Goal: Task Accomplishment & Management: Manage account settings

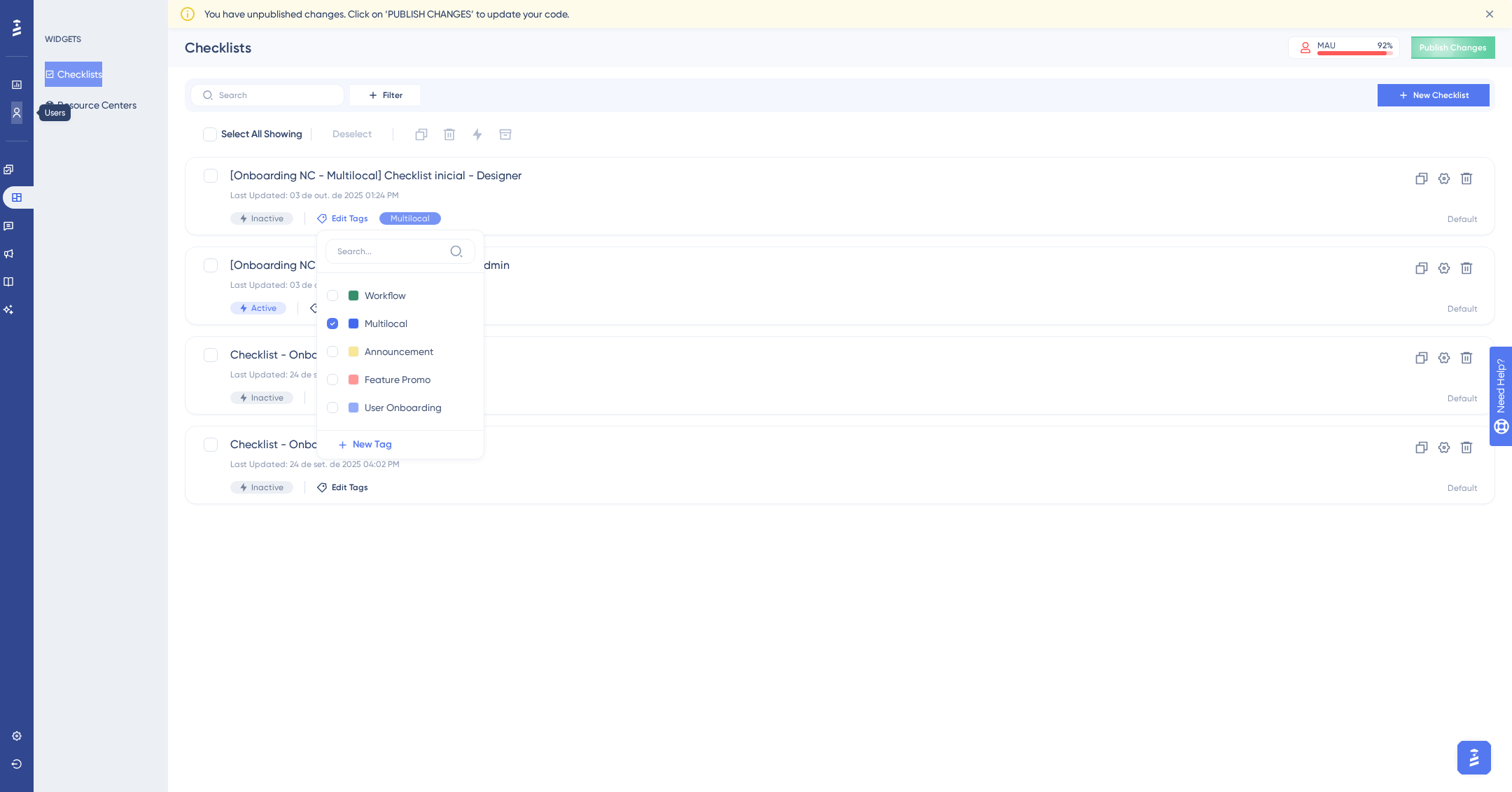
click at [19, 105] on link at bounding box center [16, 112] width 11 height 22
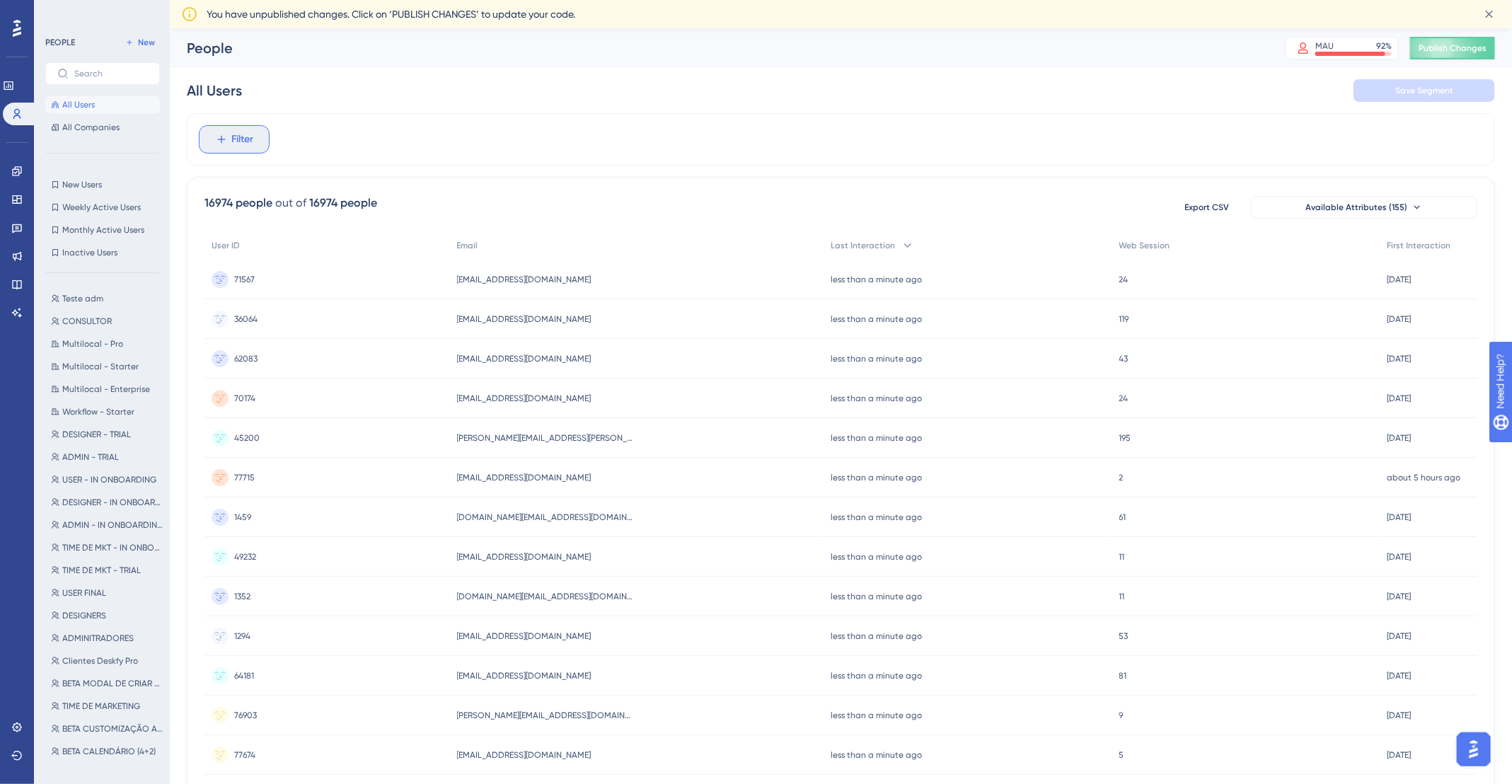
click at [235, 141] on span "Filter" at bounding box center [243, 139] width 22 height 17
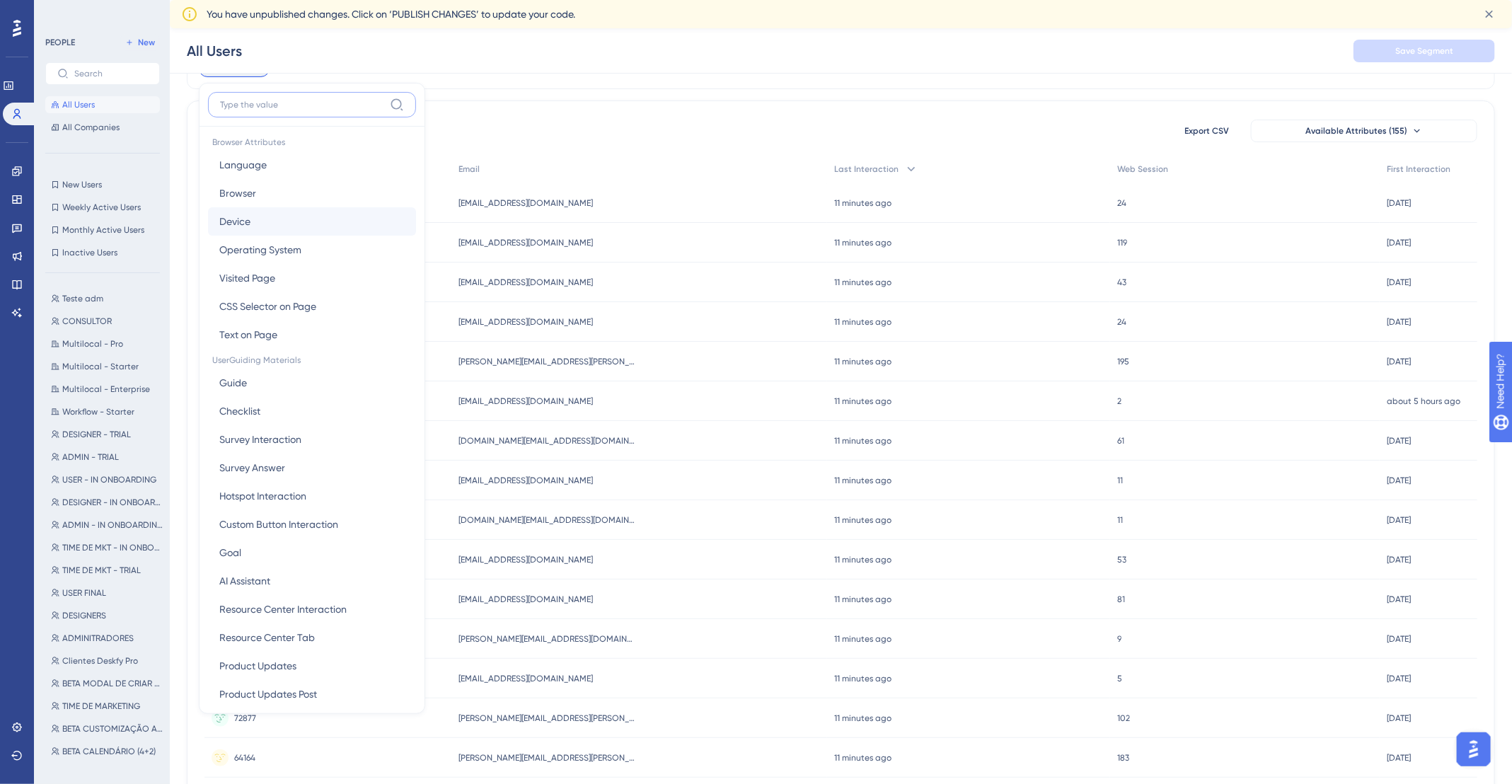
scroll to position [9, 0]
click at [112, 125] on span "All Companies" at bounding box center [91, 127] width 57 height 11
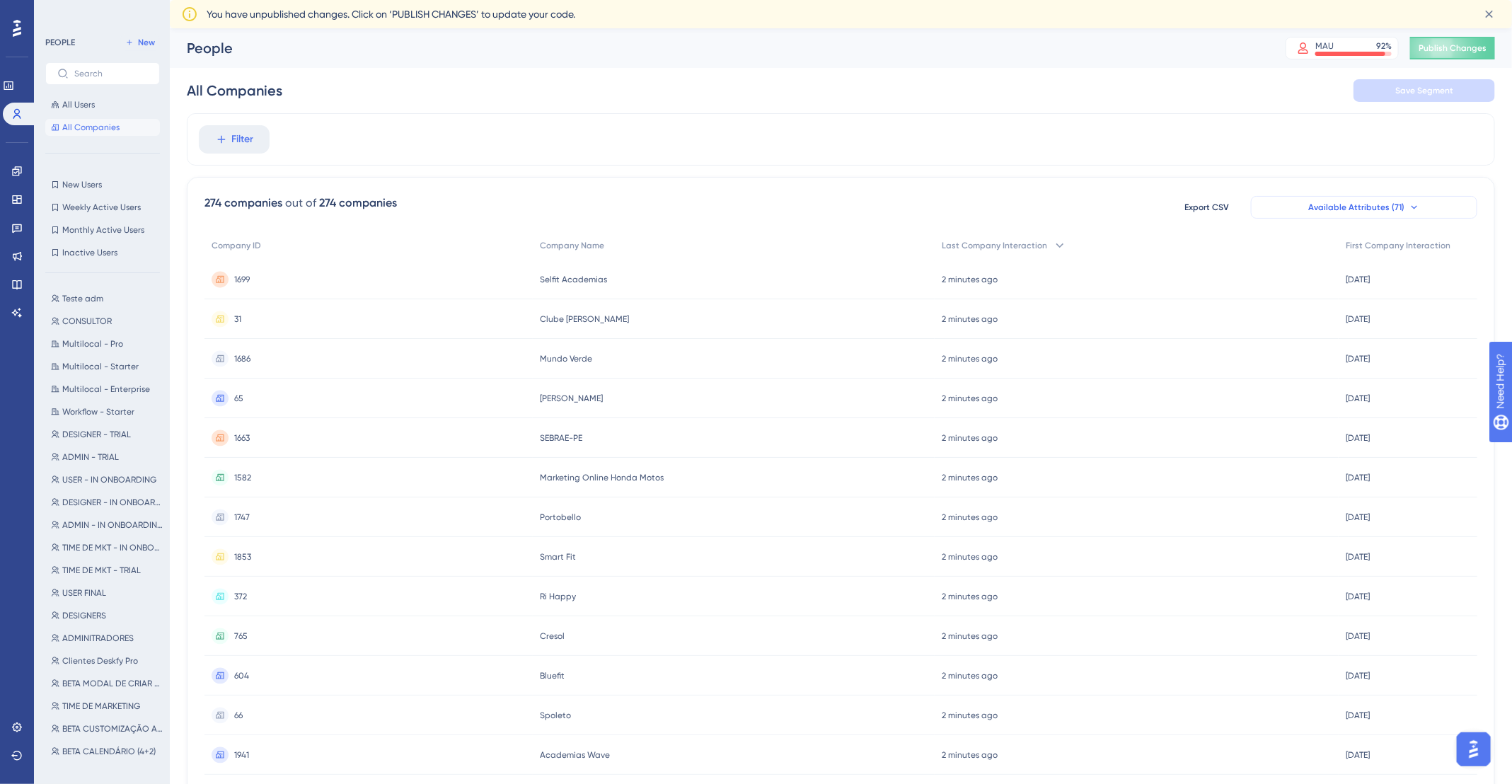
click at [1332, 208] on span "Available Attributes (71)" at bounding box center [1356, 207] width 96 height 11
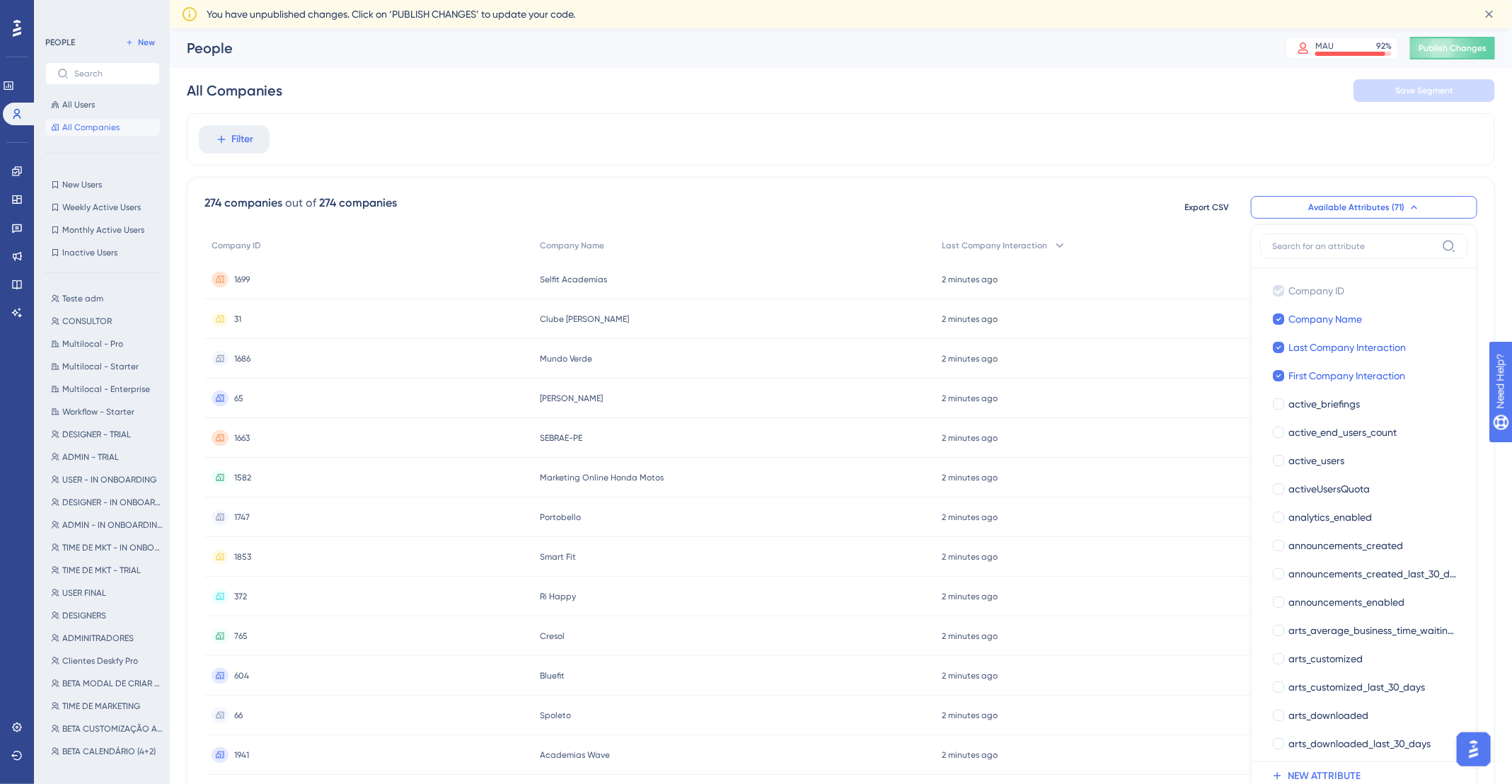
scroll to position [115, 0]
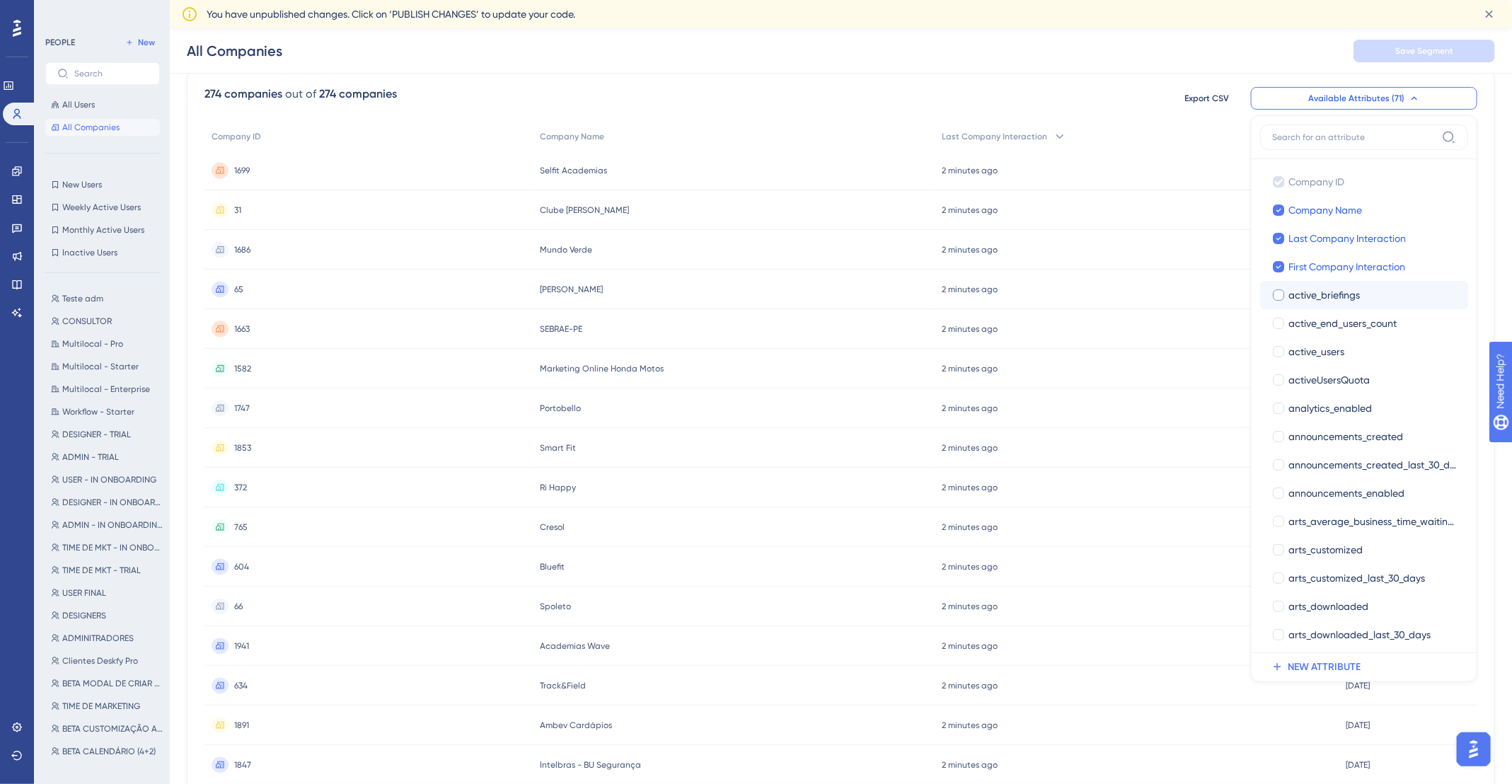
click at [1376, 296] on div "active_briefings" at bounding box center [1372, 295] width 168 height 17
checkbox input "true"
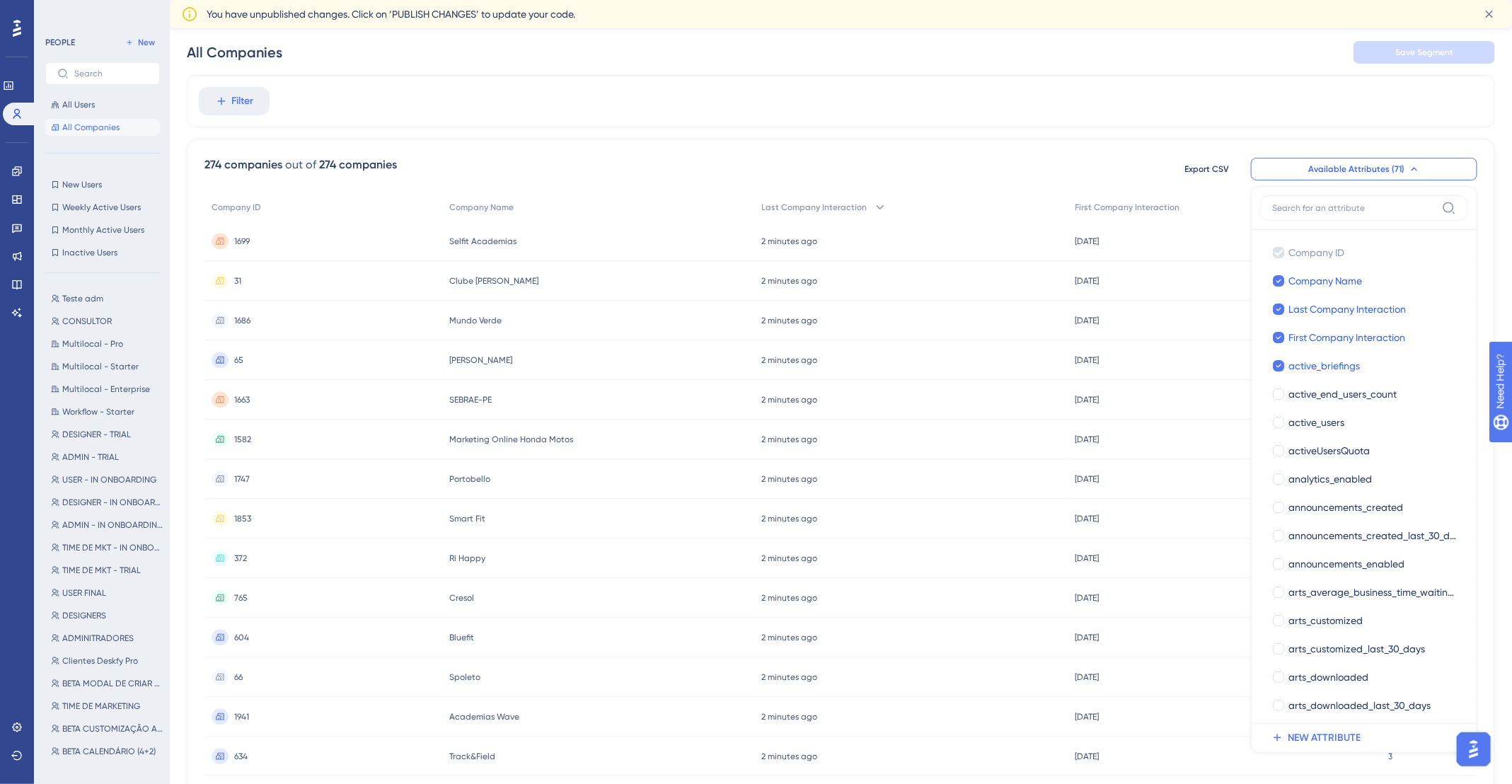
scroll to position [0, 0]
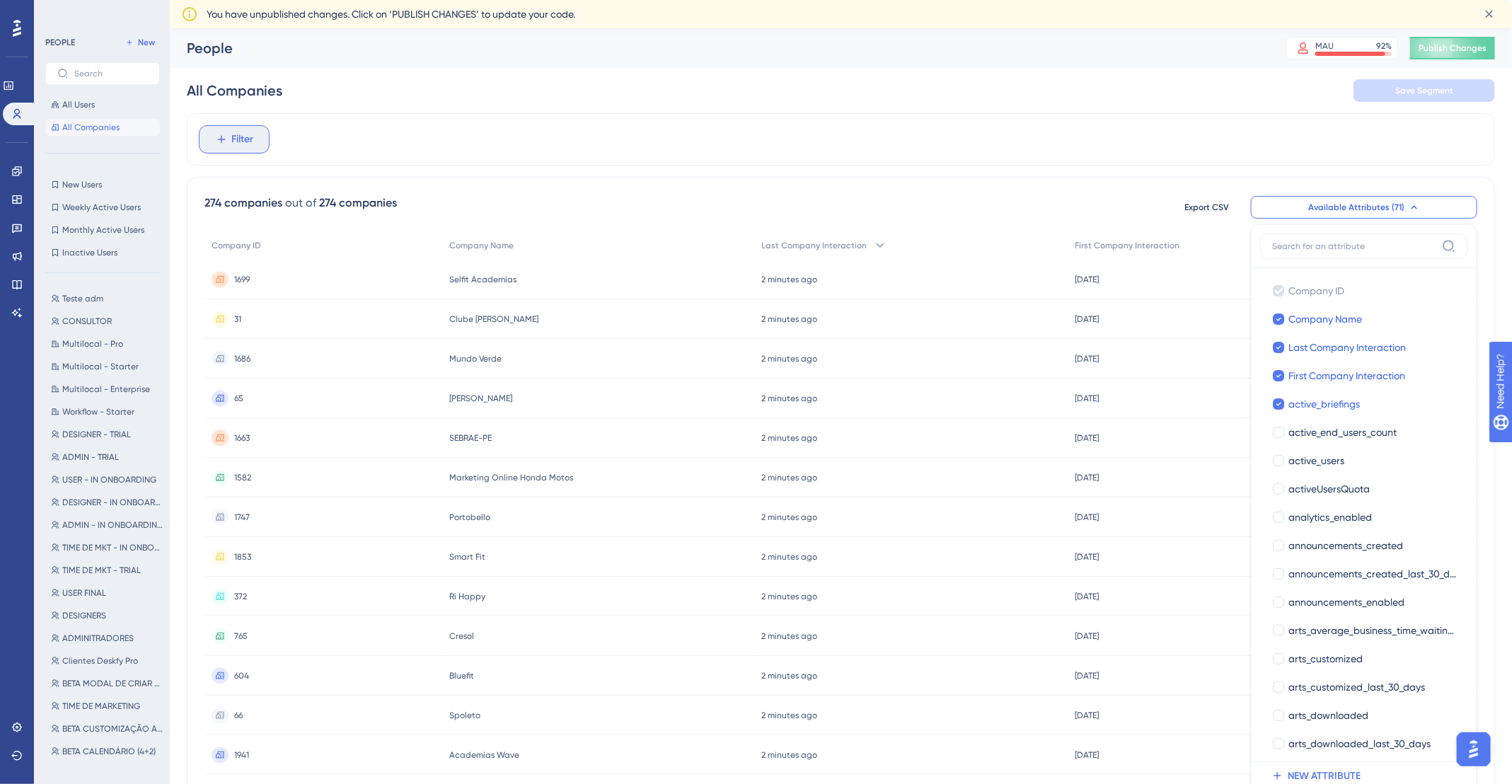
click at [245, 138] on span "Filter" at bounding box center [243, 139] width 22 height 17
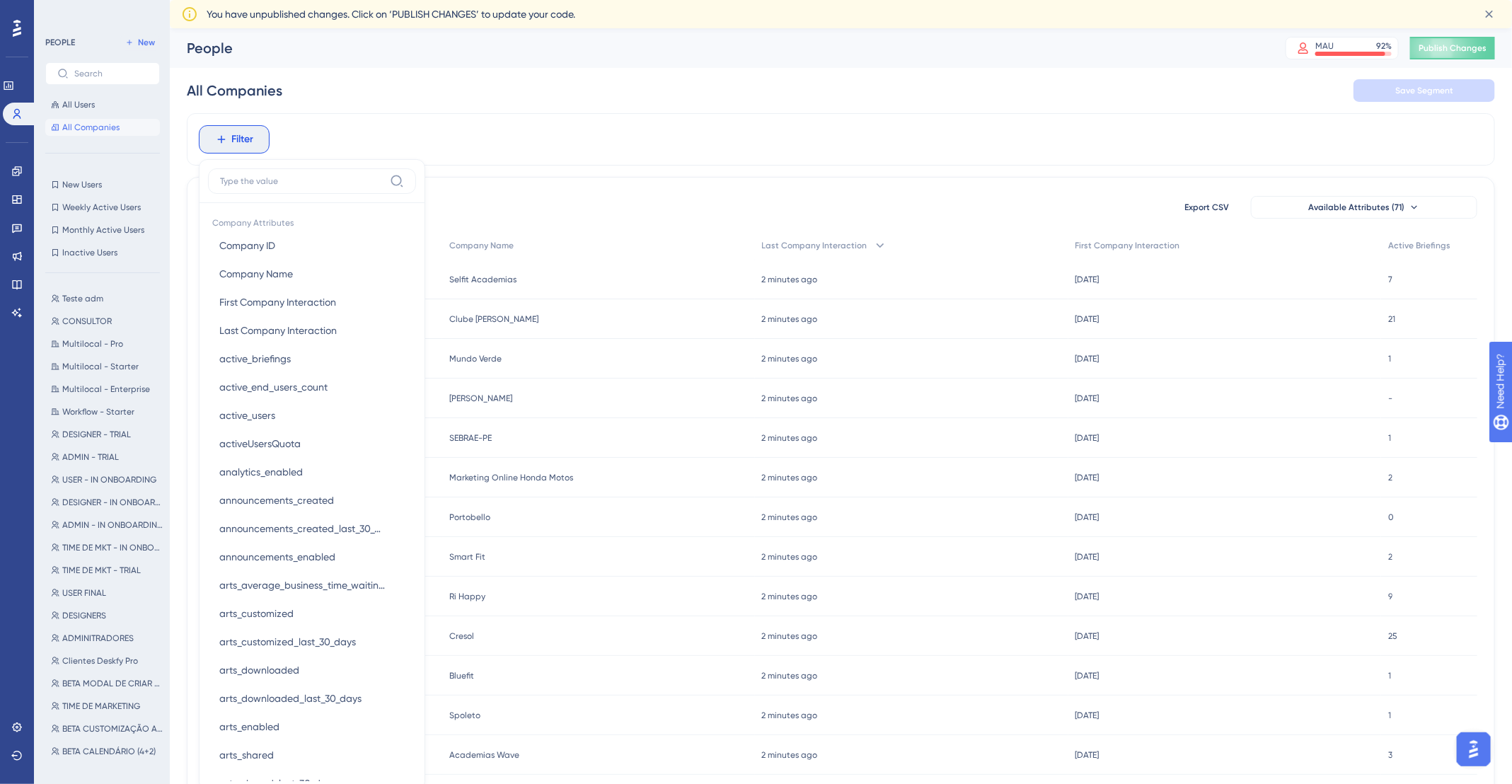
scroll to position [82, 0]
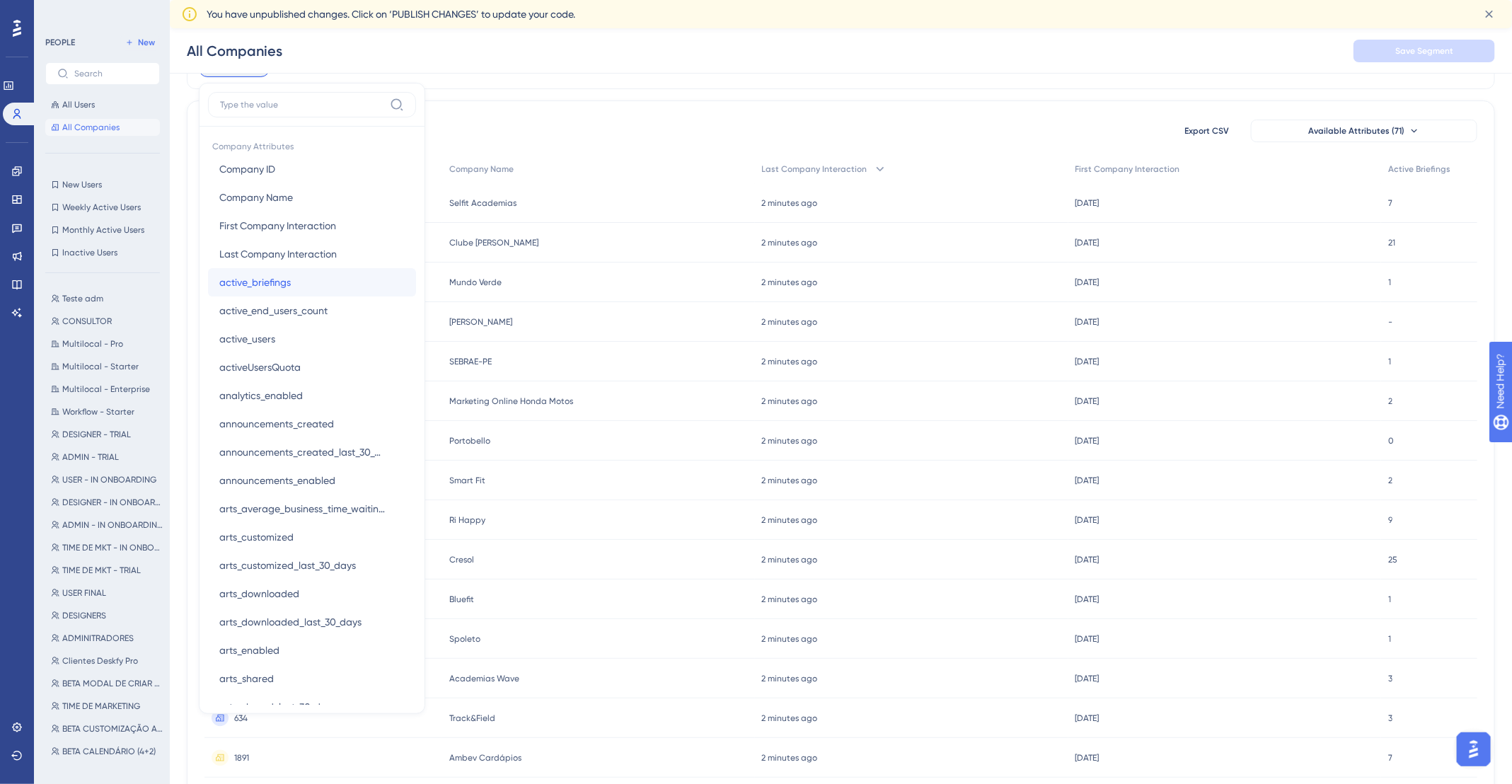
click at [280, 277] on span "active_briefings" at bounding box center [254, 282] width 71 height 17
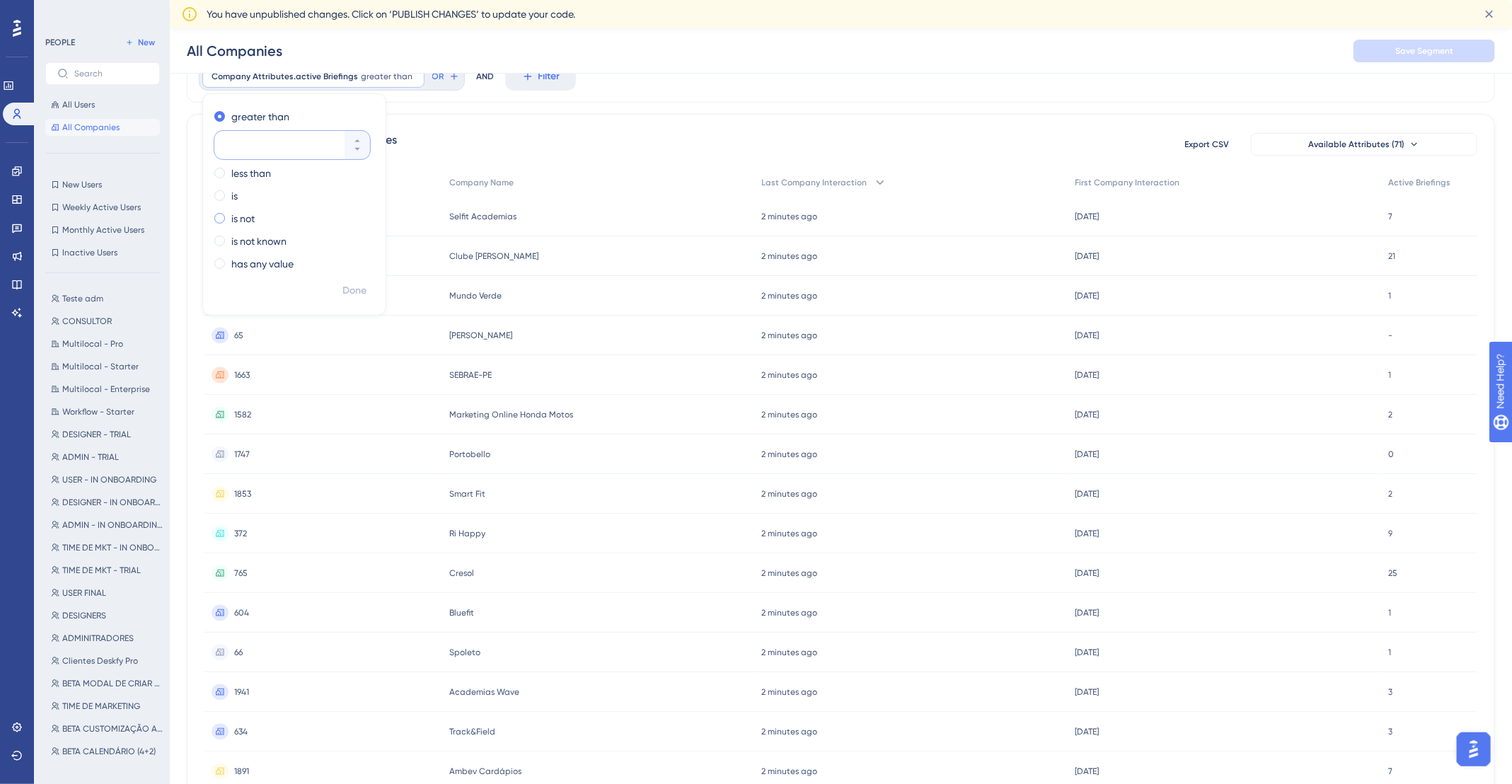
scroll to position [51, 0]
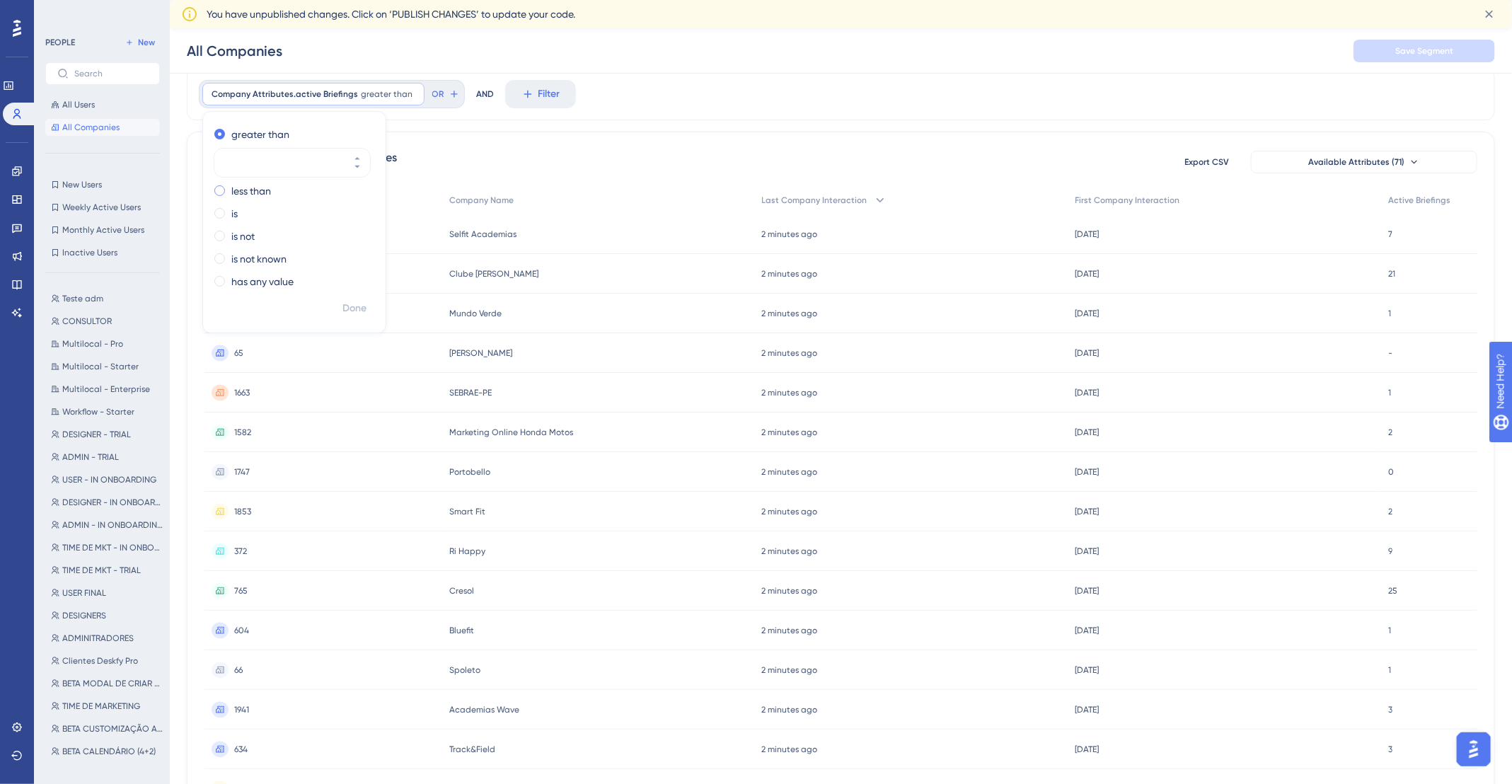
click at [221, 195] on div "less than" at bounding box center [291, 191] width 154 height 17
click at [228, 208] on div "is" at bounding box center [291, 213] width 154 height 17
click at [242, 232] on label "is not" at bounding box center [243, 236] width 23 height 17
click at [267, 260] on label "is not known" at bounding box center [259, 259] width 56 height 17
click at [276, 244] on label "has any value" at bounding box center [263, 248] width 63 height 17
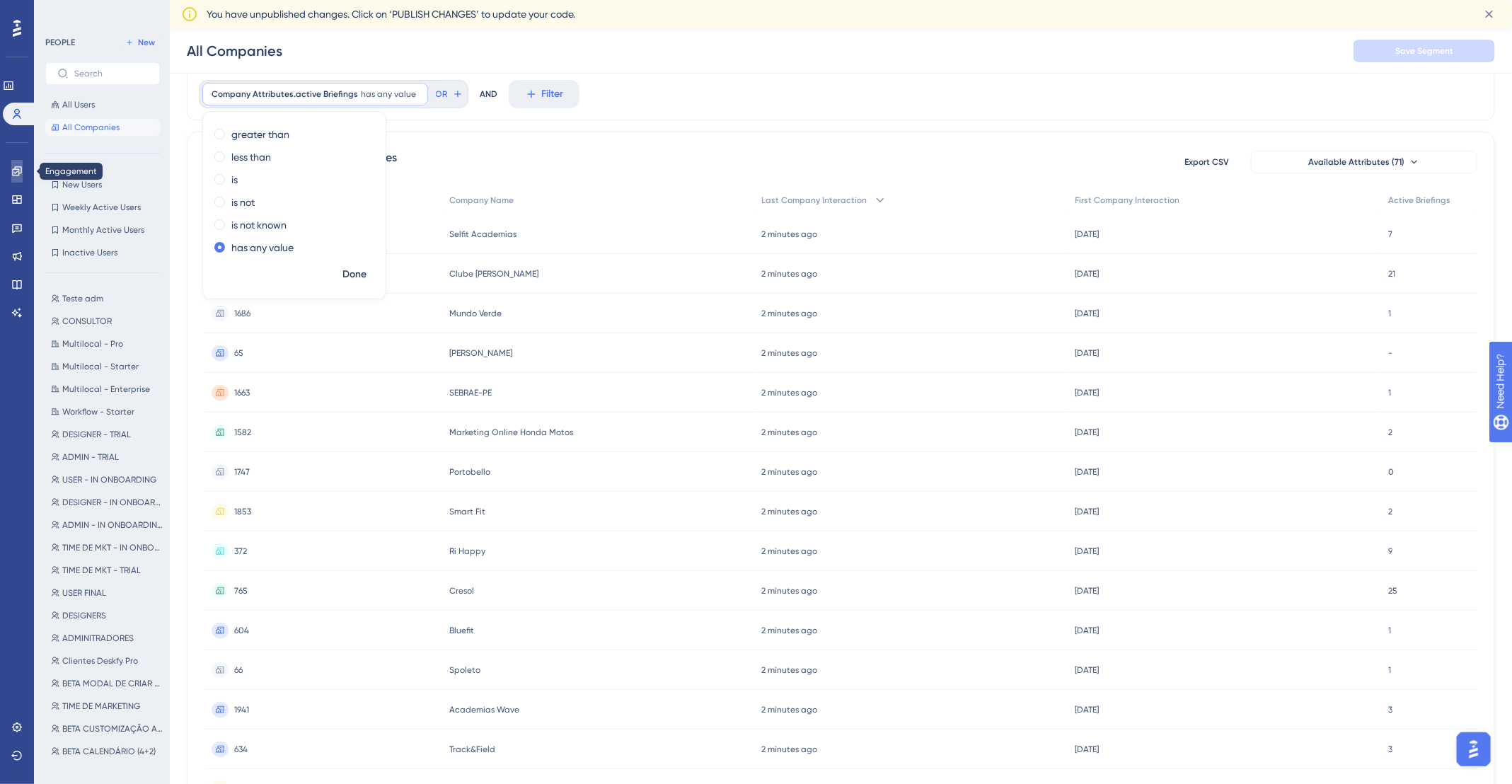
click at [18, 176] on icon at bounding box center [16, 171] width 11 height 11
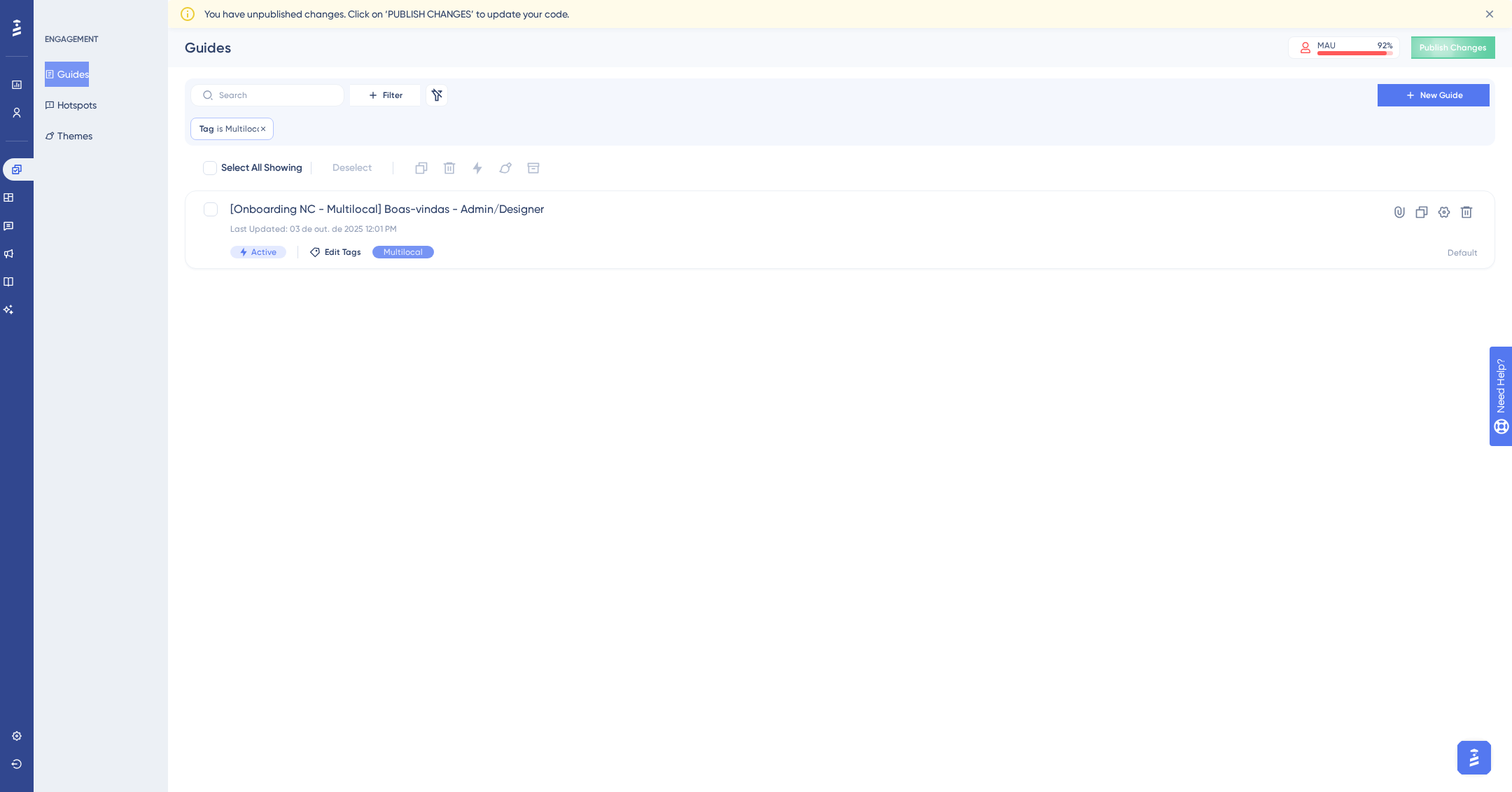
click at [248, 129] on span "Multilocal" at bounding box center [245, 129] width 39 height 11
click at [259, 129] on icon at bounding box center [263, 129] width 9 height 9
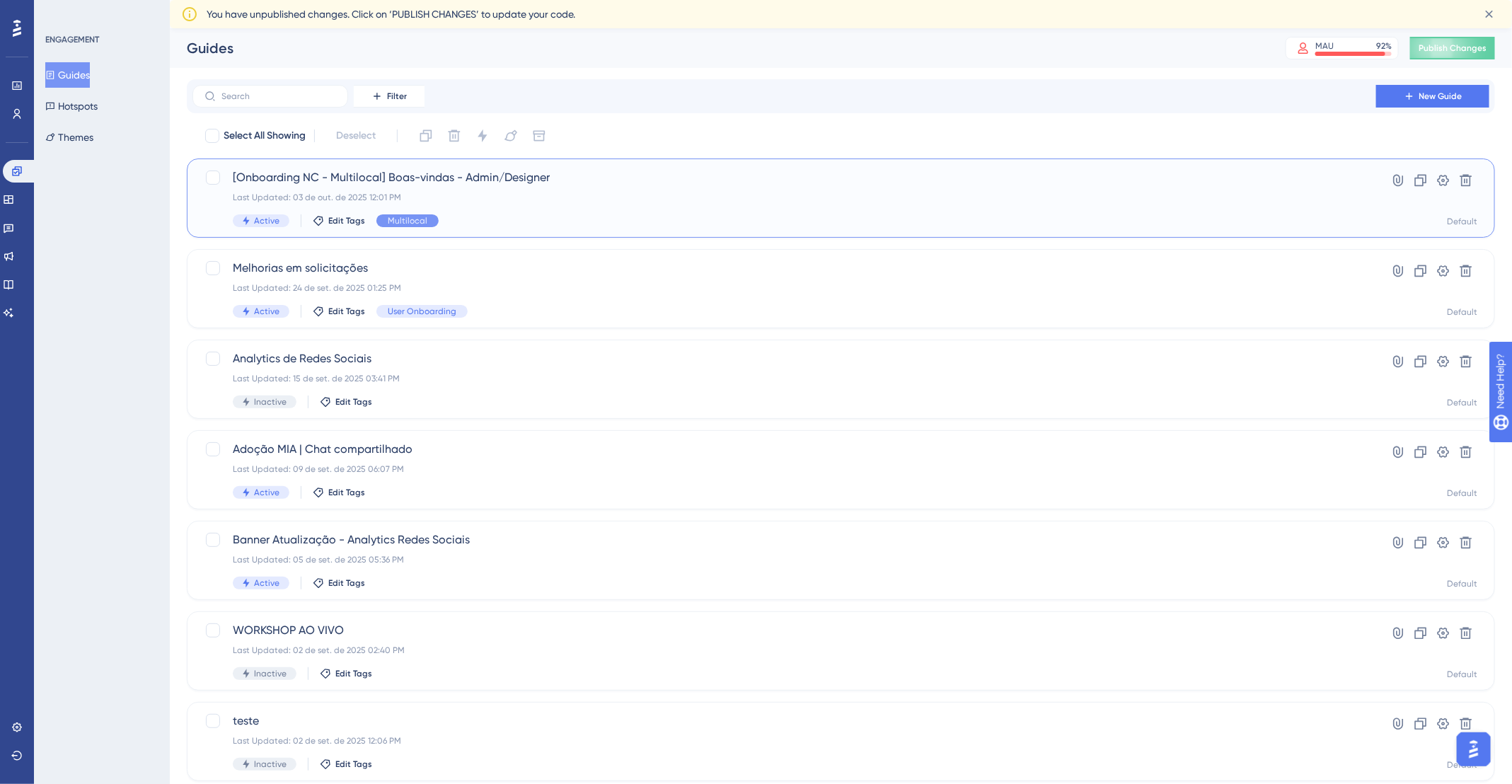
click at [761, 204] on div "[Onboarding NC - Multilocal] [PERSON_NAME] - Admin/Designer Last Updated: 03 de…" at bounding box center [784, 198] width 1103 height 58
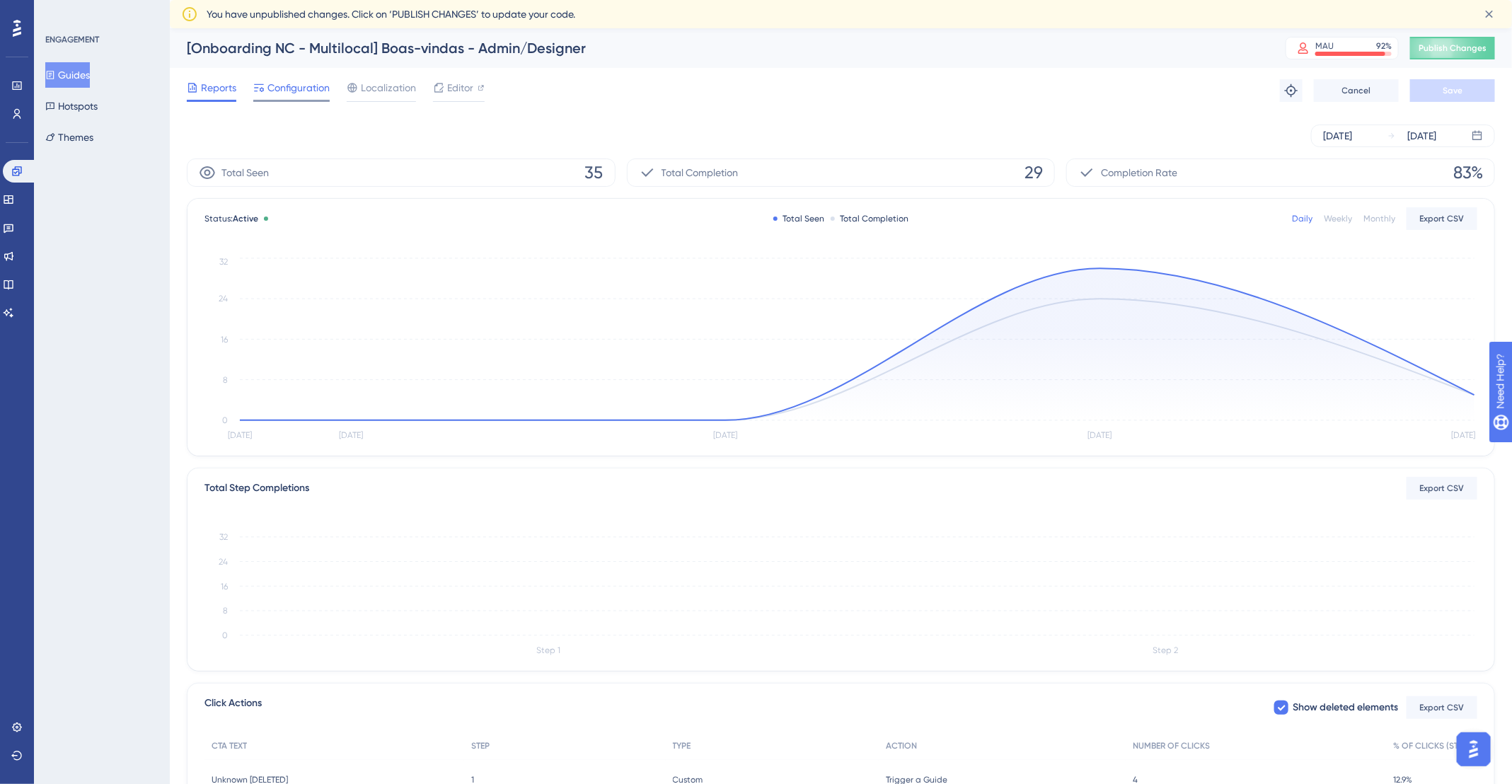
click at [297, 83] on span "Configuration" at bounding box center [299, 88] width 63 height 17
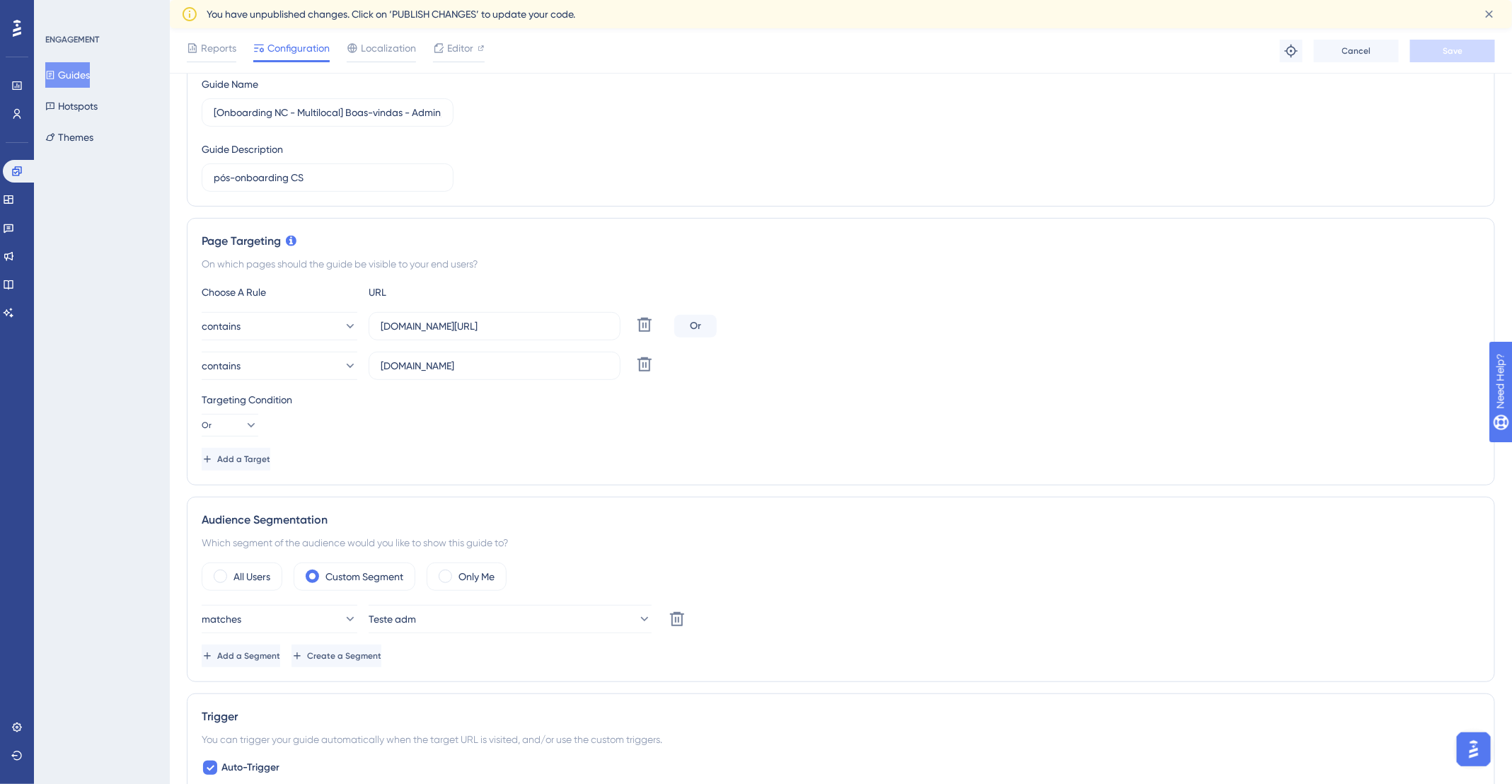
scroll to position [262, 0]
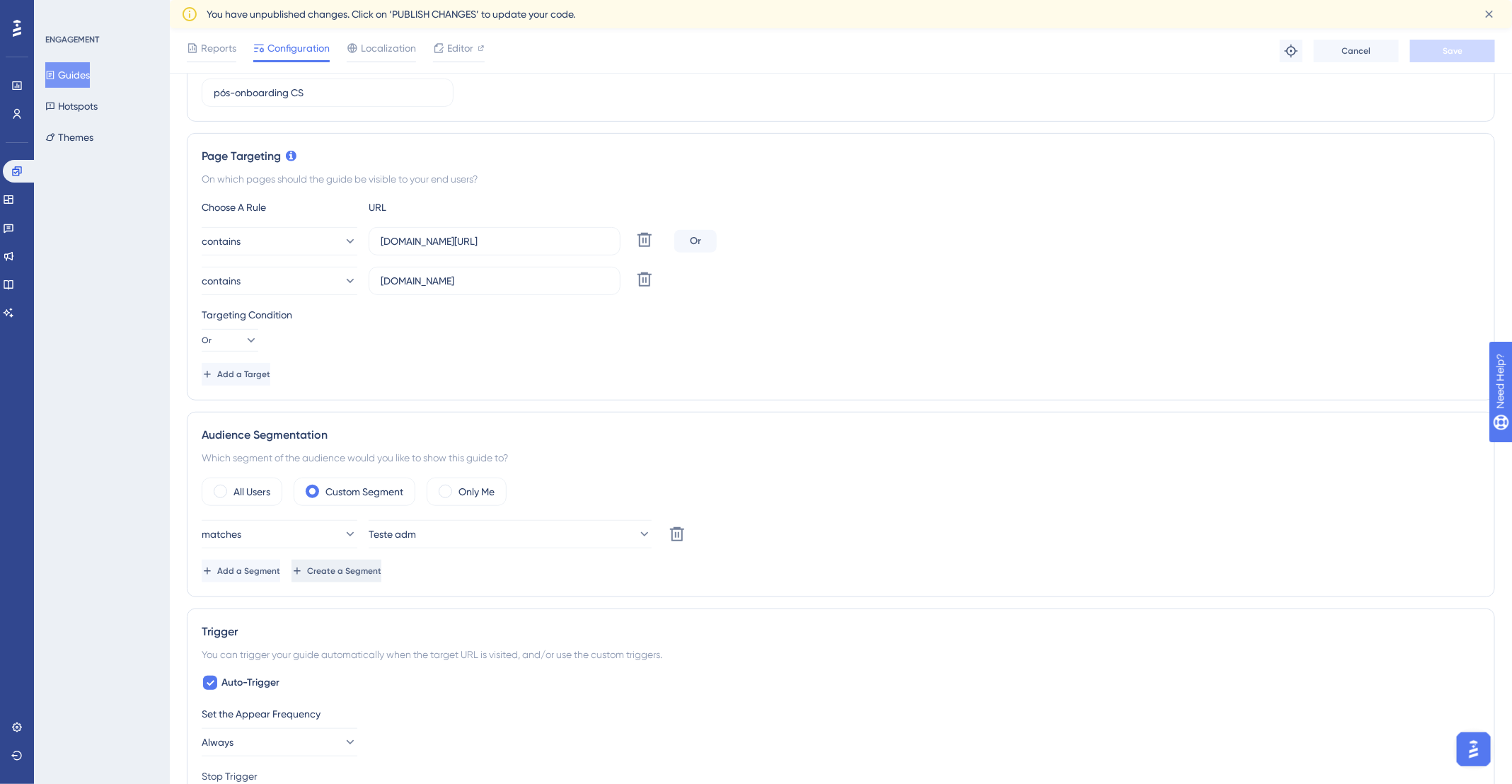
click at [382, 573] on span "Create a Segment" at bounding box center [344, 571] width 74 height 11
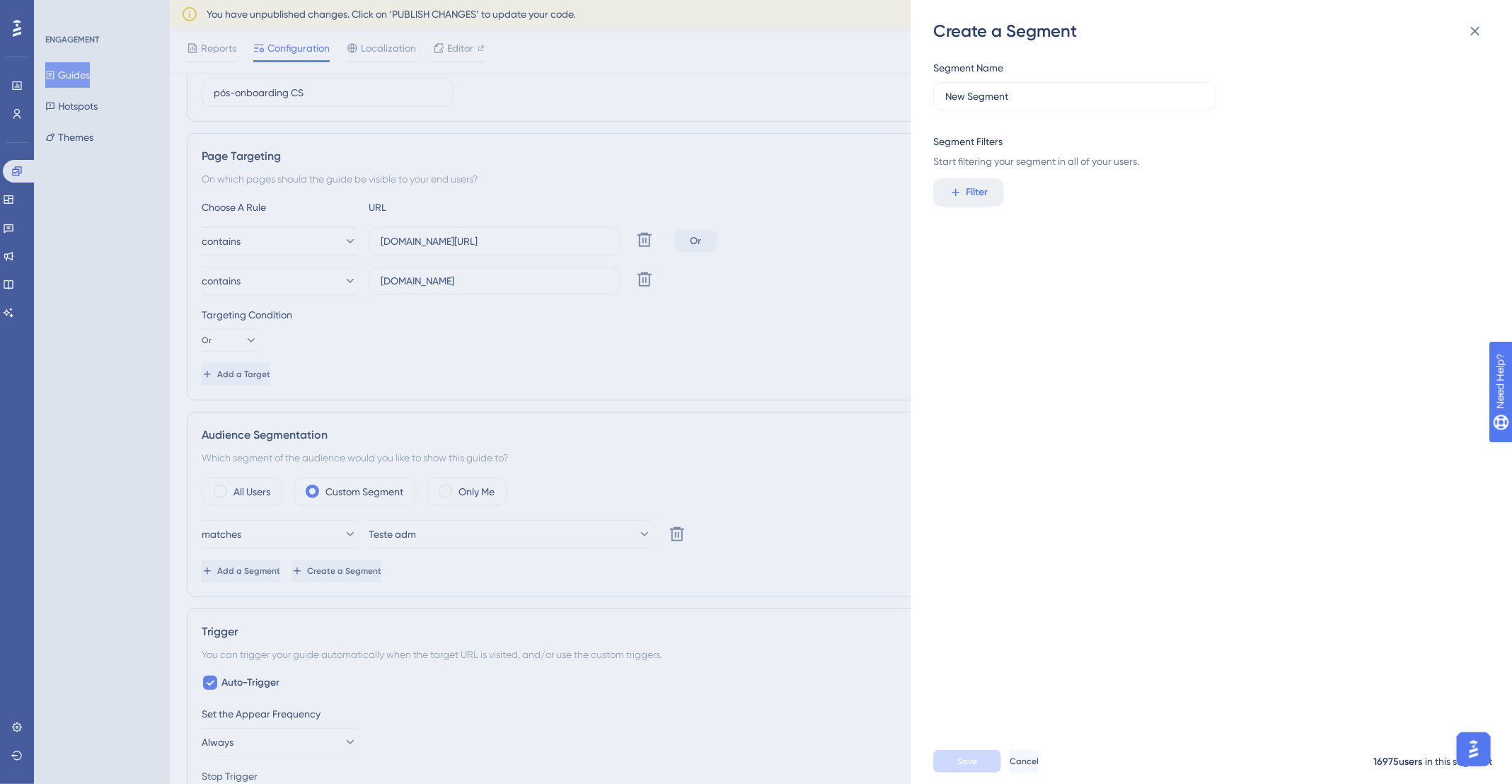
click at [301, 575] on div "Create a Segment Segment Name New Segment Segment Filters Start filtering your …" at bounding box center [756, 392] width 1512 height 784
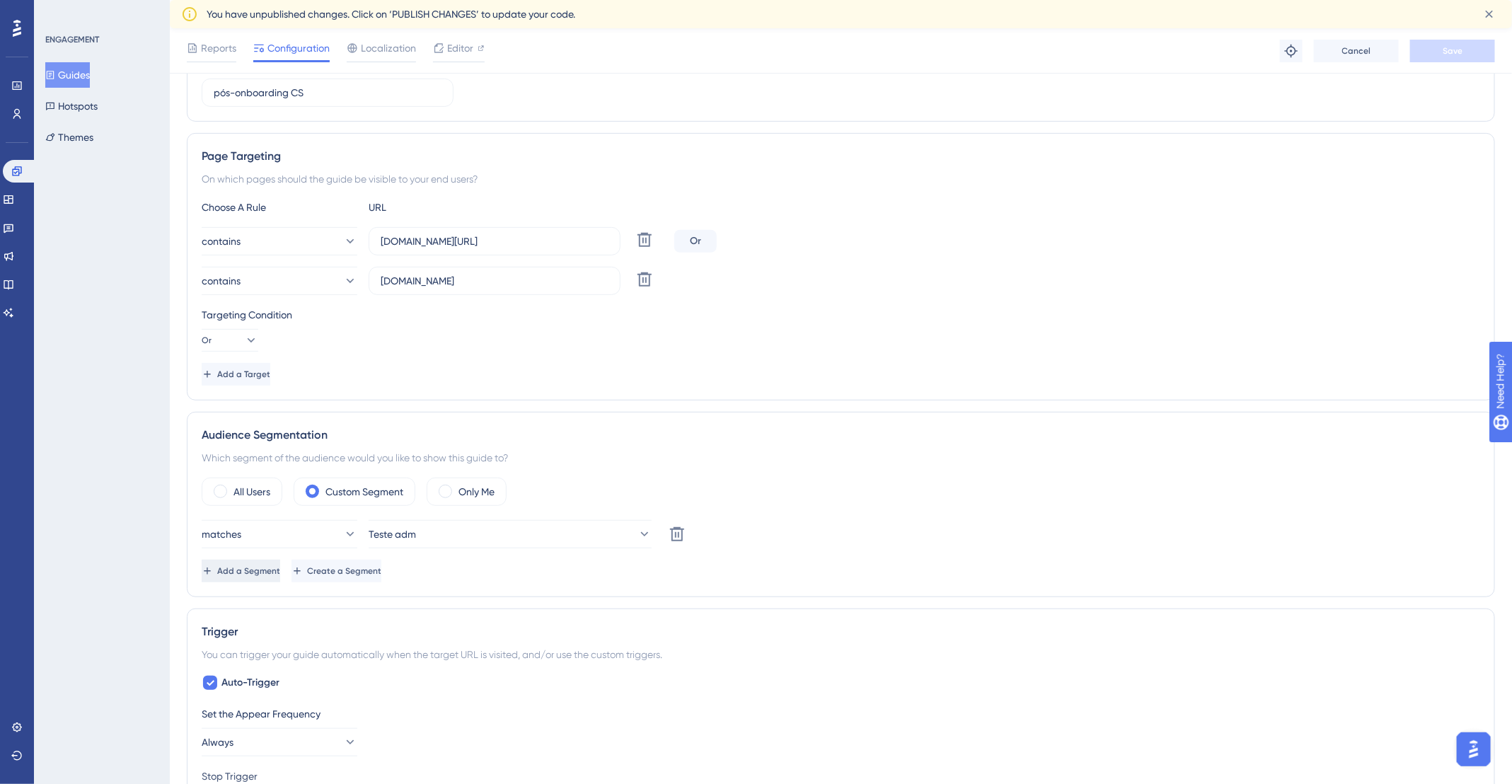
click at [280, 571] on span "Add a Segment" at bounding box center [249, 571] width 63 height 11
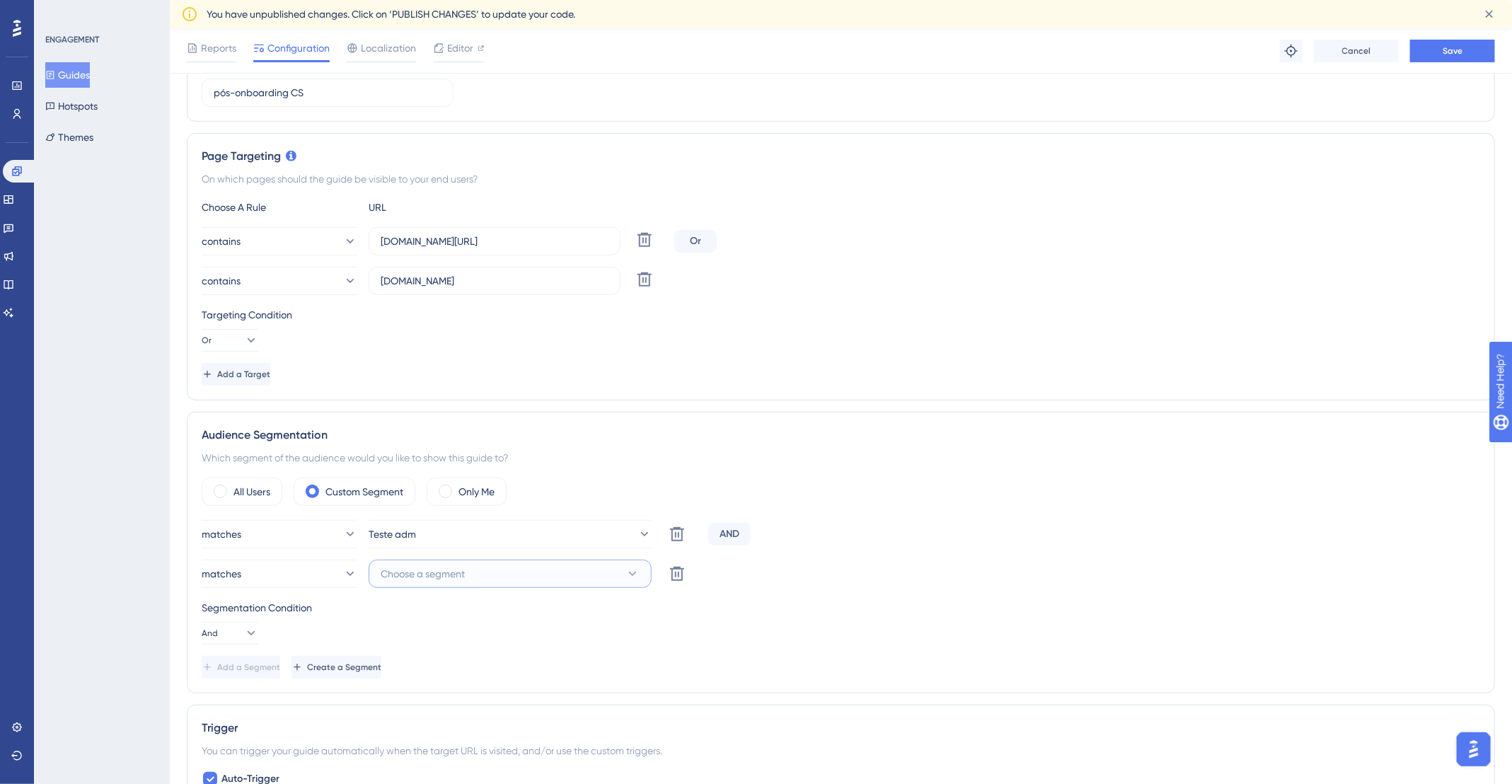
click at [440, 577] on span "Choose a segment" at bounding box center [423, 574] width 84 height 17
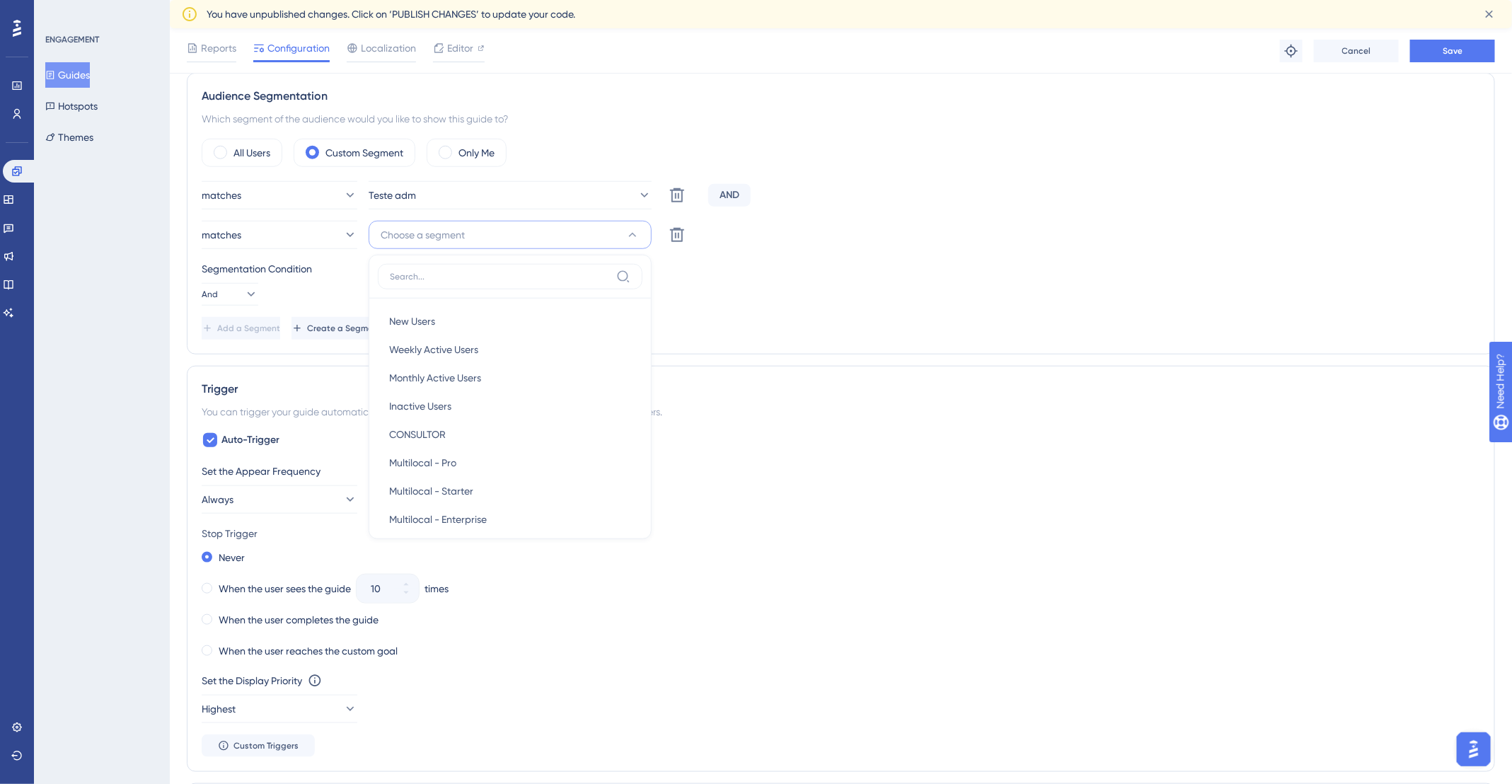
click at [955, 260] on div "Segmentation Condition" at bounding box center [840, 269] width 1278 height 17
click at [382, 325] on span "Create a Segment" at bounding box center [345, 328] width 74 height 11
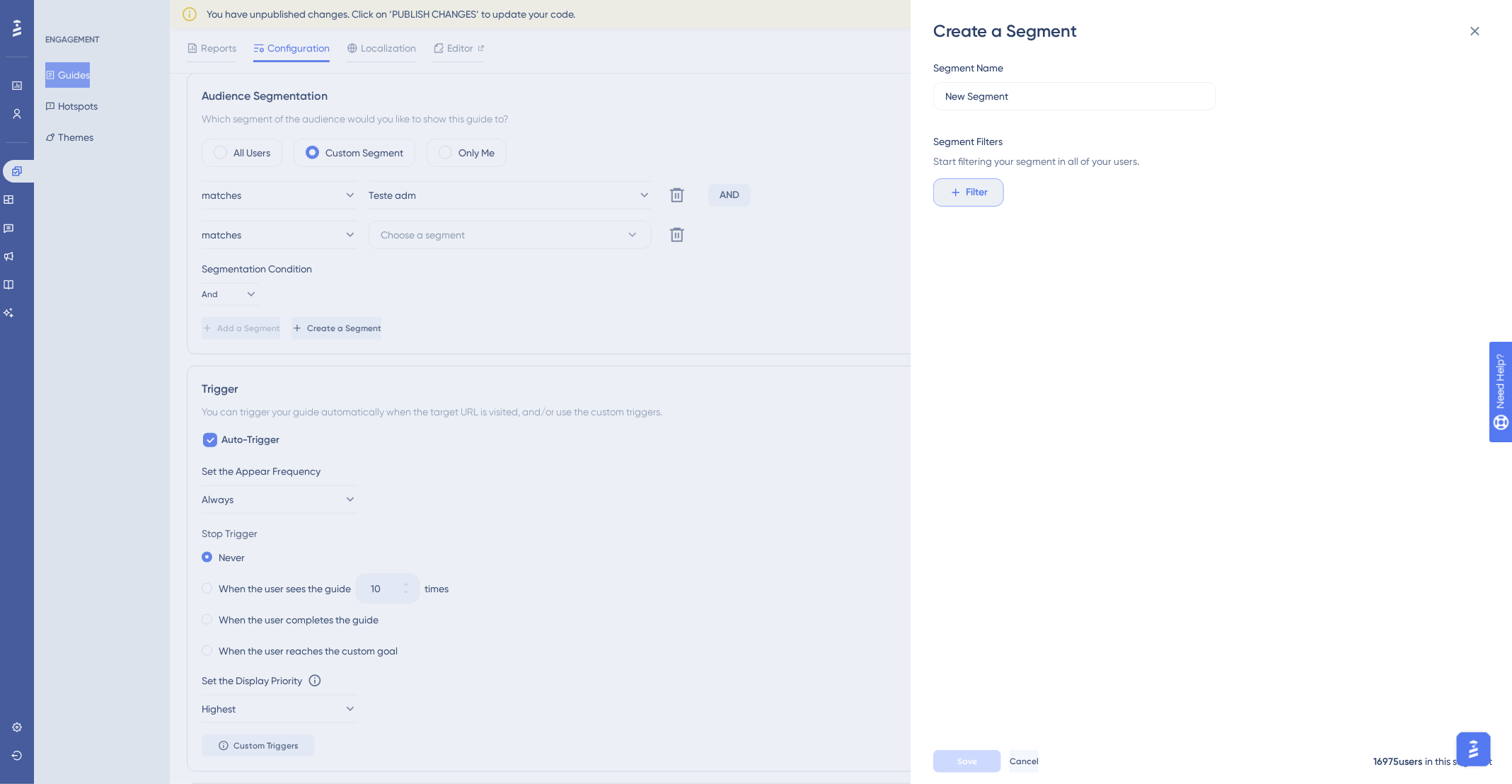
click at [962, 189] on icon at bounding box center [955, 192] width 13 height 13
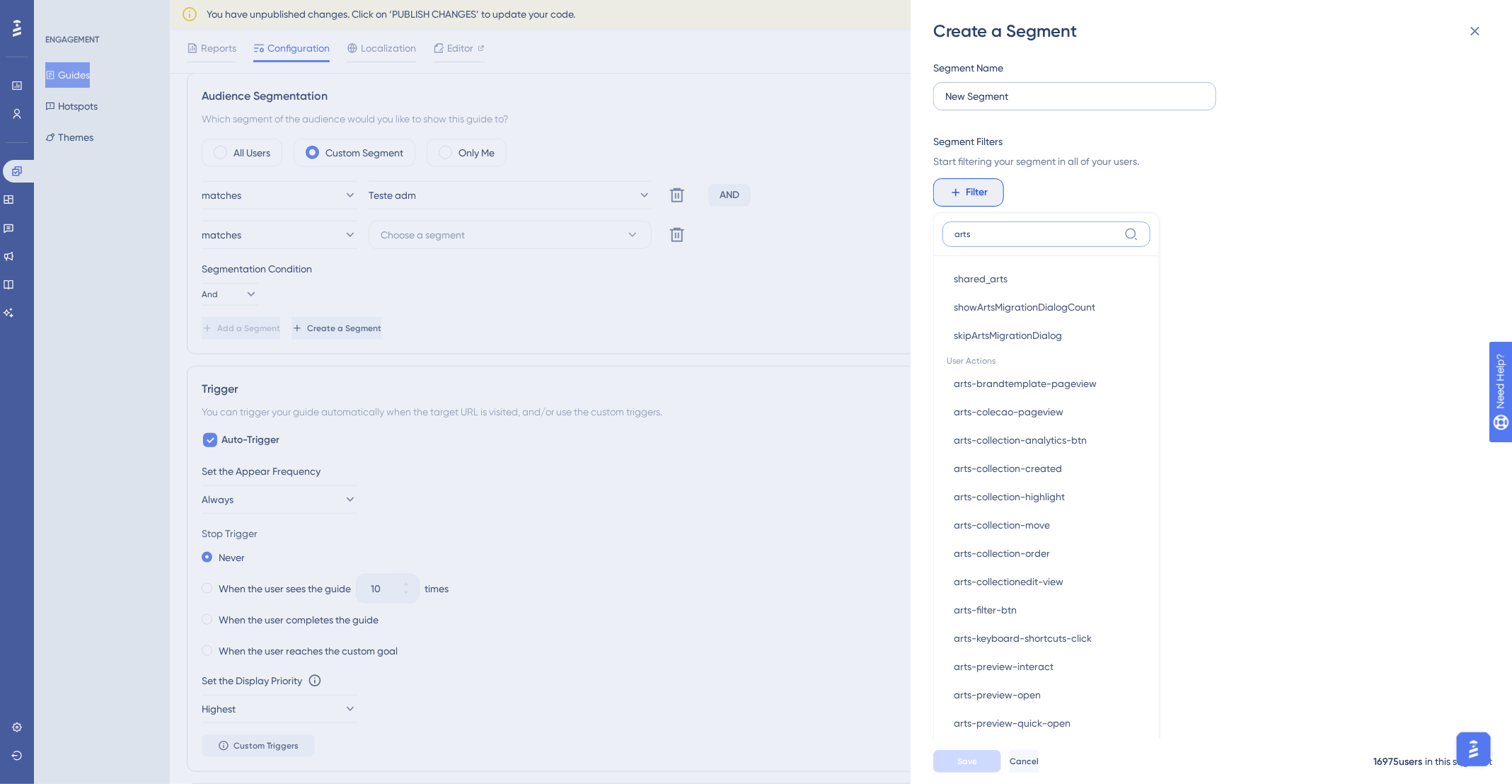
scroll to position [162, 0]
click at [1001, 234] on input "arts" at bounding box center [1037, 234] width 164 height 11
type input "a"
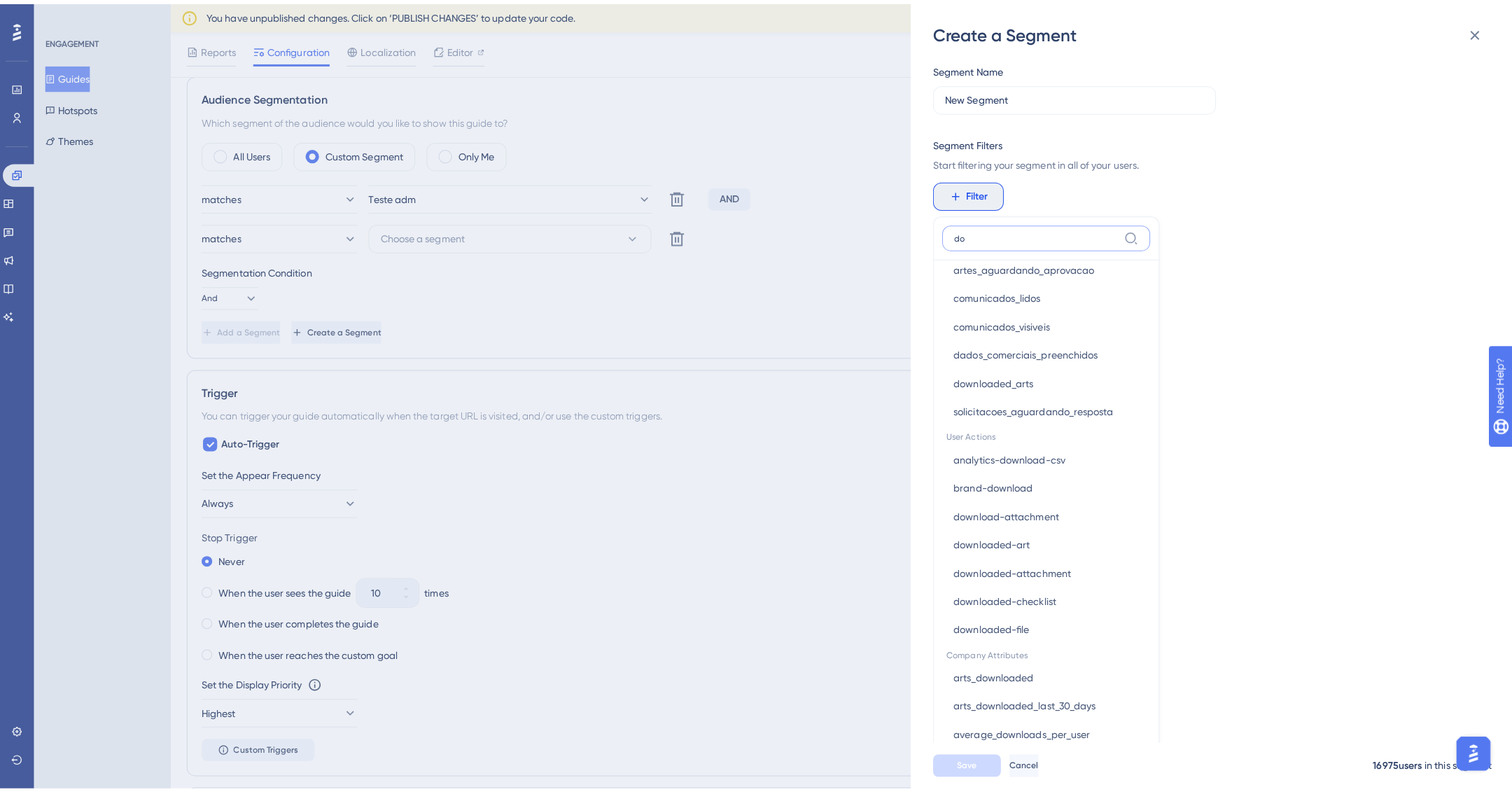
scroll to position [0, 0]
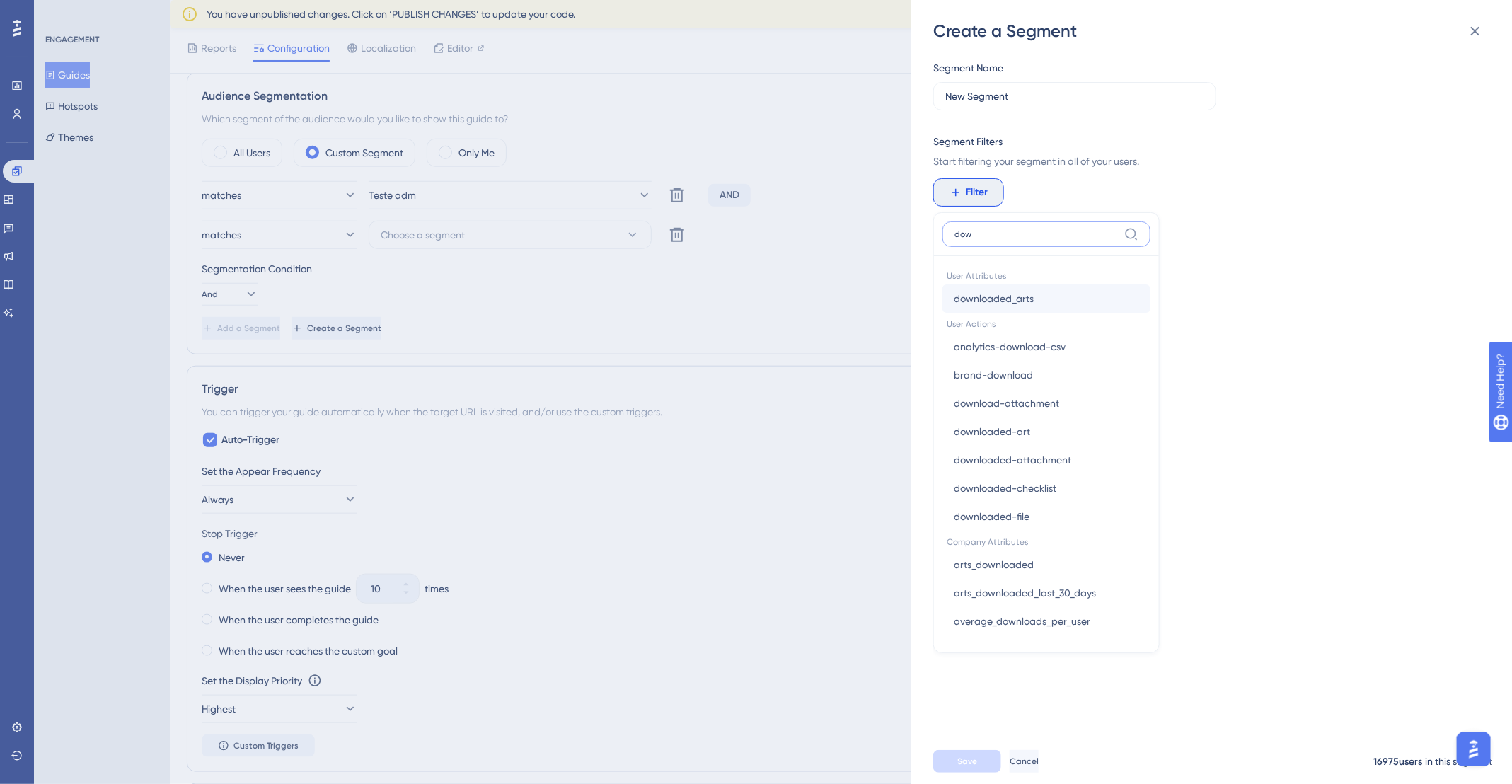
type input "dow"
click at [1037, 305] on button "downloaded_arts downloaded_arts" at bounding box center [1046, 299] width 208 height 28
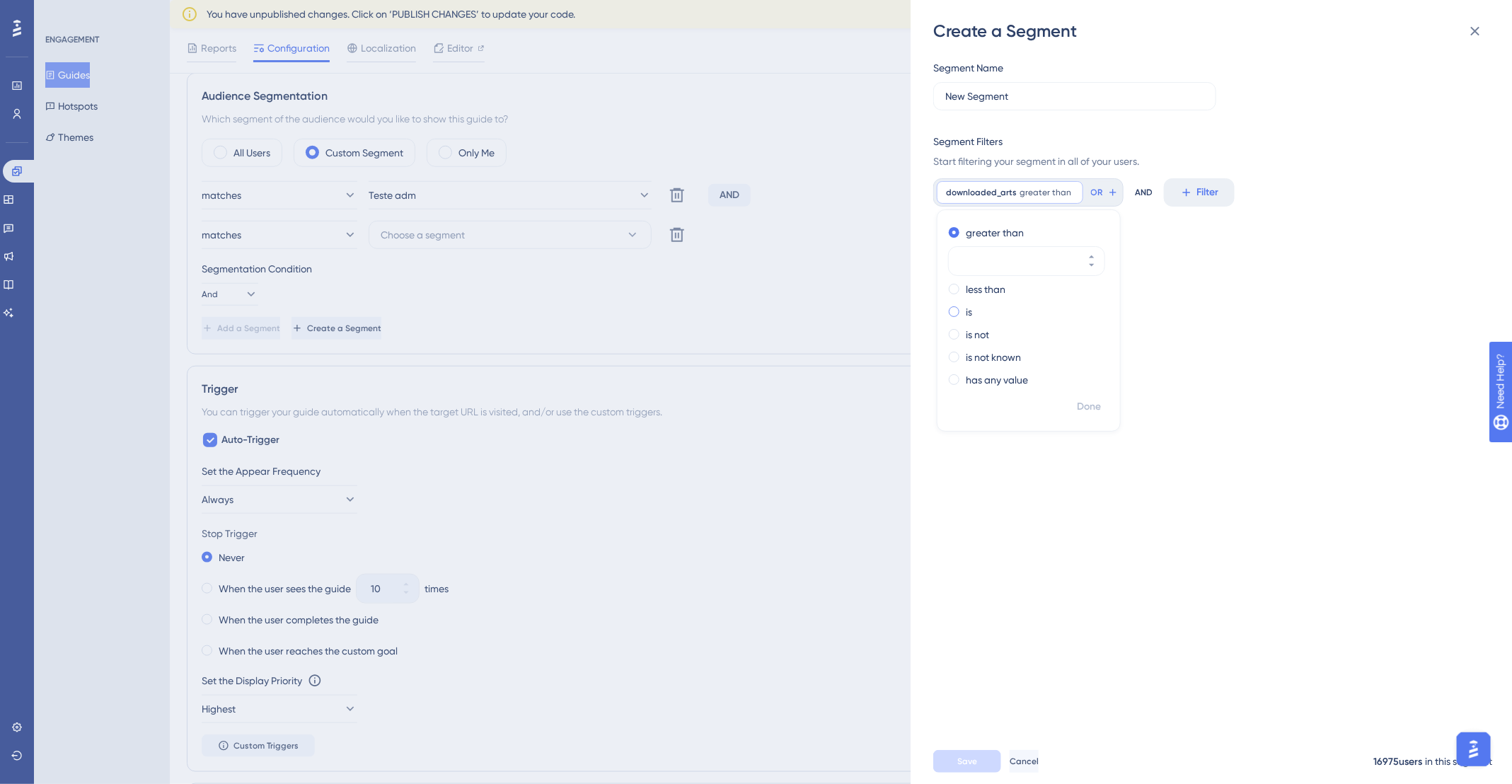
click at [966, 311] on label "is" at bounding box center [969, 312] width 6 height 17
click at [1030, 353] on div "is not known" at bounding box center [1025, 357] width 154 height 17
click at [993, 346] on label "has any value" at bounding box center [997, 346] width 63 height 17
click at [966, 277] on label "is" at bounding box center [969, 278] width 6 height 17
click at [1083, 299] on button at bounding box center [1091, 299] width 26 height 14
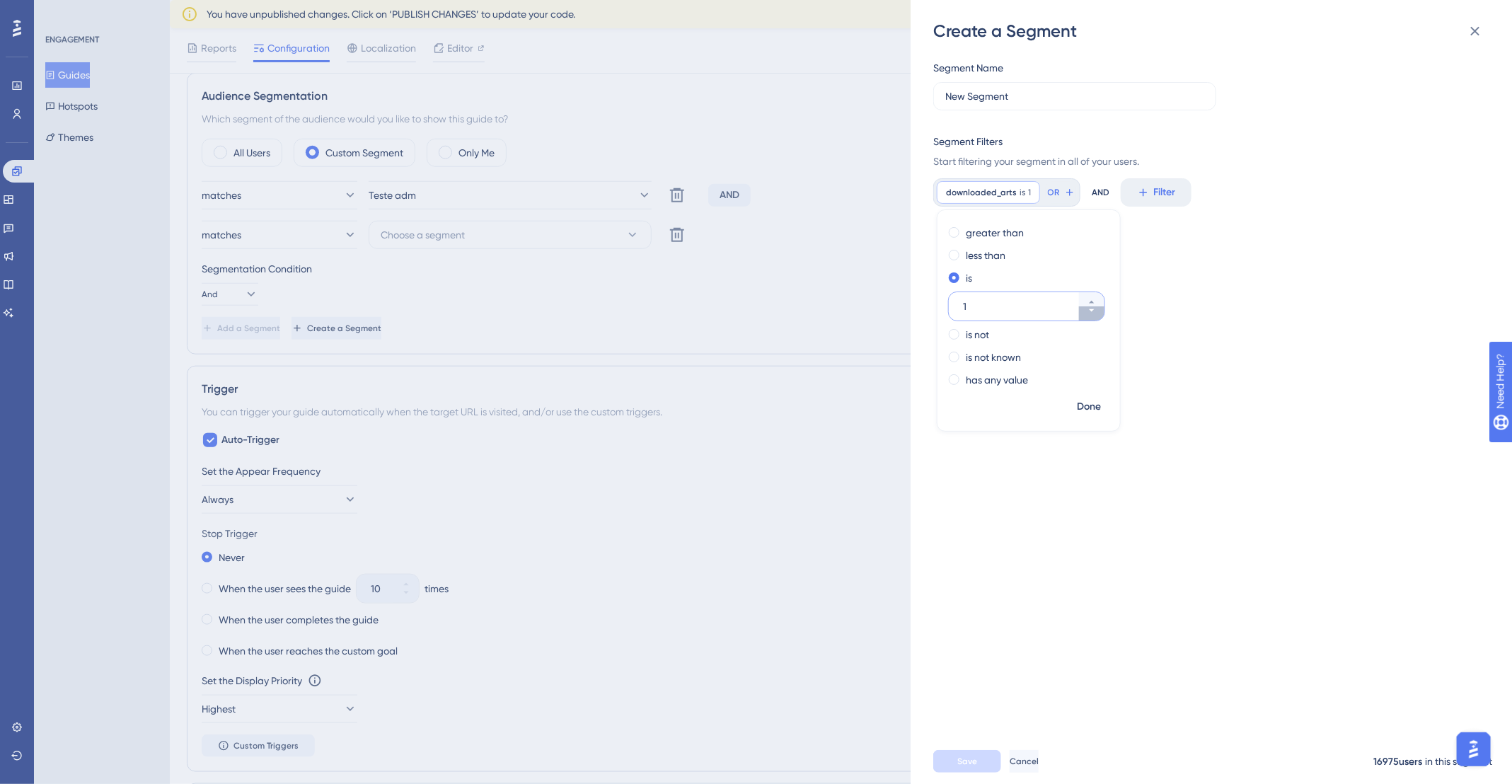
click at [1091, 311] on icon at bounding box center [1091, 310] width 9 height 9
type input "0"
click at [966, 253] on label "less than" at bounding box center [985, 256] width 40 height 17
type input "0"
drag, startPoint x: 1468, startPoint y: 30, endPoint x: 834, endPoint y: 109, distance: 638.9
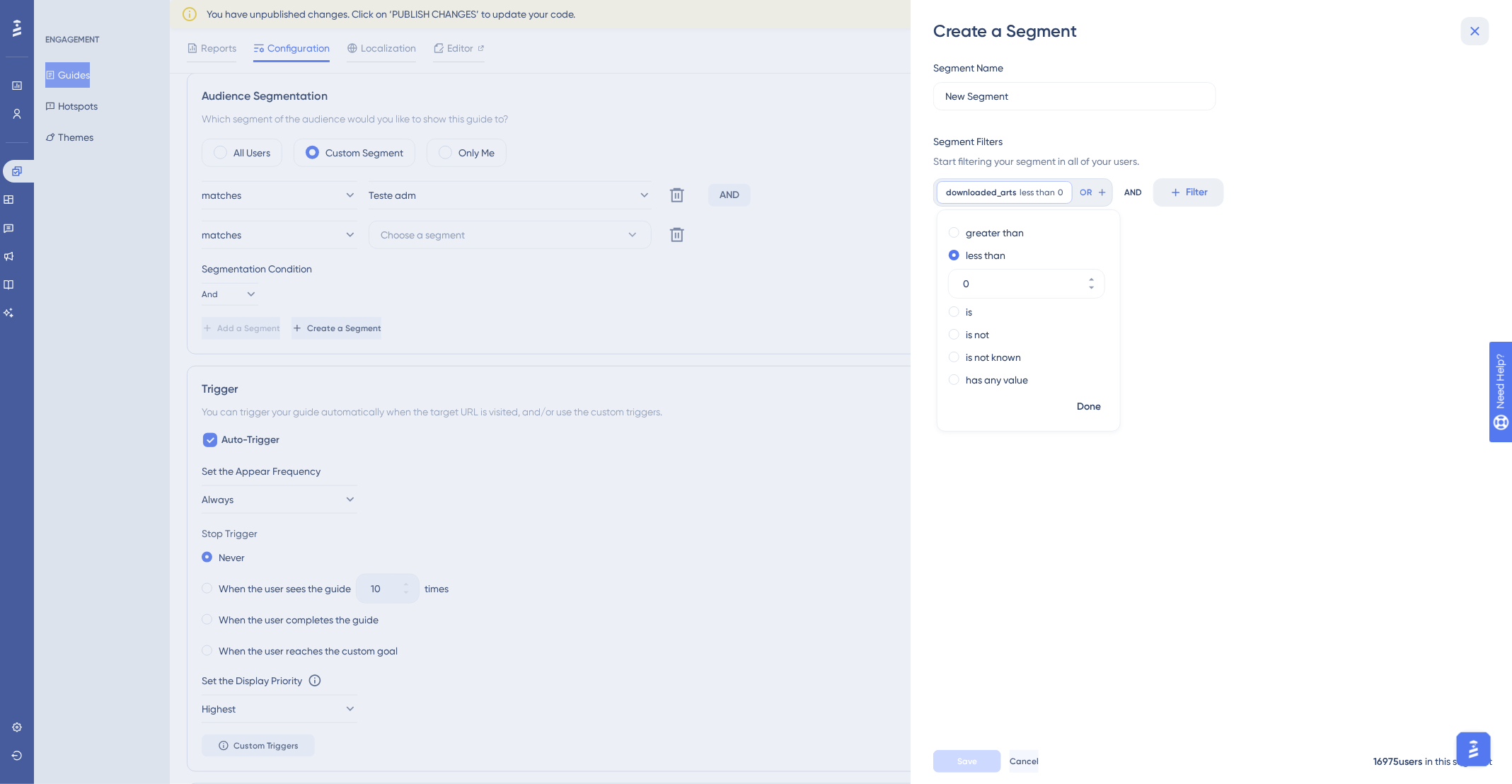
click at [1464, 32] on button at bounding box center [1474, 31] width 28 height 28
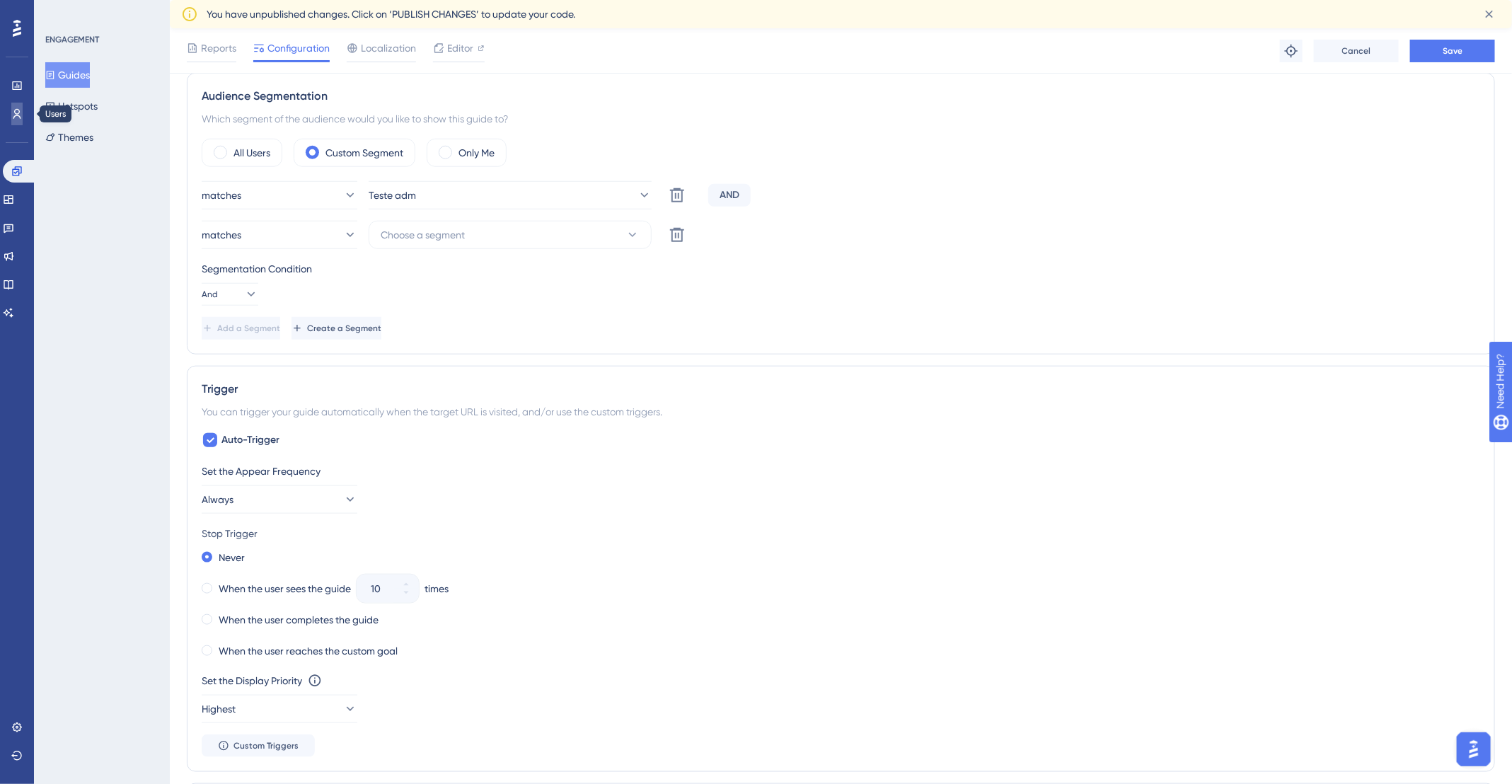
click at [11, 113] on link at bounding box center [16, 113] width 11 height 23
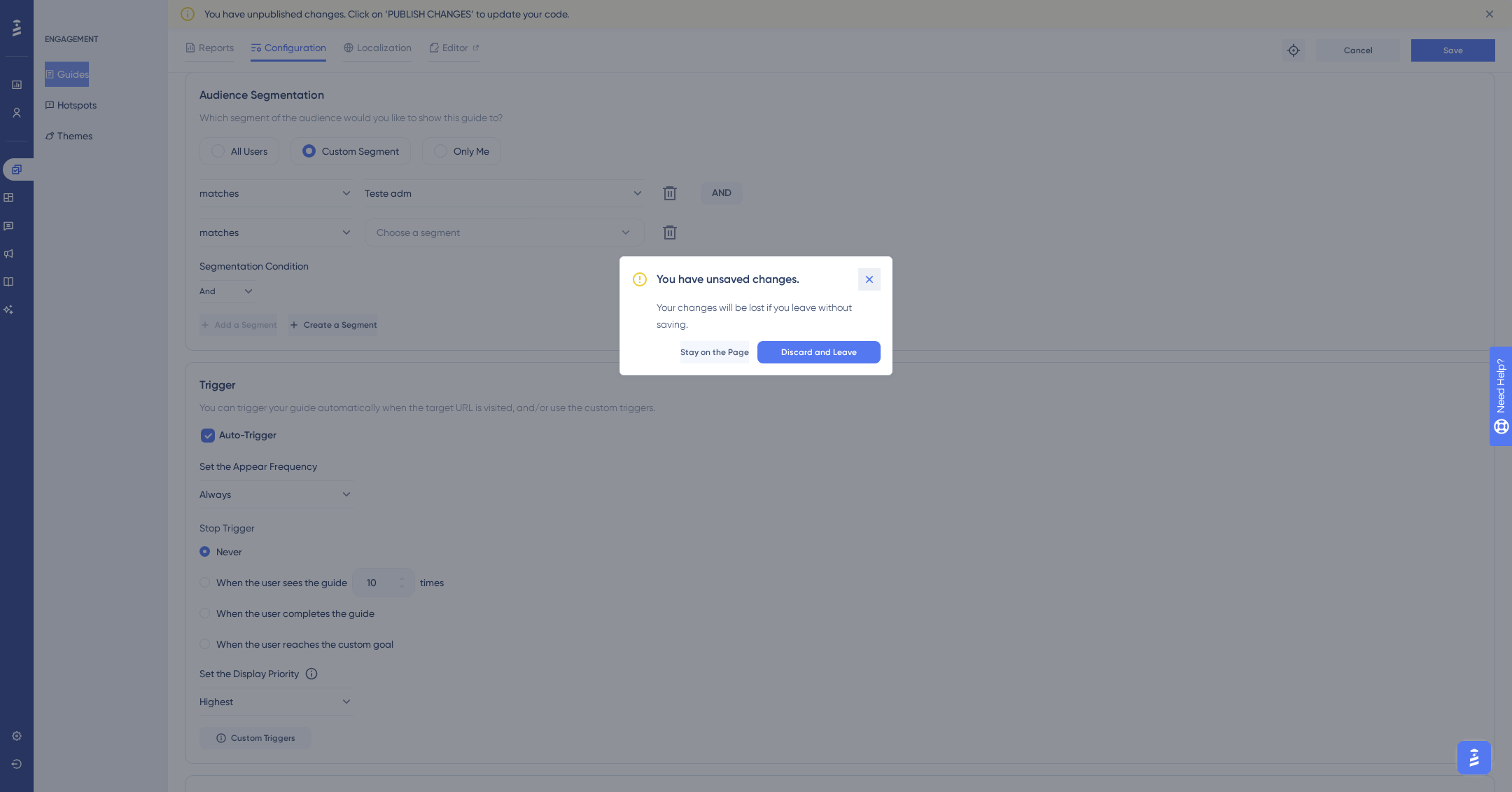
drag, startPoint x: 861, startPoint y: 272, endPoint x: 712, endPoint y: 262, distance: 149.3
click at [861, 271] on button at bounding box center [869, 279] width 22 height 22
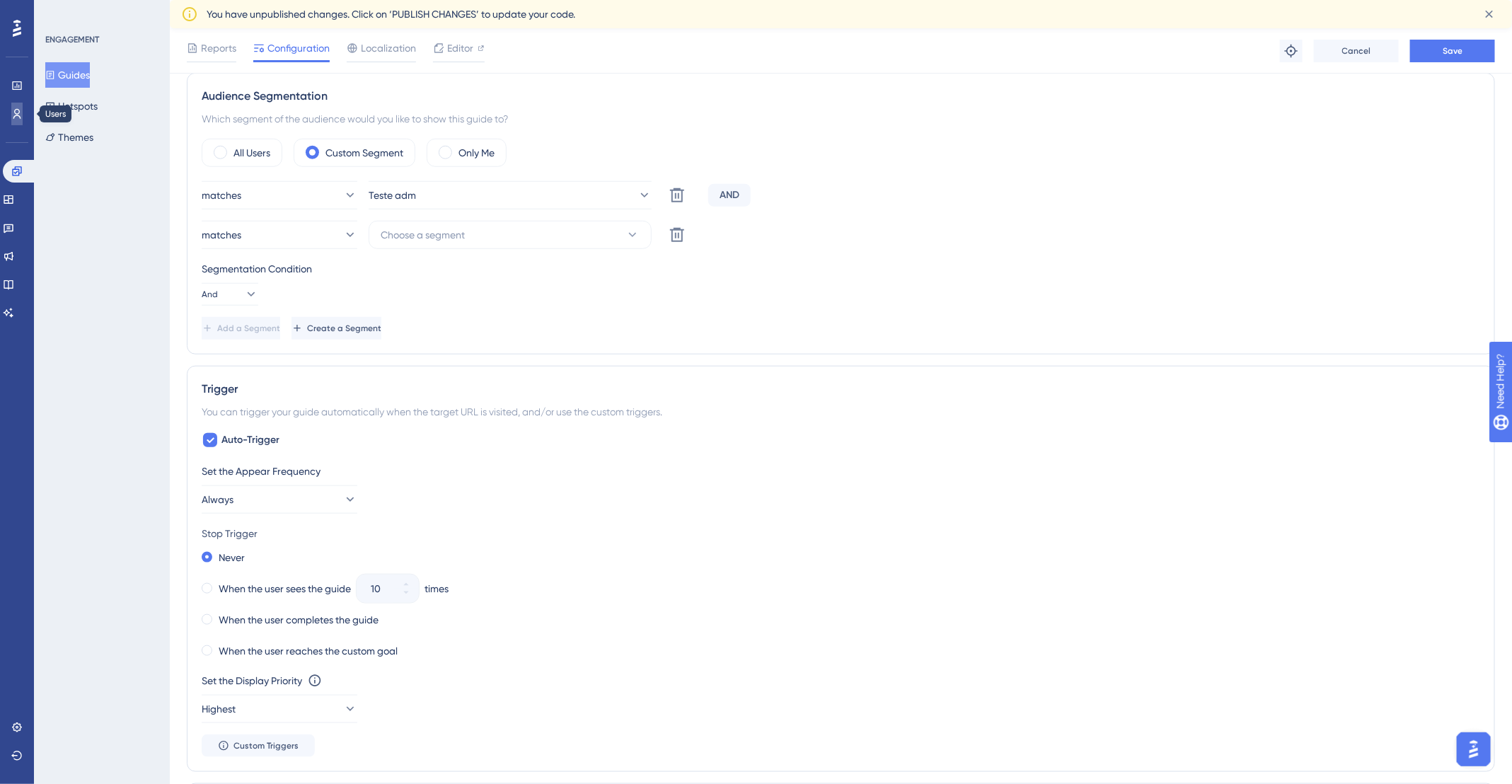
click at [13, 110] on icon at bounding box center [16, 113] width 11 height 11
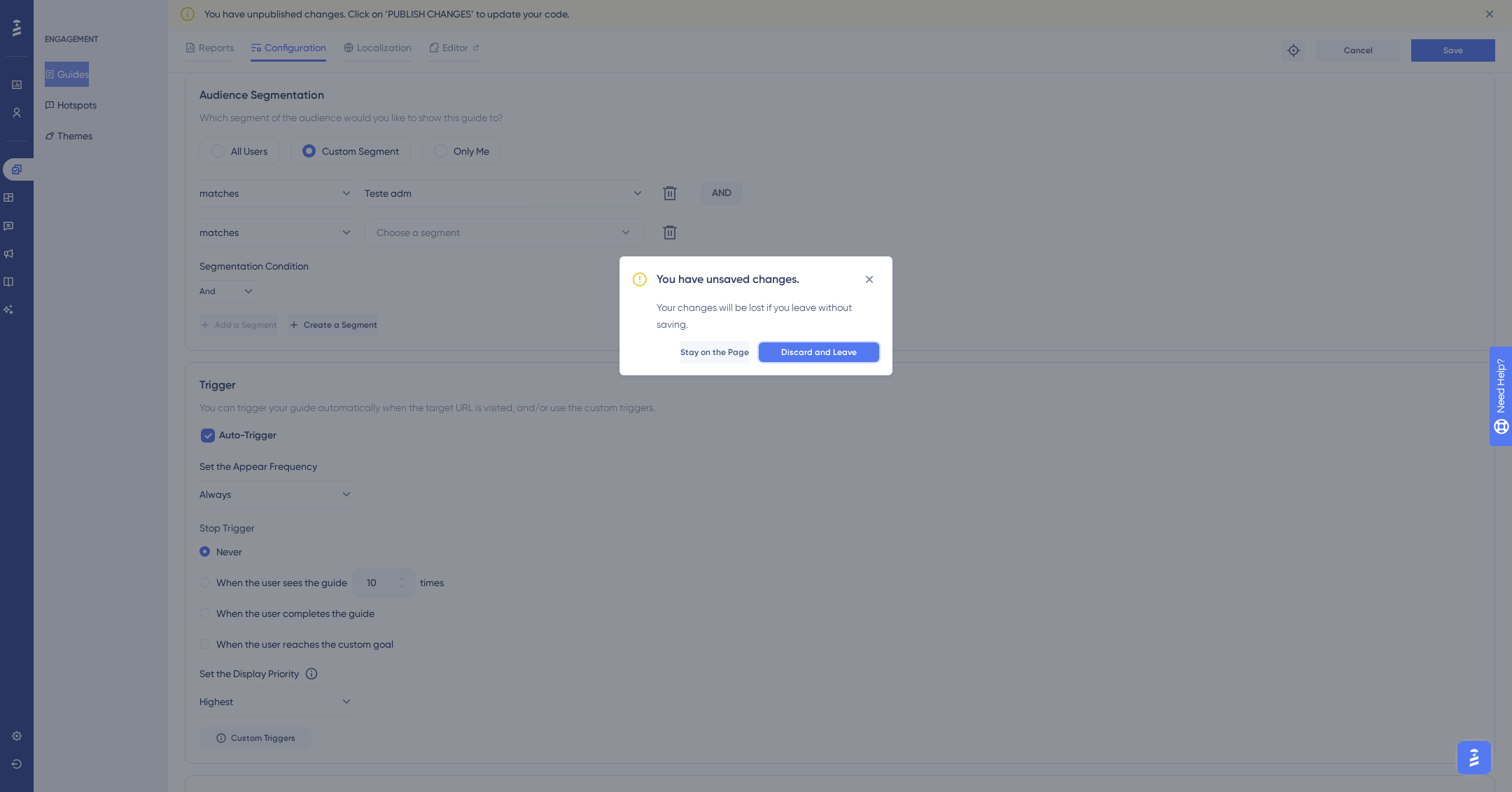
click at [840, 349] on span "Discard and Leave" at bounding box center [819, 352] width 76 height 11
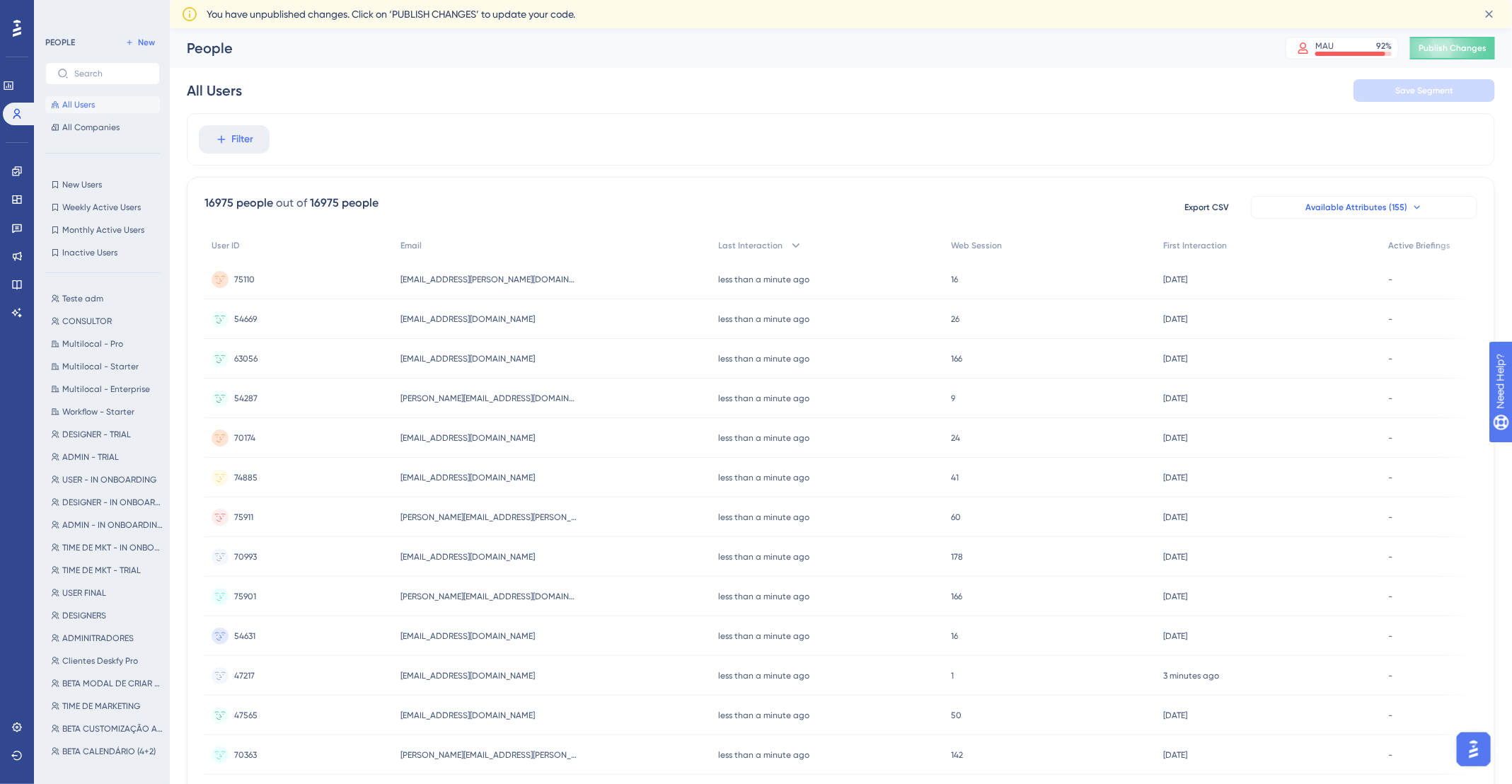
click at [1419, 205] on icon at bounding box center [1417, 207] width 11 height 11
click at [96, 128] on span "All Companies" at bounding box center [91, 127] width 57 height 11
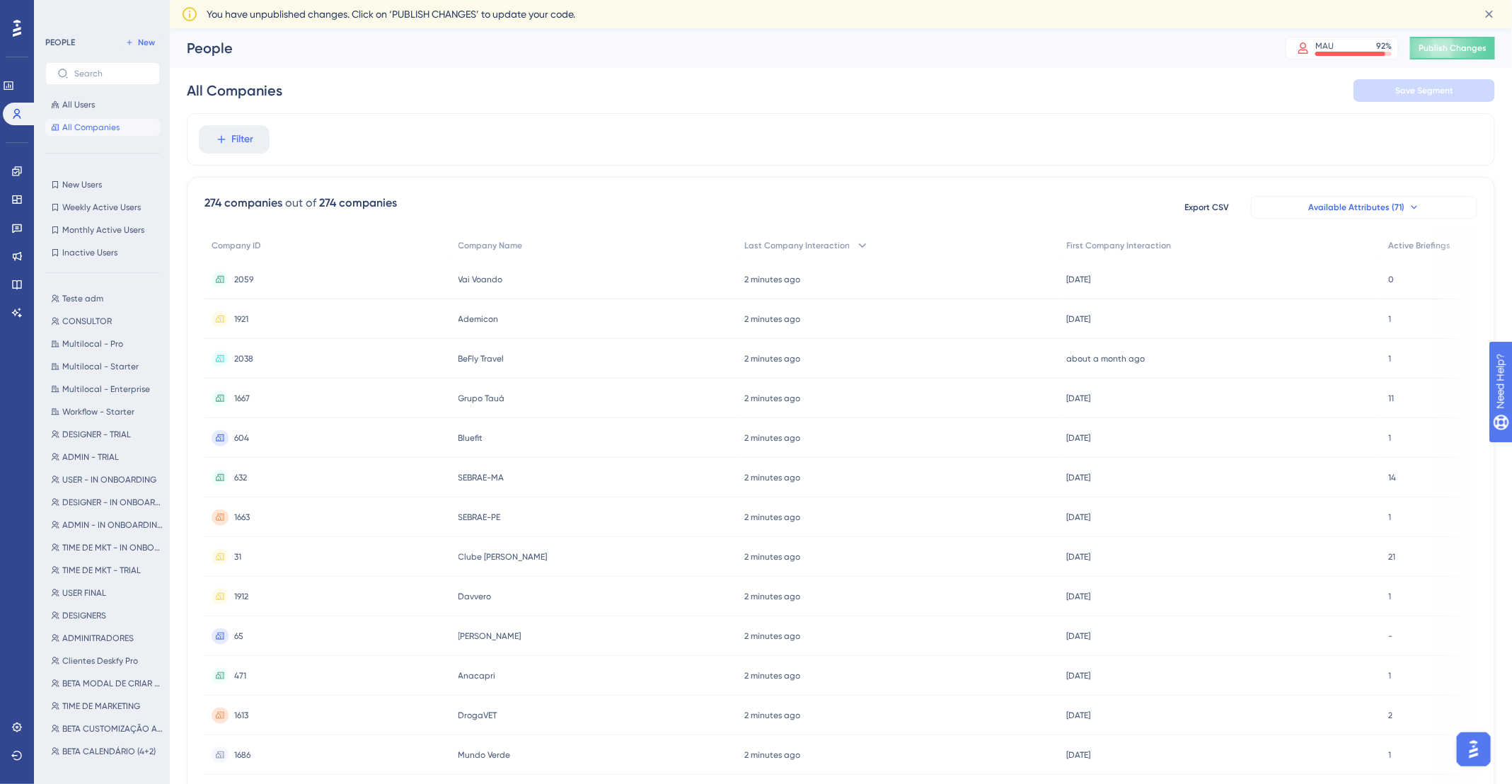
click at [1356, 203] on span "Available Attributes (71)" at bounding box center [1356, 207] width 96 height 11
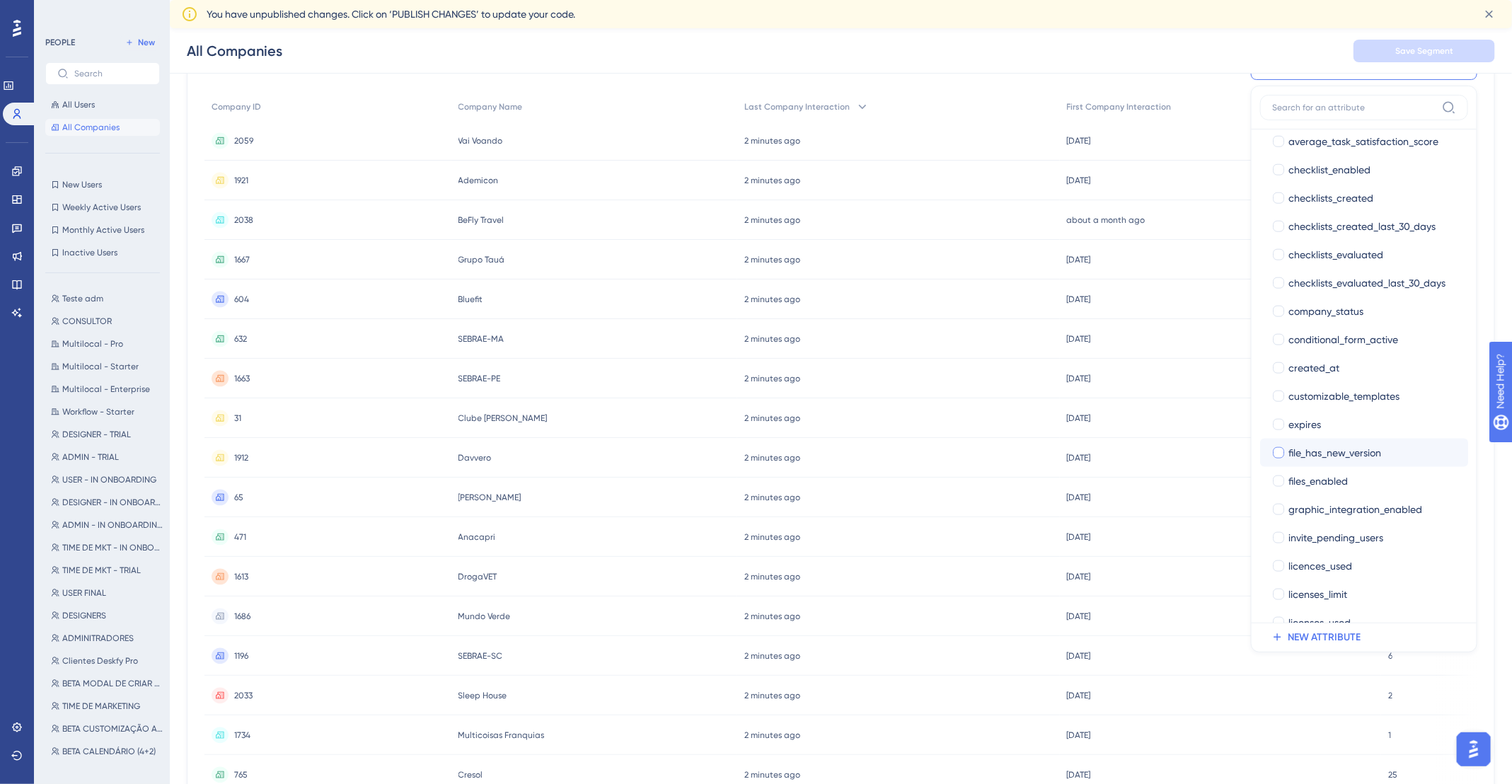
scroll to position [865, 0]
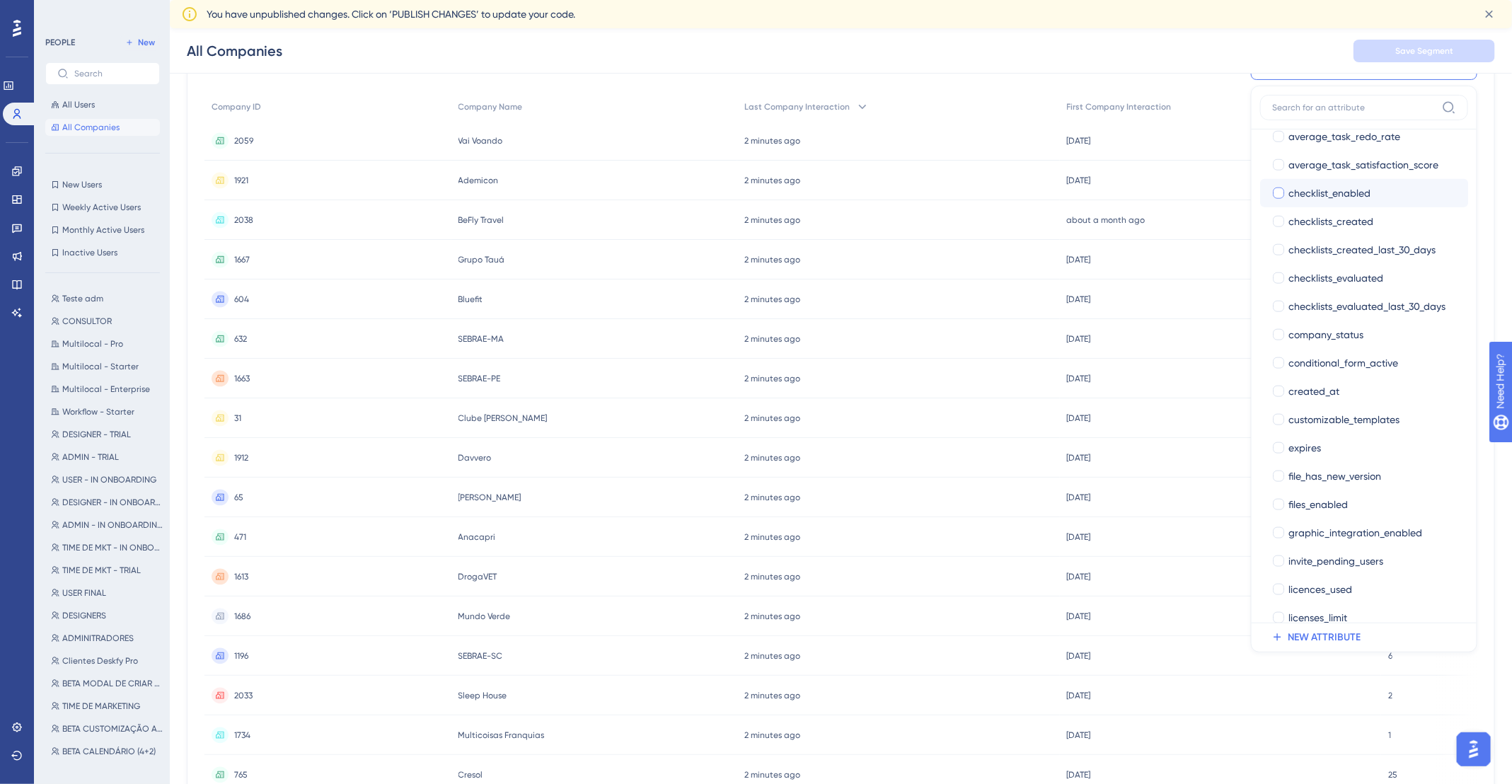
click at [1341, 191] on span "checklist_enabled" at bounding box center [1329, 193] width 82 height 17
checkbox input "true"
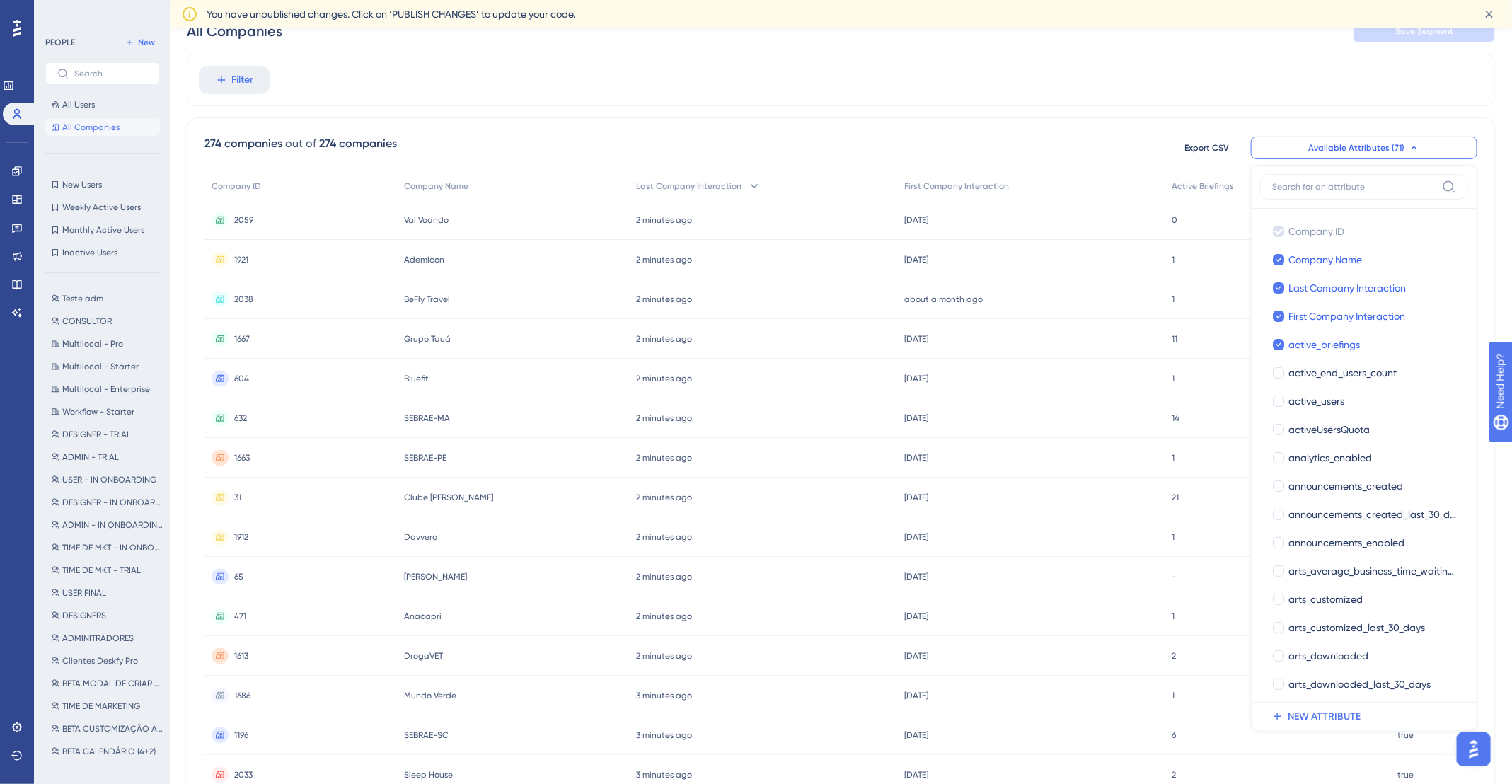
scroll to position [0, 0]
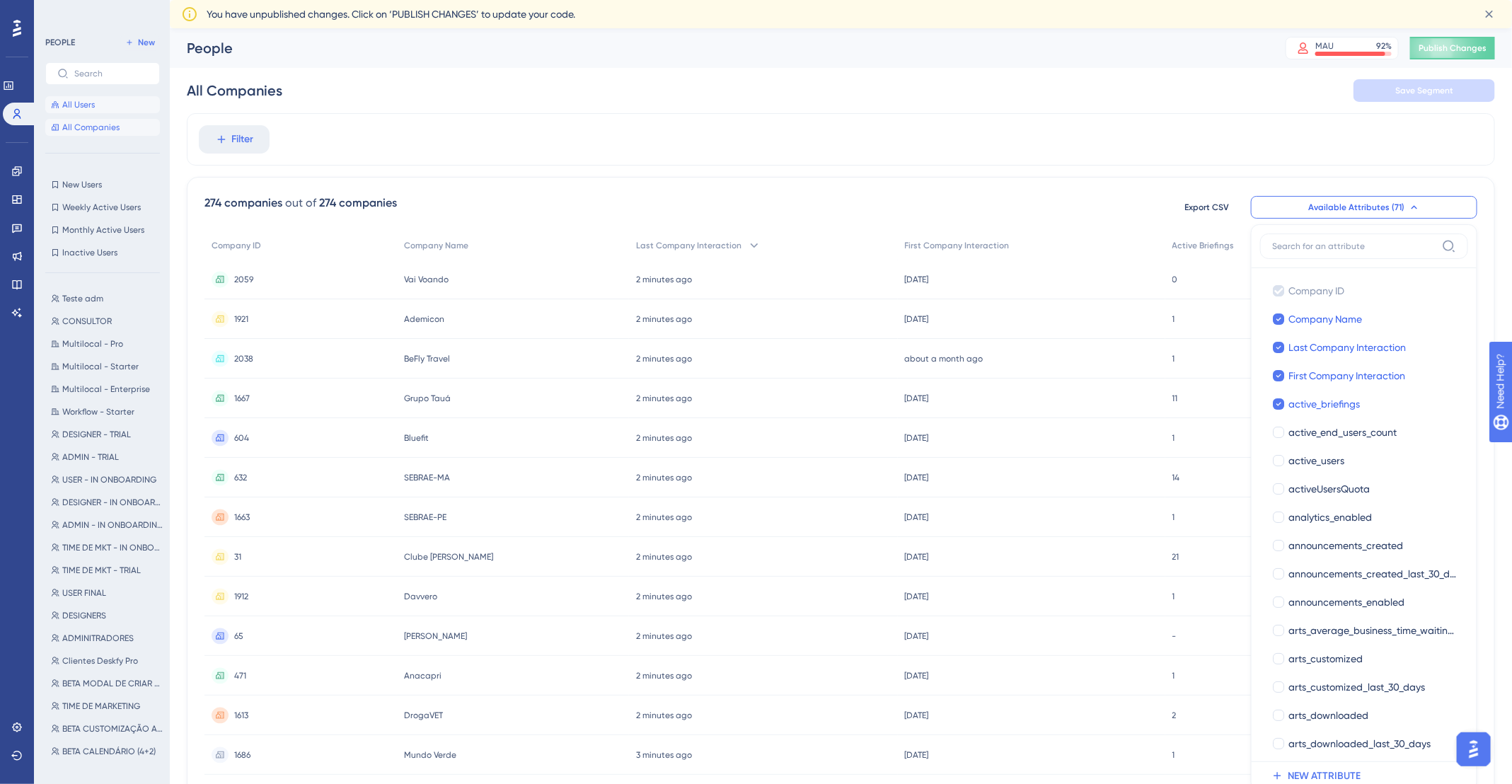
click at [72, 108] on span "All Users" at bounding box center [79, 105] width 33 height 11
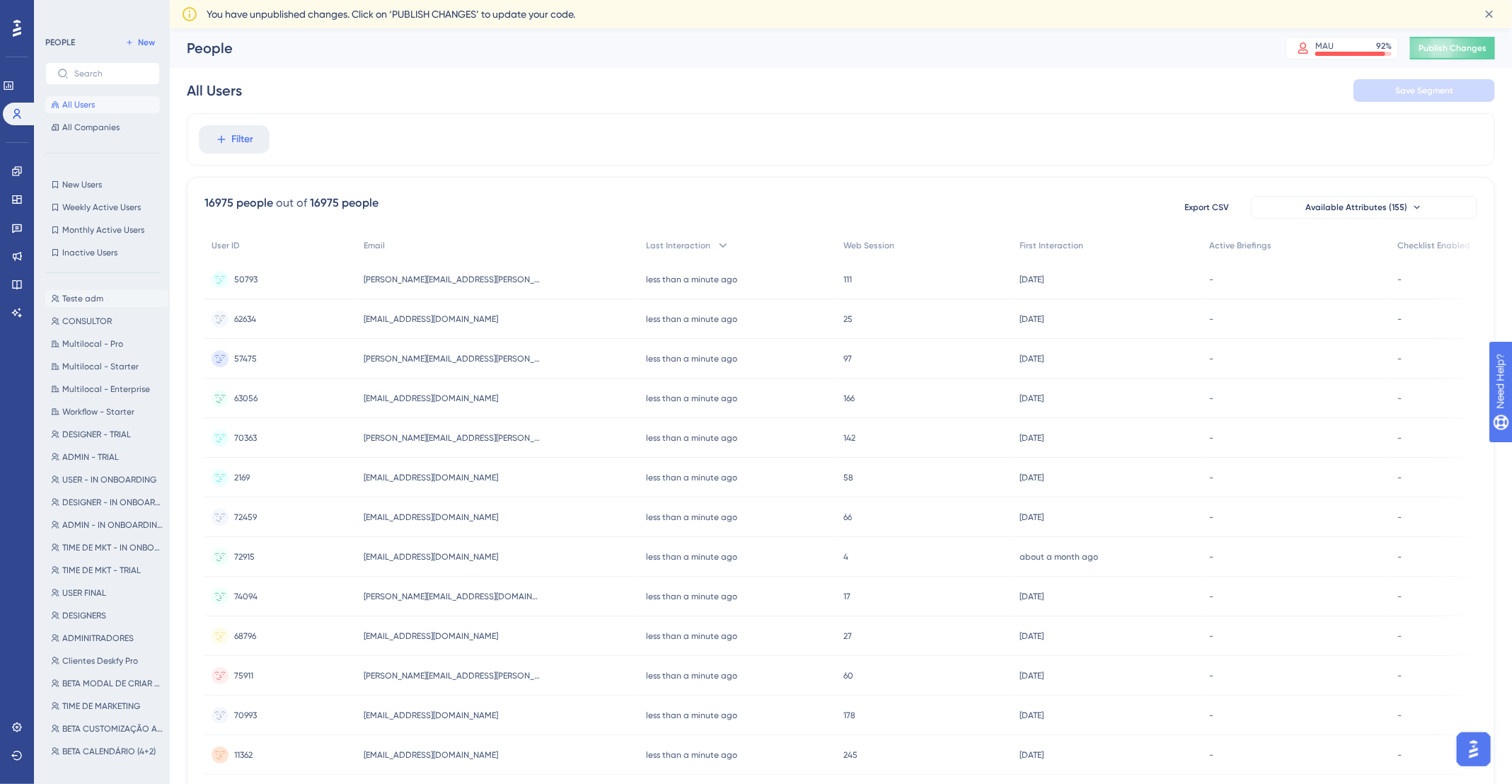
click at [88, 293] on span "Teste adm" at bounding box center [83, 299] width 41 height 11
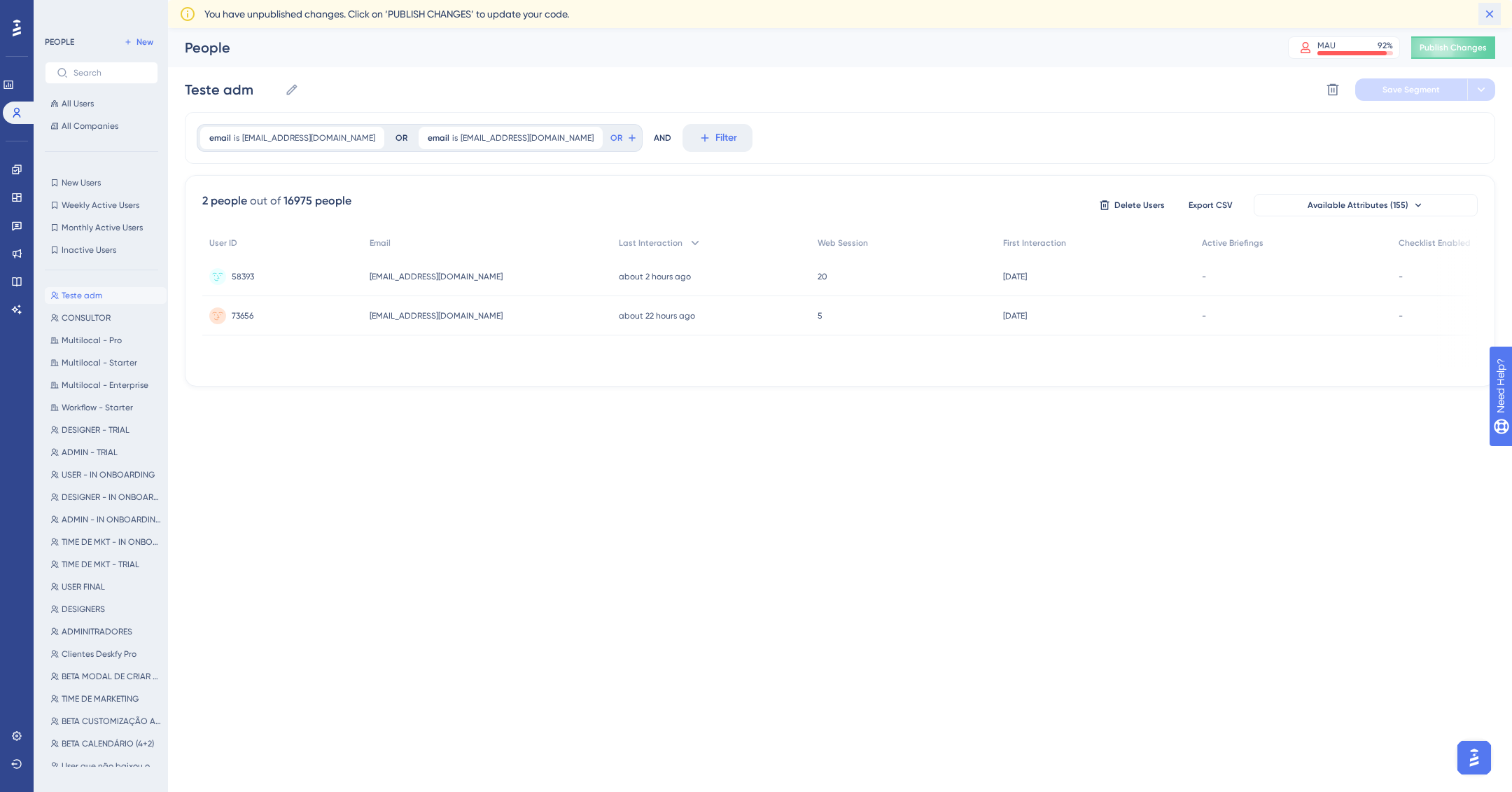
click at [1490, 12] on icon at bounding box center [1490, 14] width 14 height 14
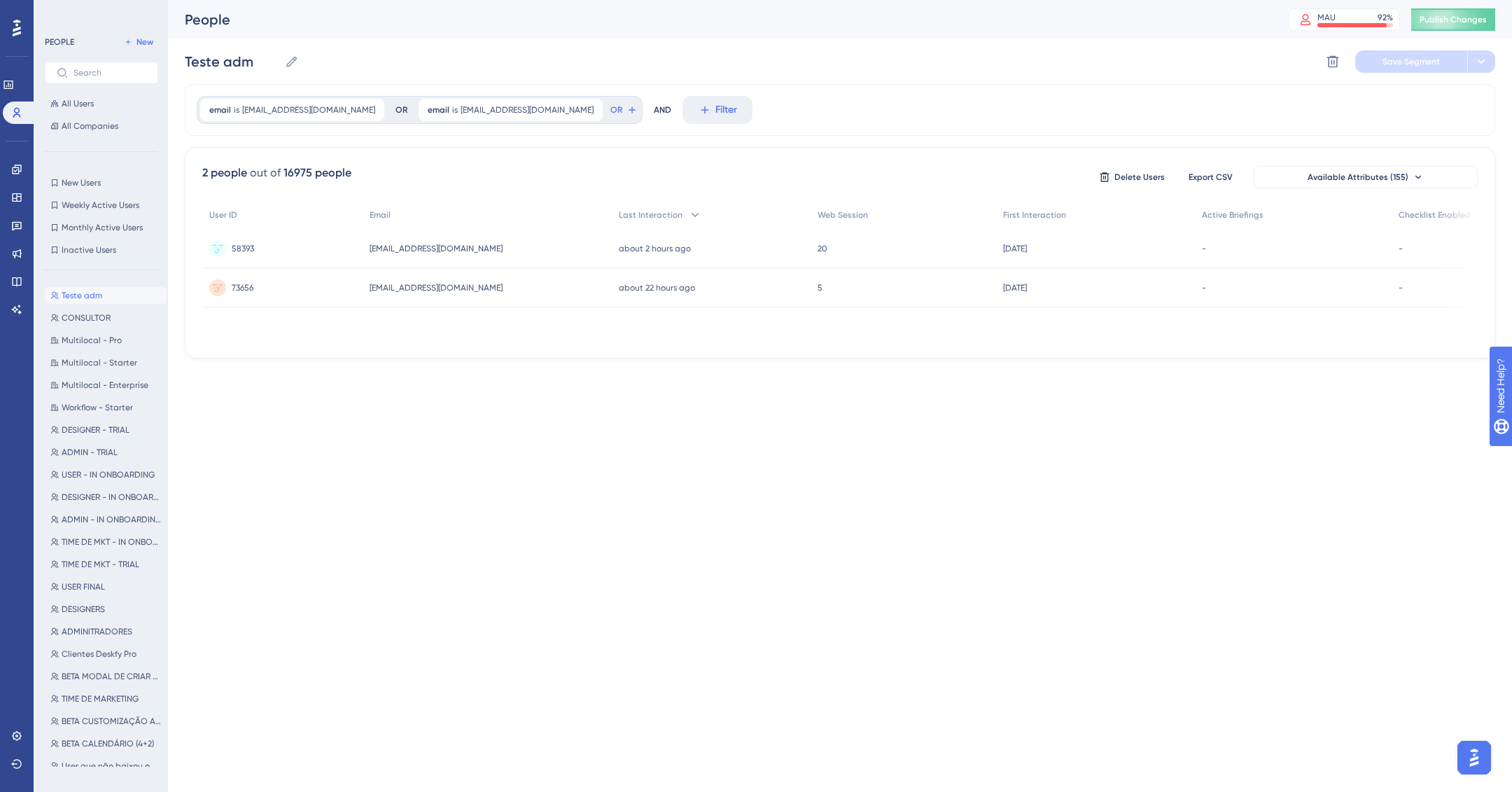
click at [74, 294] on span "Teste adm" at bounding box center [82, 296] width 40 height 11
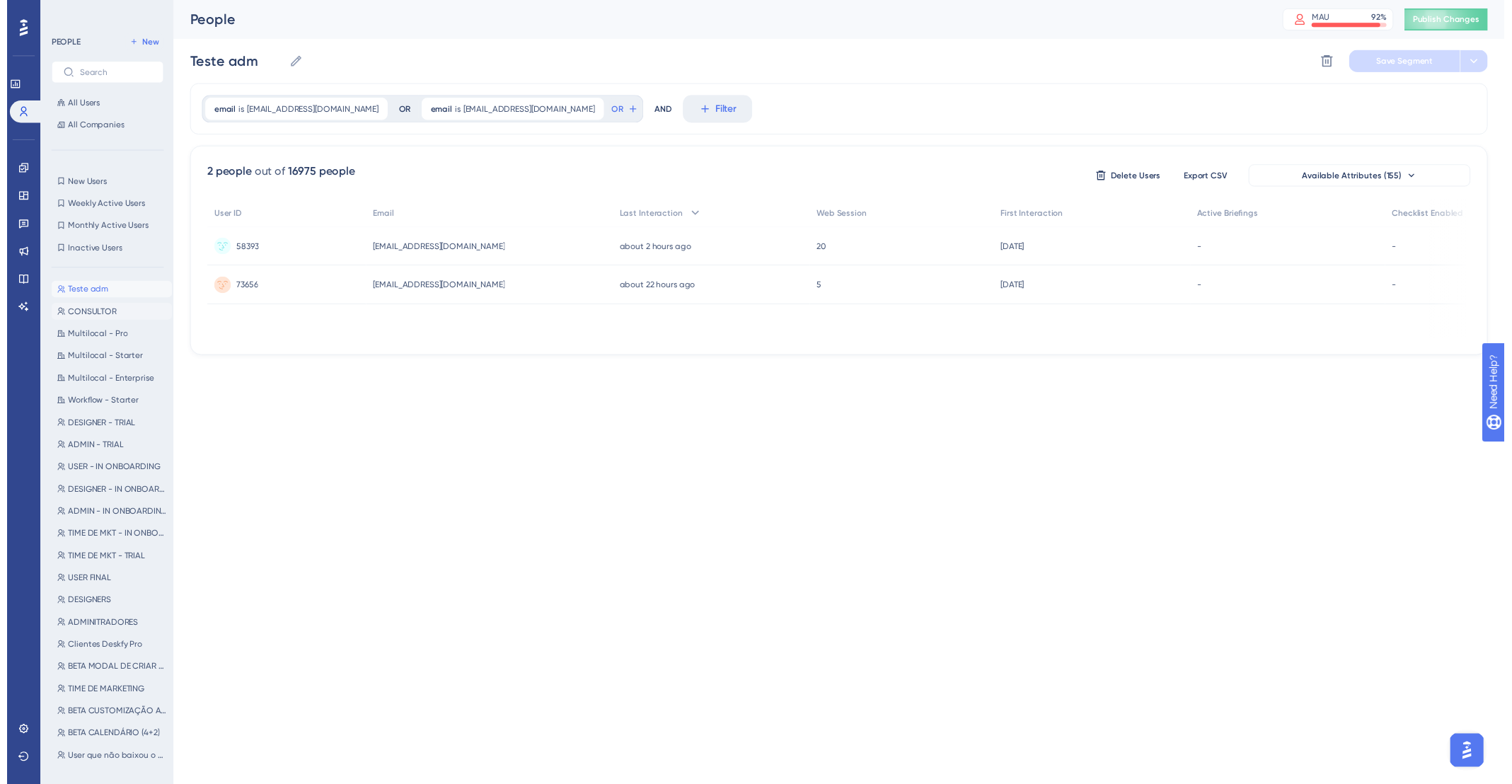
scroll to position [7, 0]
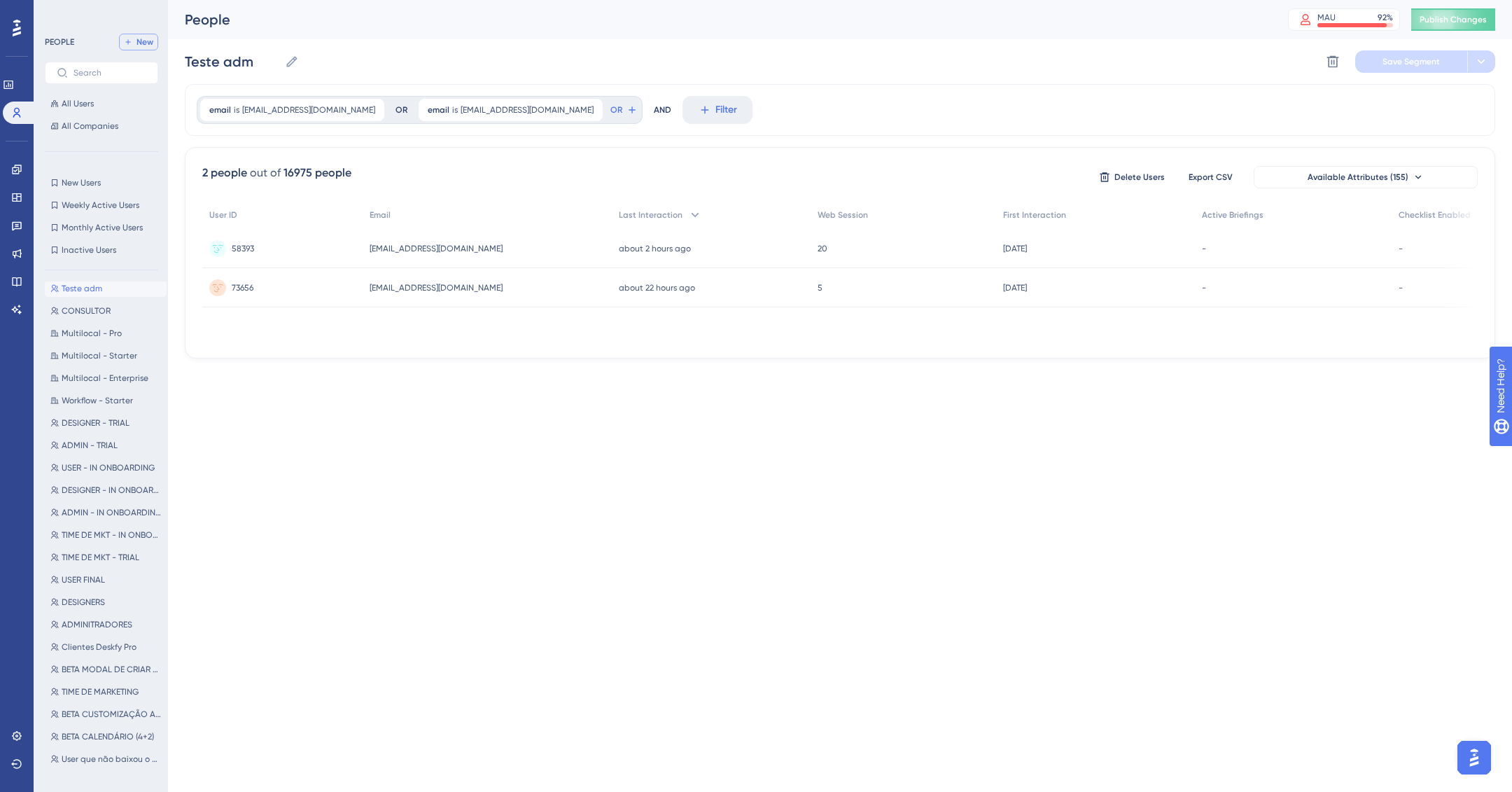
click at [138, 36] on span "New" at bounding box center [145, 42] width 17 height 11
type input "New Segment"
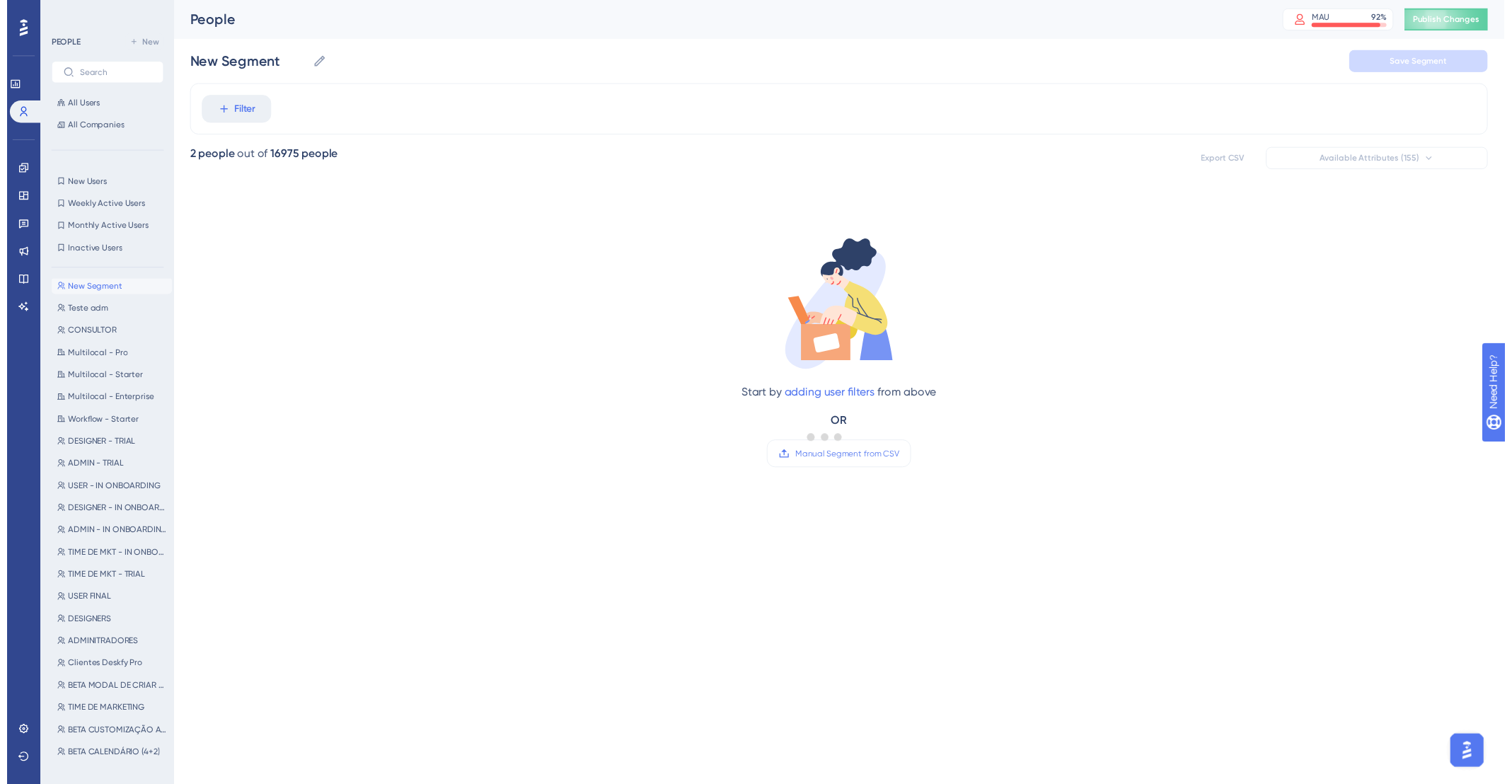
scroll to position [0, 0]
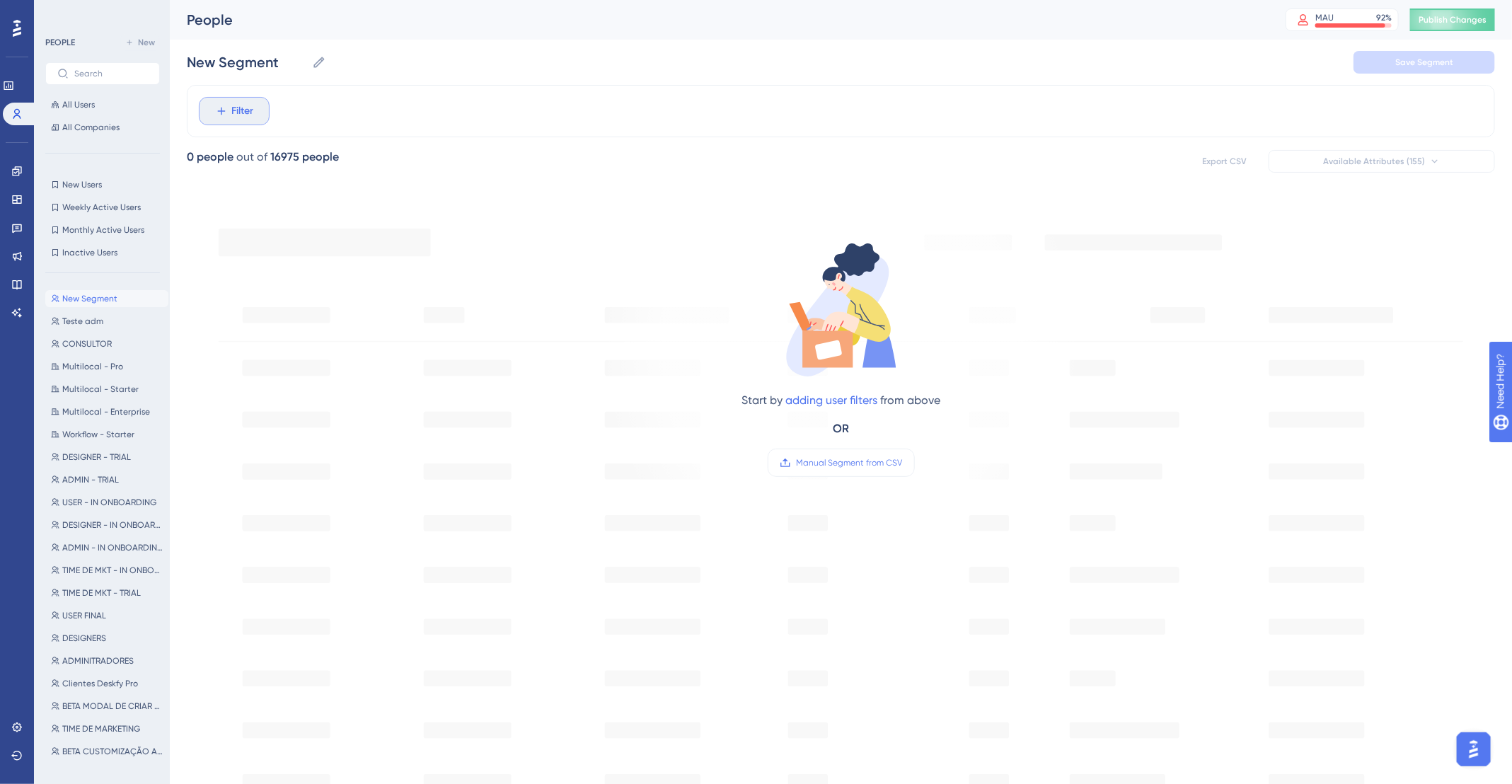
click at [232, 102] on span "Filter" at bounding box center [243, 111] width 22 height 17
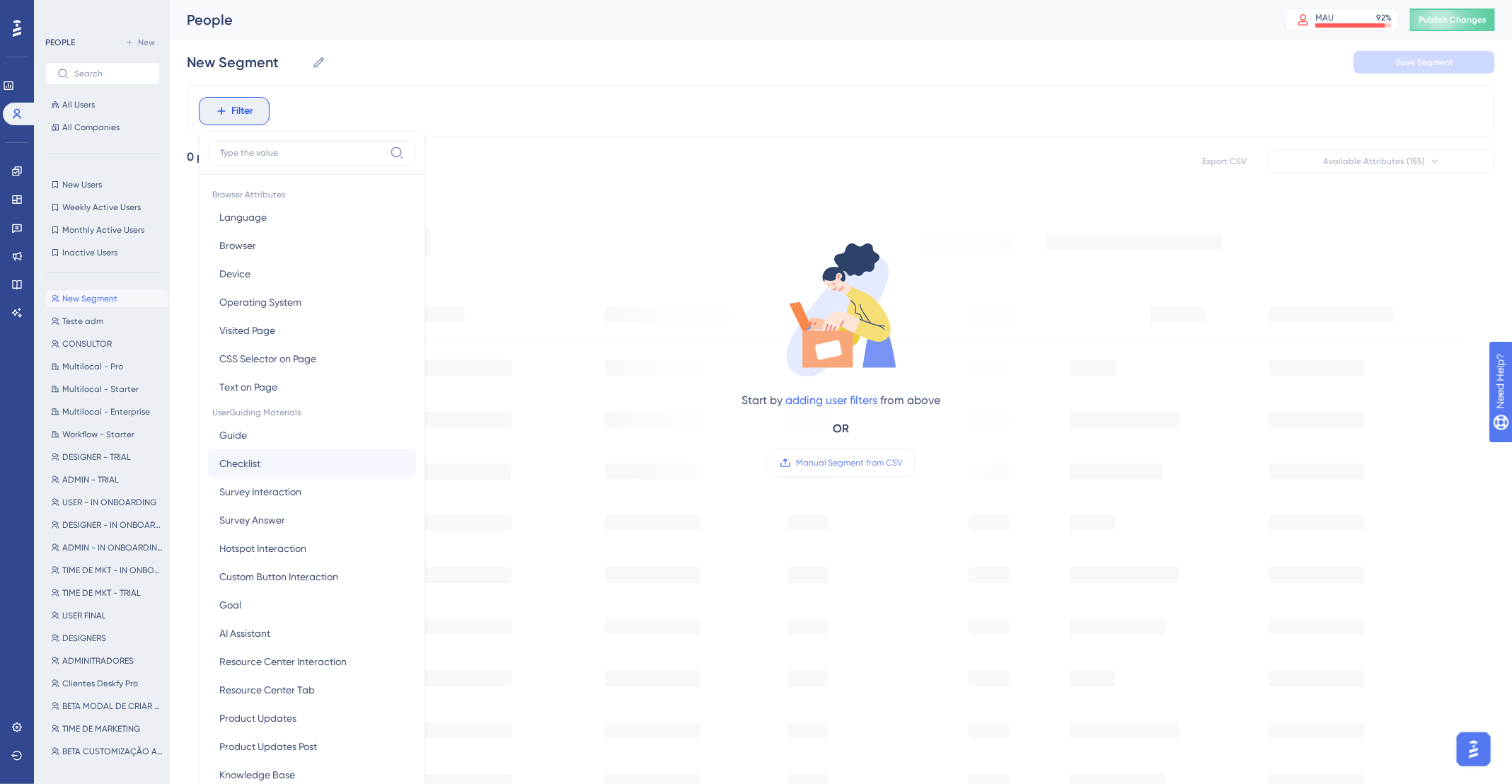
type input "c"
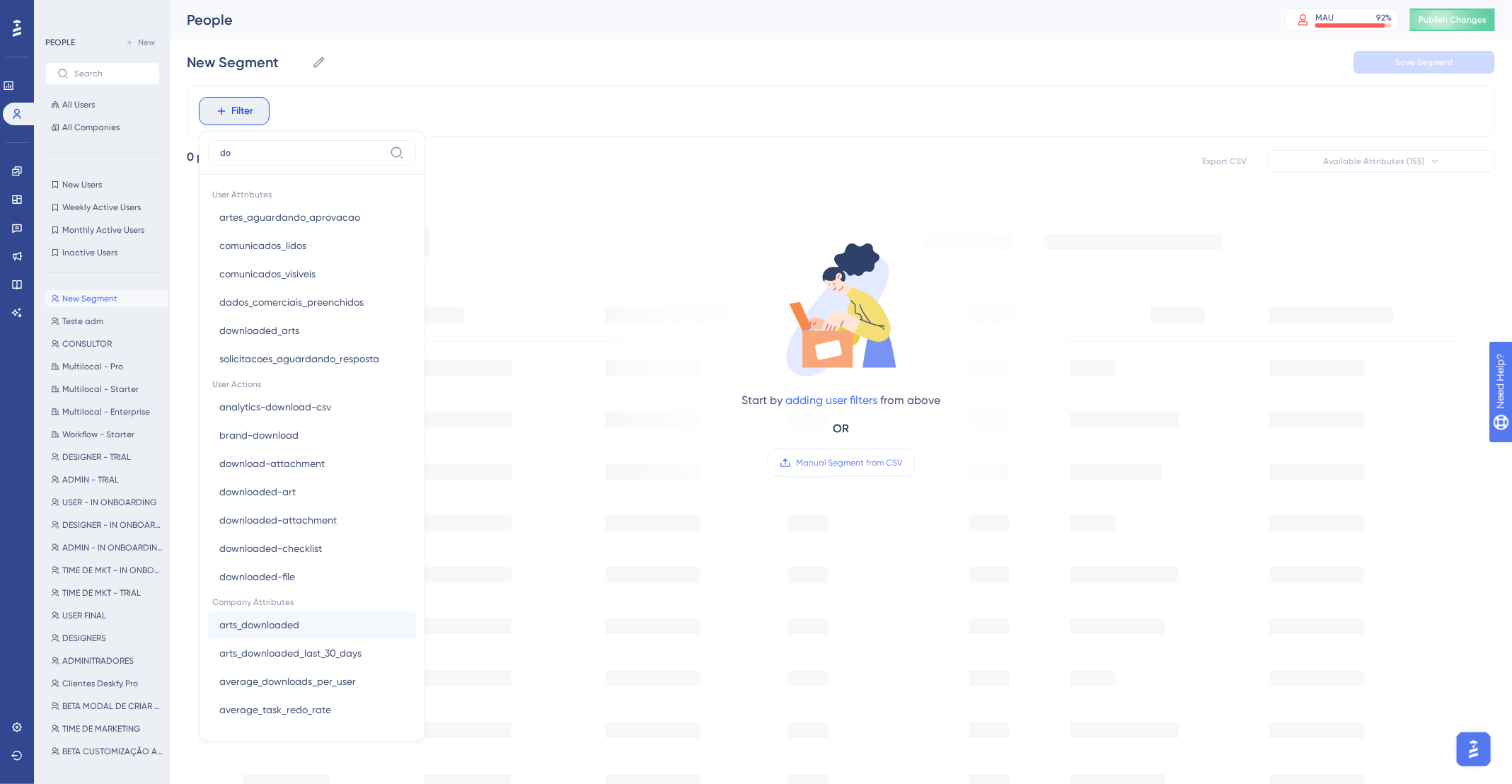
type input "do"
click at [299, 621] on button "arts_downloaded arts_downloaded" at bounding box center [312, 625] width 208 height 28
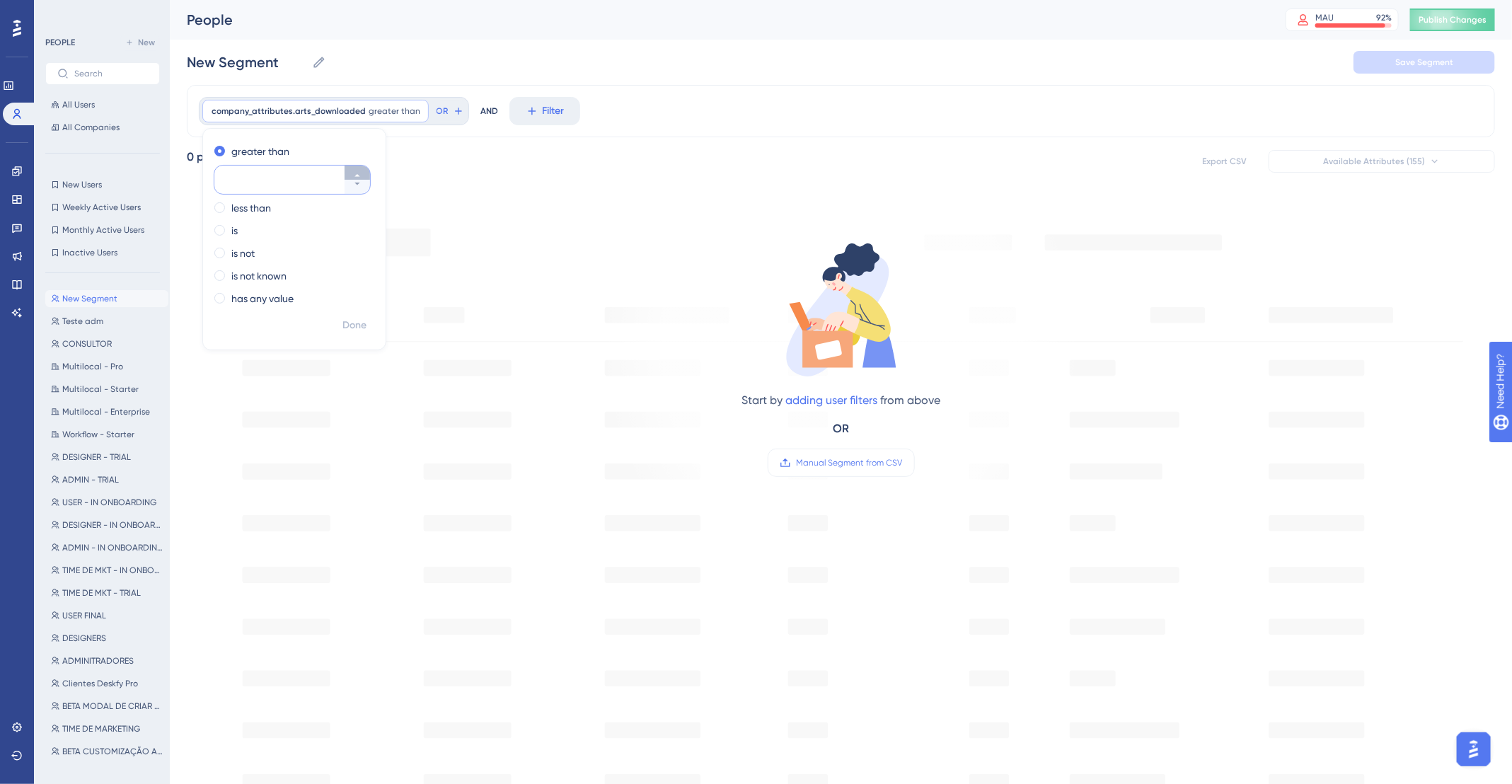
click at [359, 172] on icon at bounding box center [357, 175] width 9 height 9
type input "1"
click at [352, 328] on span "Done" at bounding box center [354, 325] width 24 height 17
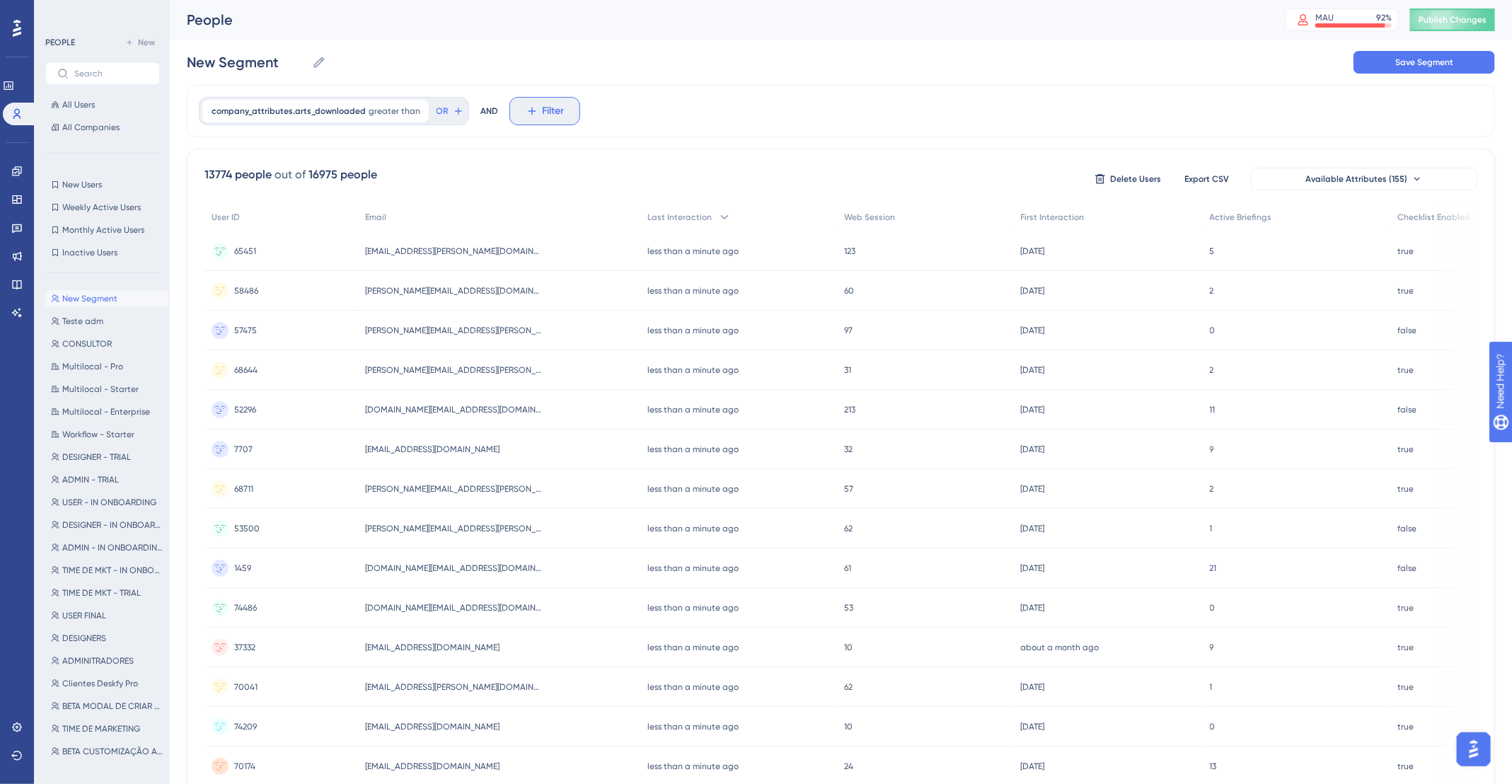
click at [533, 109] on icon at bounding box center [532, 111] width 13 height 13
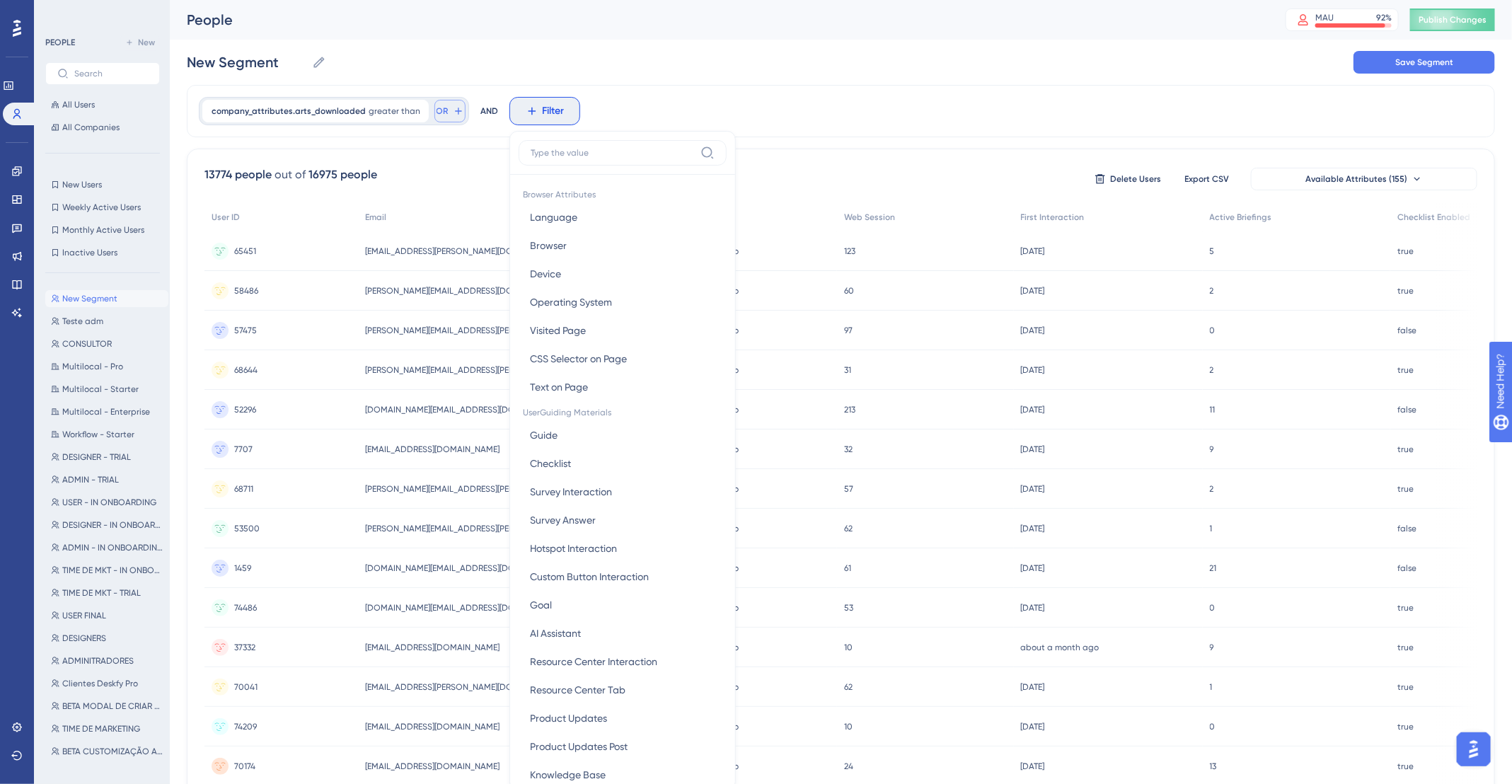
click at [456, 116] on button "OR" at bounding box center [450, 111] width 31 height 23
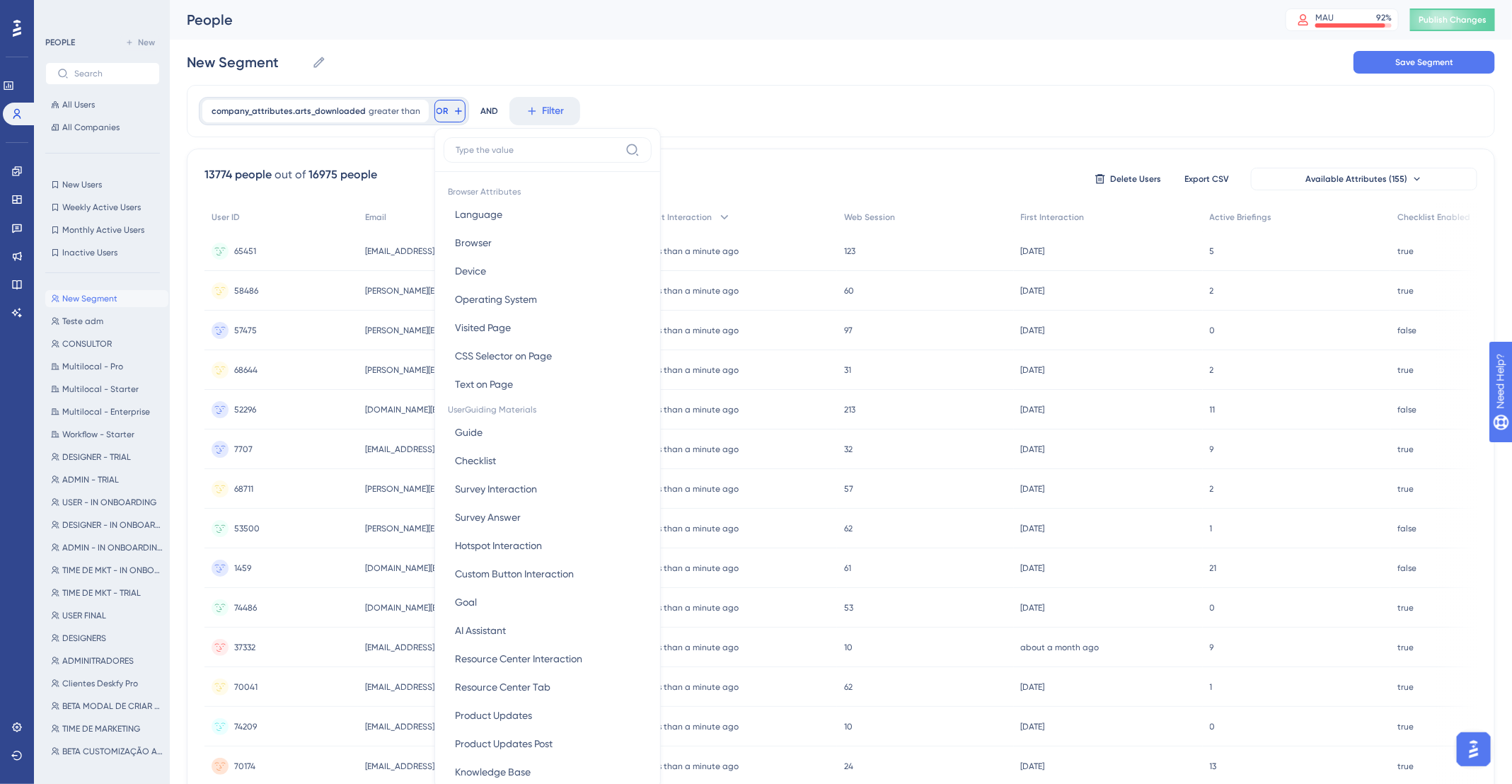
scroll to position [66, 0]
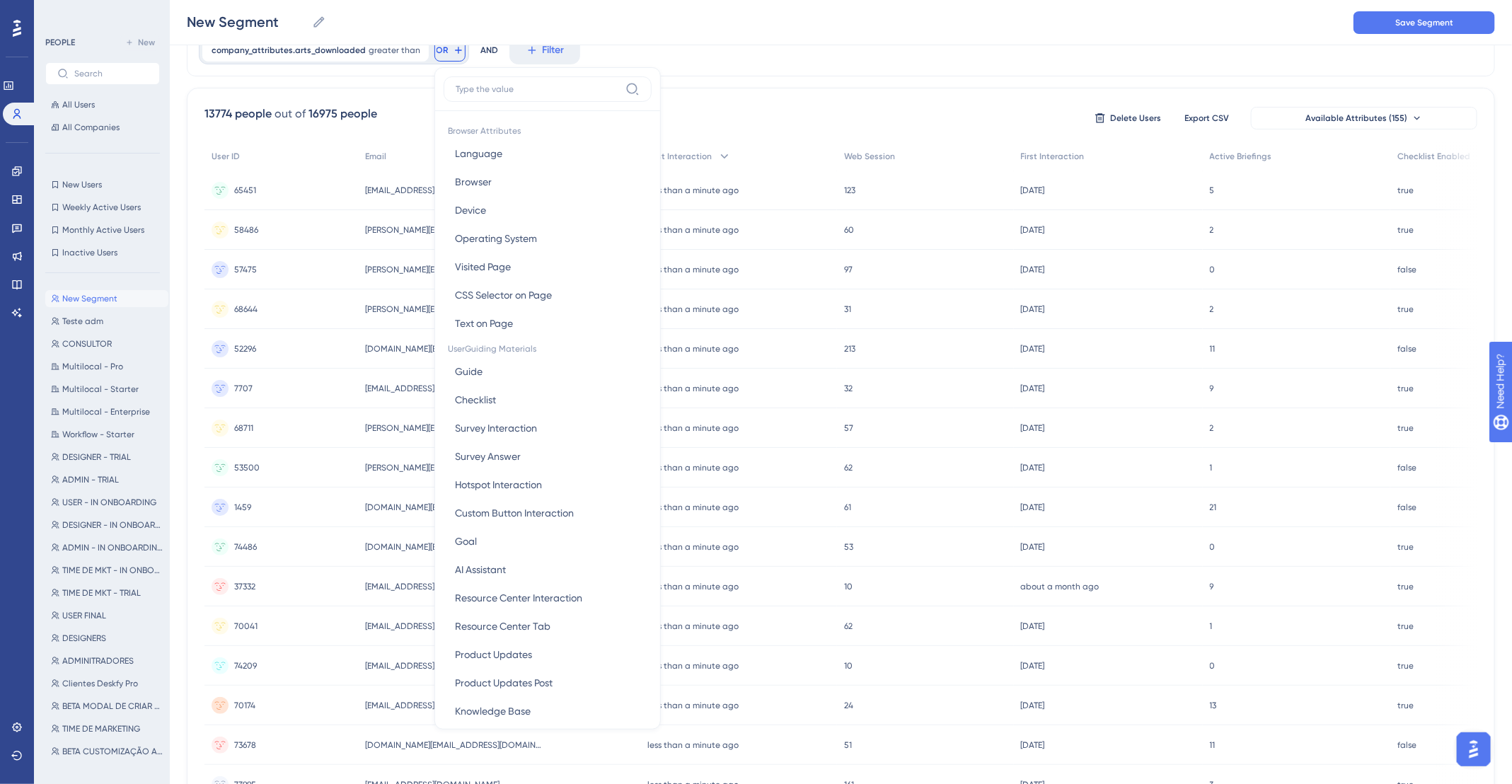
click at [457, 111] on div "Browser Attributes Language Language Browser Browser Device Device Operating Sy…" at bounding box center [547, 415] width 208 height 609
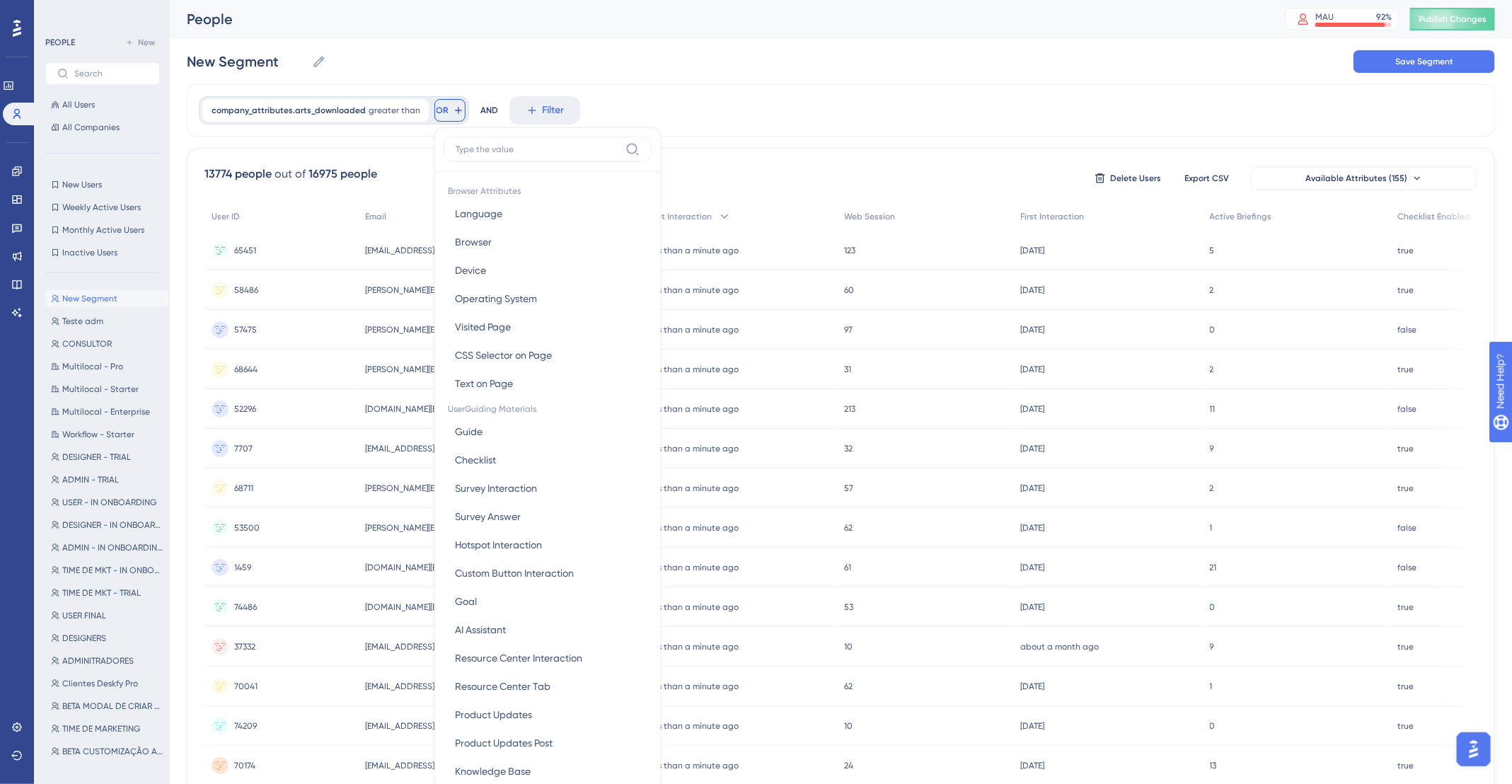
scroll to position [0, 0]
click at [458, 107] on icon at bounding box center [458, 111] width 11 height 11
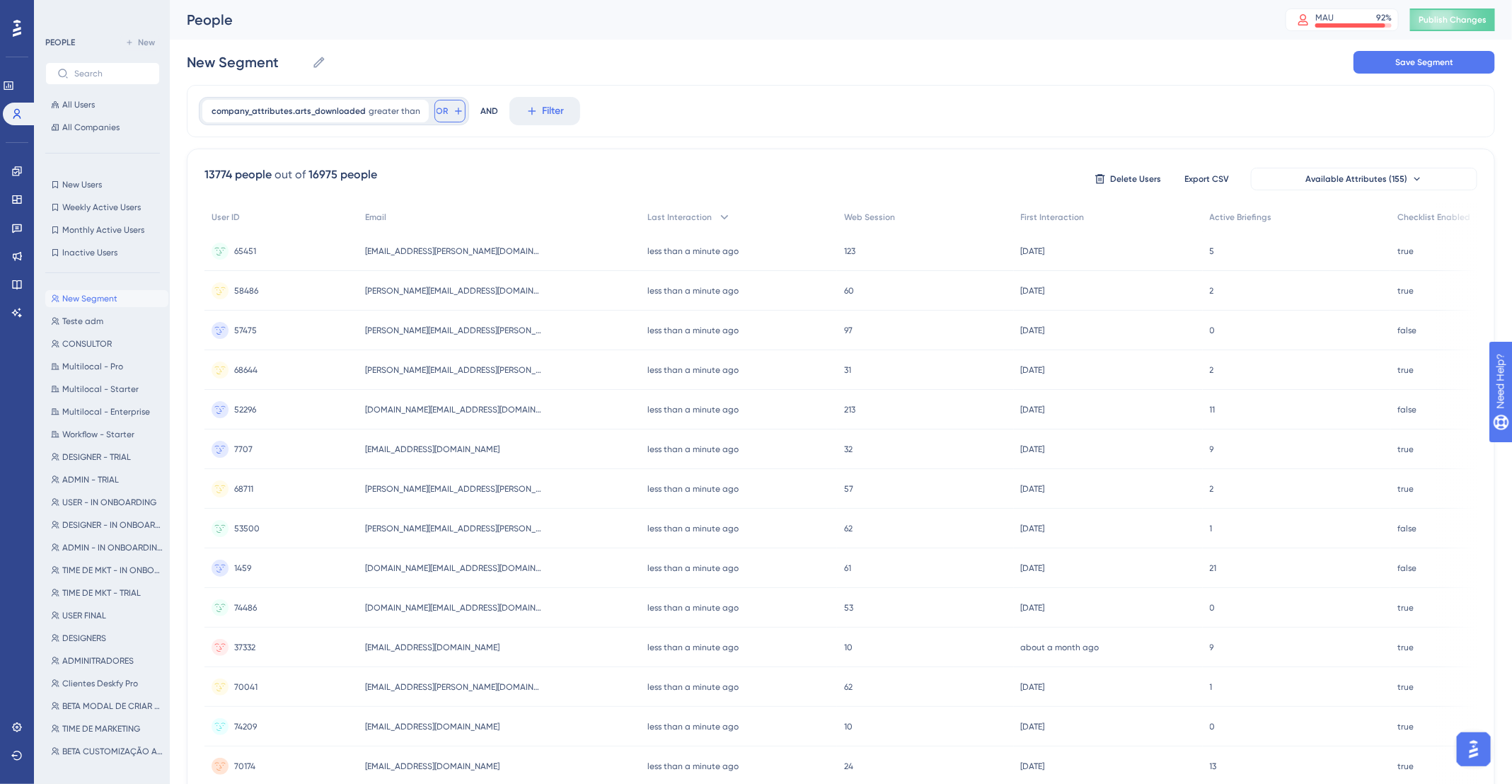
click at [457, 108] on icon at bounding box center [458, 111] width 11 height 11
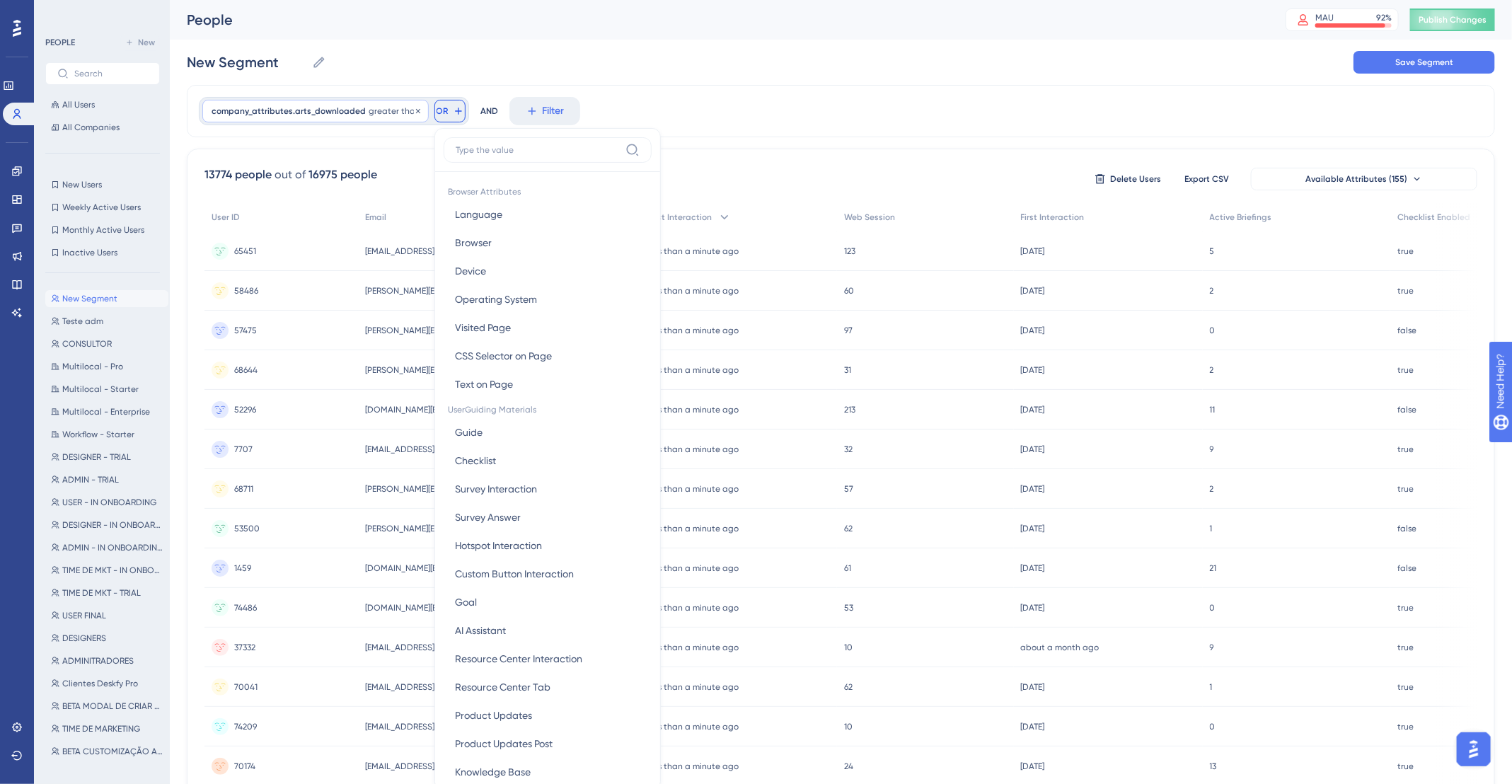
click at [293, 112] on span "company_attributes.arts_downloaded" at bounding box center [288, 111] width 154 height 11
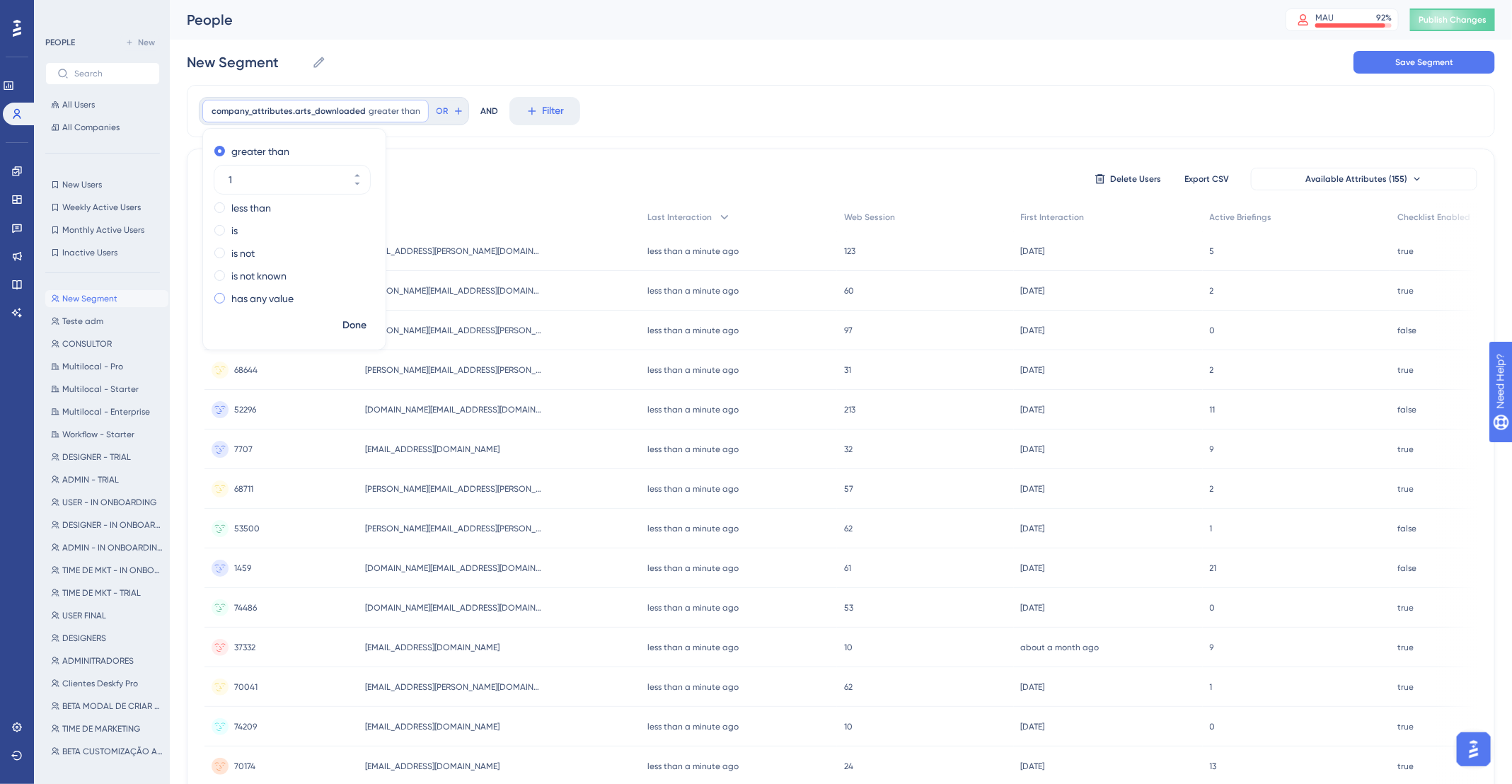
click at [281, 301] on label "has any value" at bounding box center [263, 299] width 63 height 17
click at [253, 235] on label "is not known" at bounding box center [259, 242] width 56 height 17
click at [244, 213] on label "is not" at bounding box center [243, 220] width 23 height 17
click at [13, 87] on icon at bounding box center [9, 85] width 11 height 11
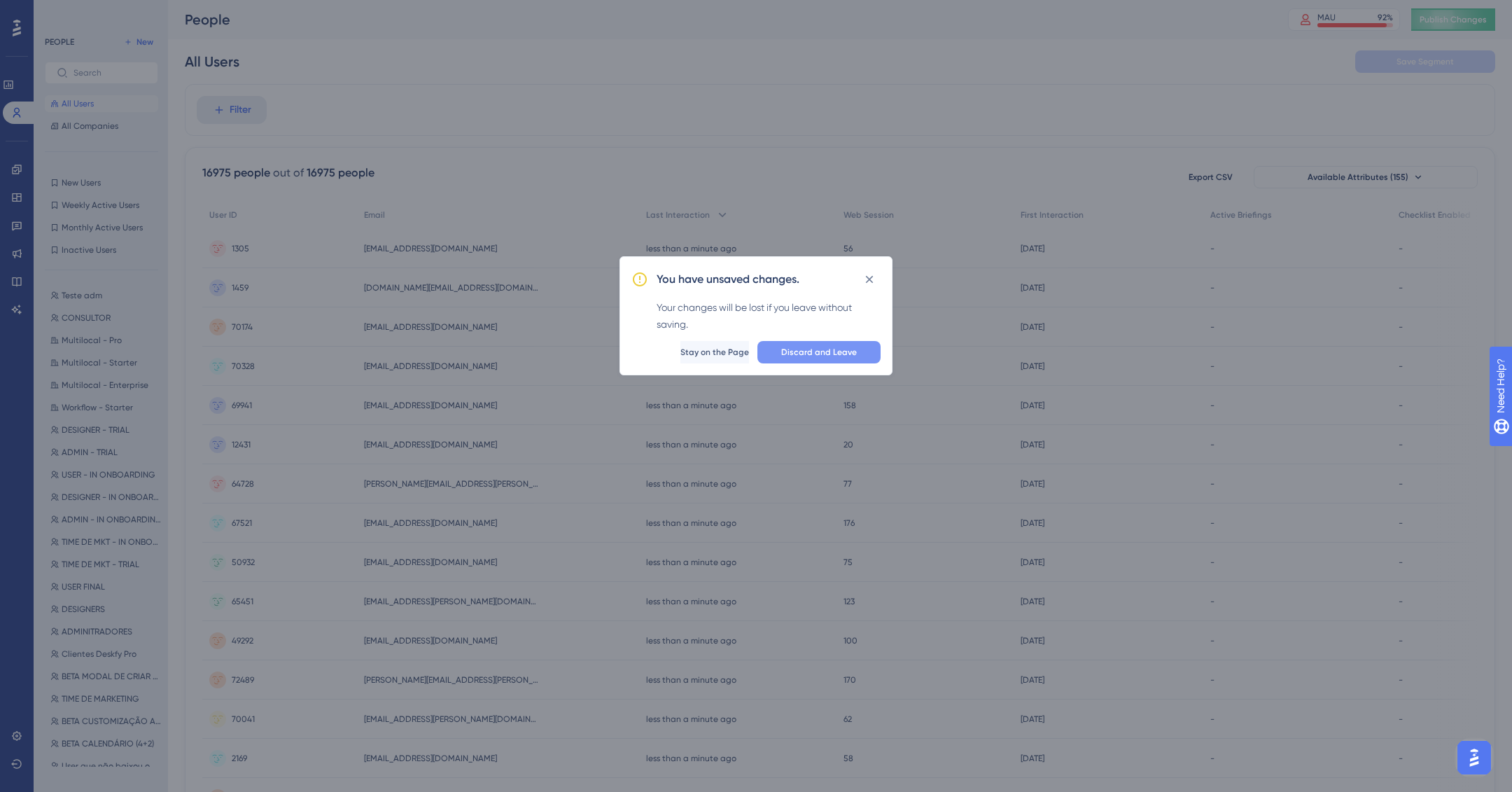
click at [816, 342] on button "Discard and Leave" at bounding box center [819, 352] width 123 height 22
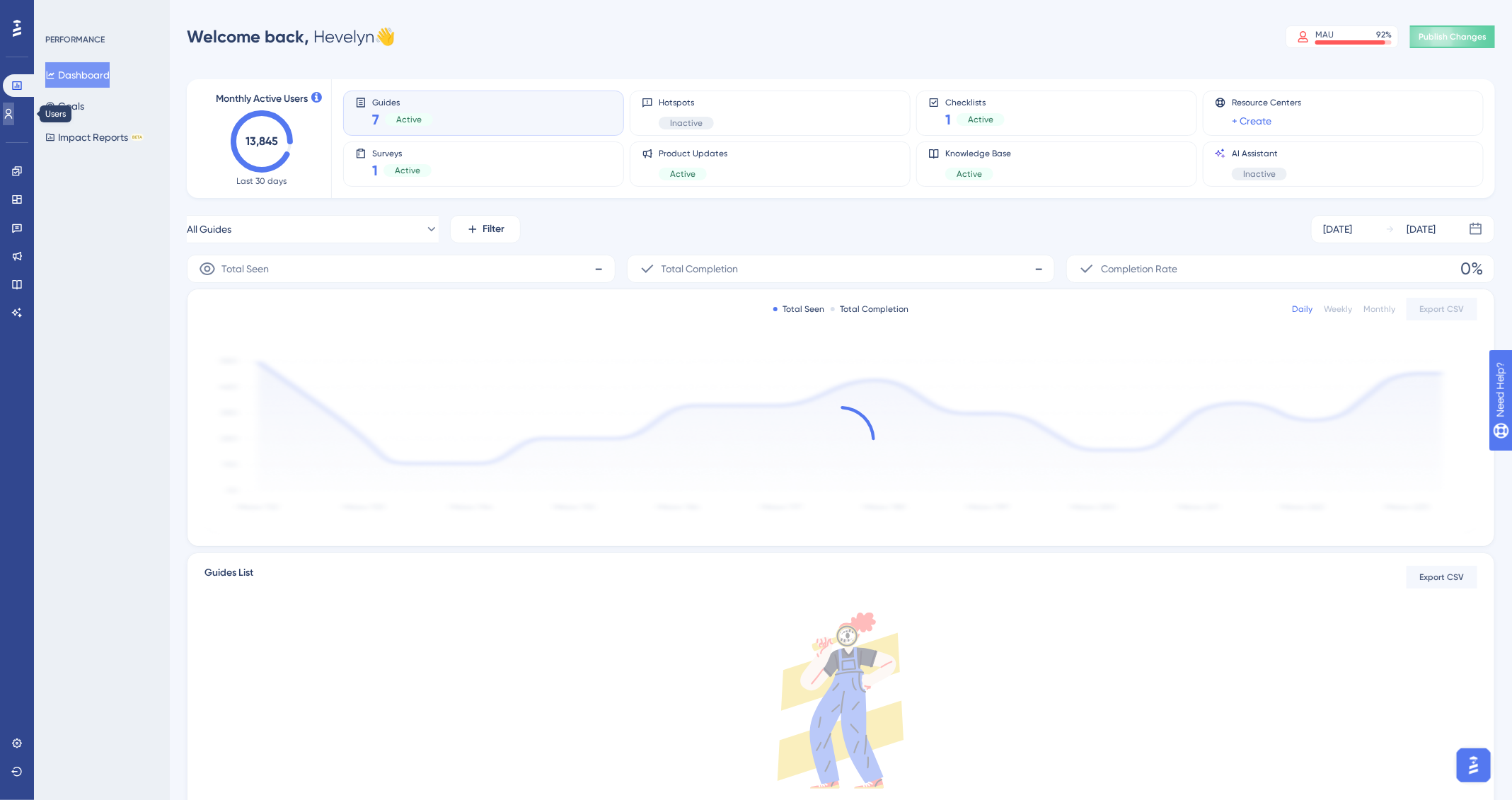
click at [14, 113] on icon at bounding box center [9, 113] width 11 height 11
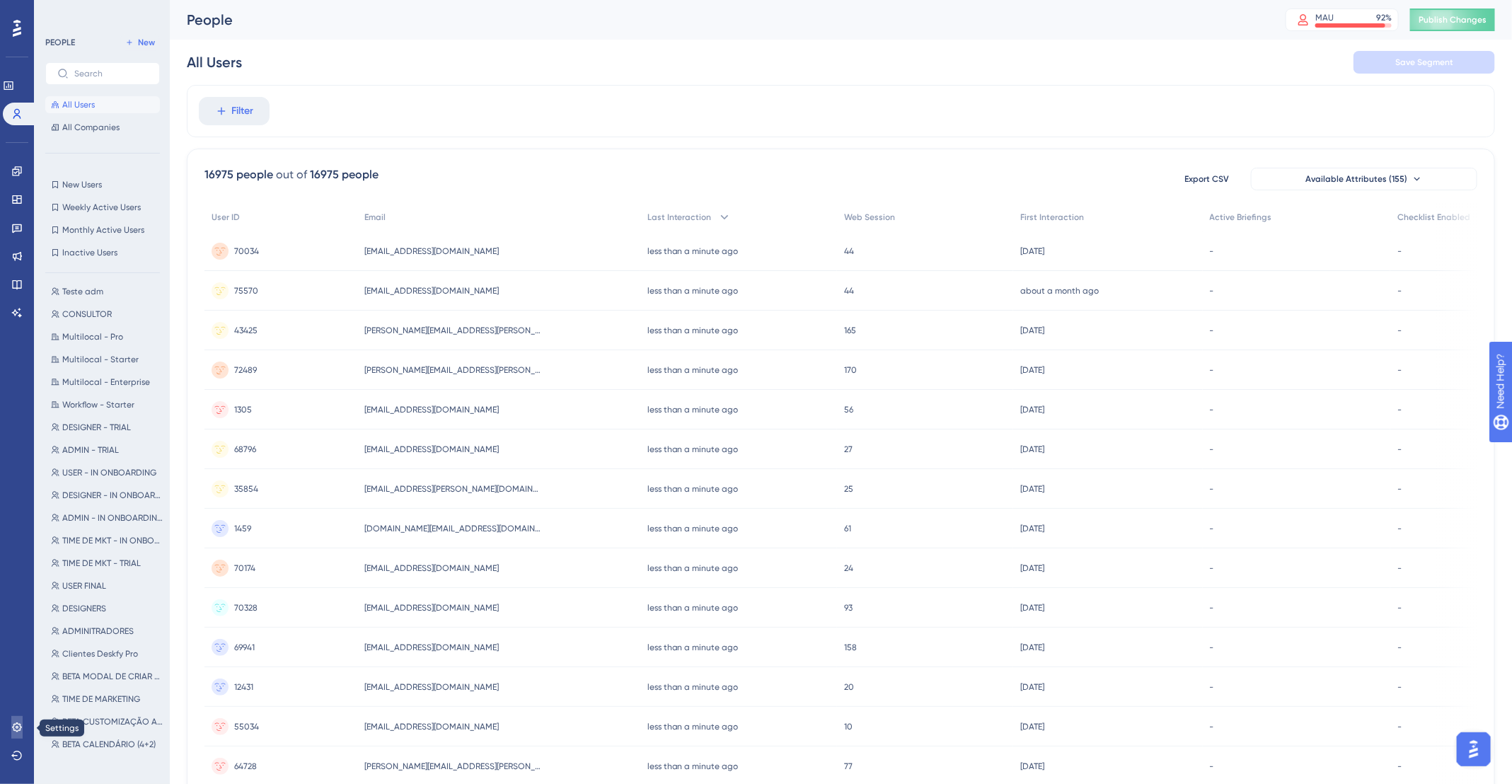
click at [17, 724] on icon at bounding box center [16, 727] width 9 height 9
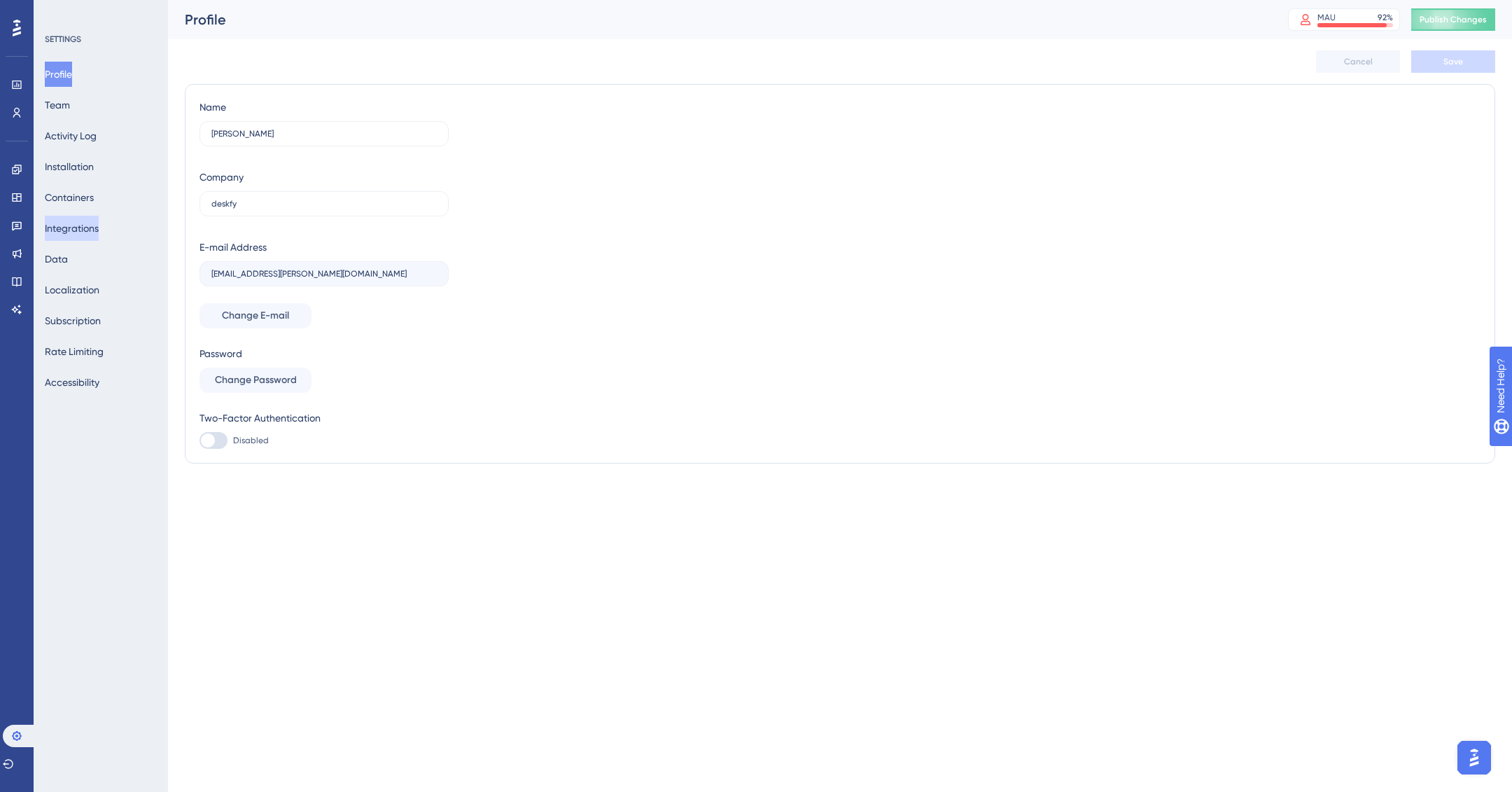
click at [82, 235] on button "Integrations" at bounding box center [72, 228] width 54 height 26
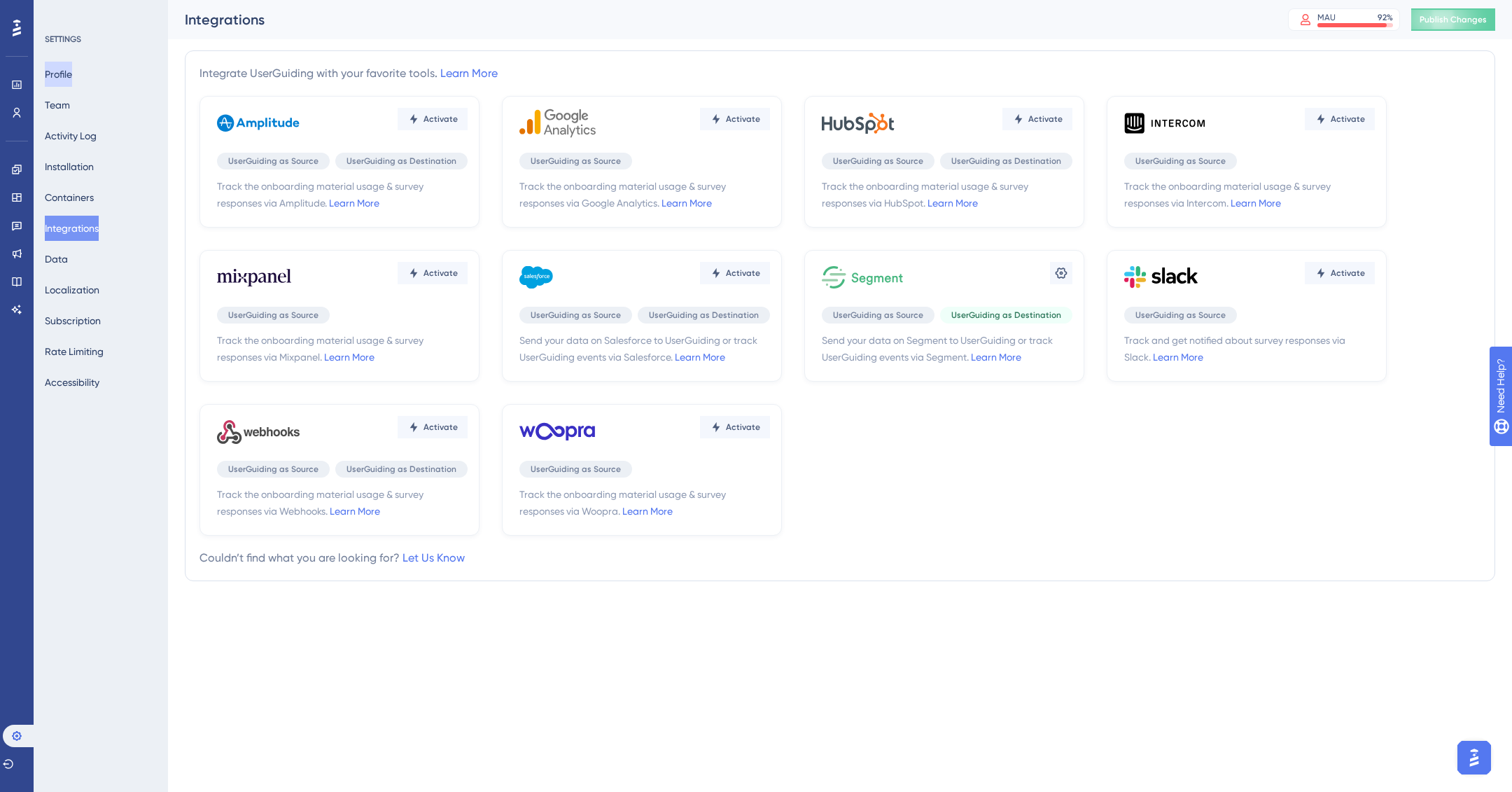
click at [72, 74] on button "Profile" at bounding box center [58, 74] width 27 height 26
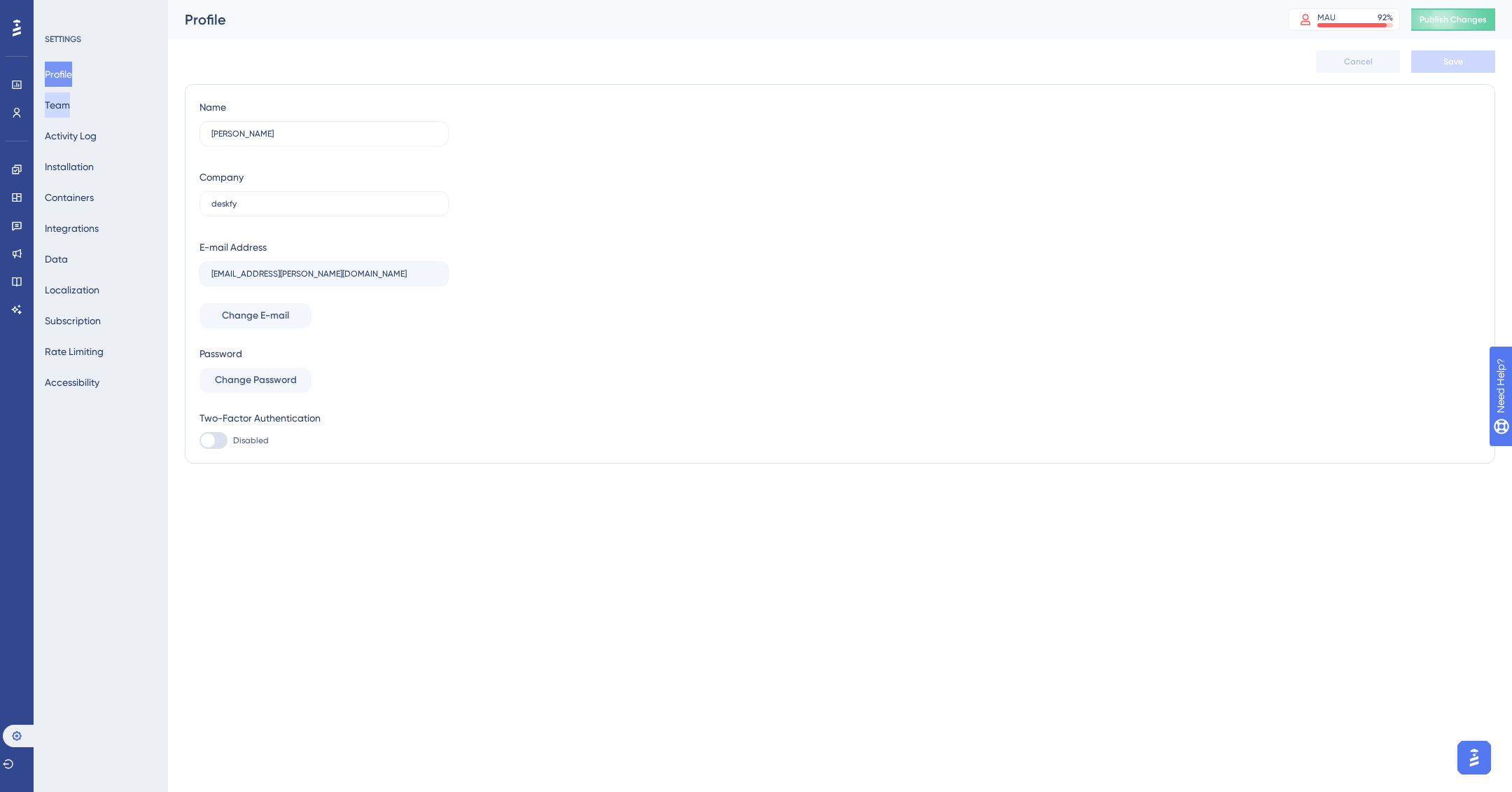
click at [67, 110] on button "Team" at bounding box center [57, 105] width 26 height 26
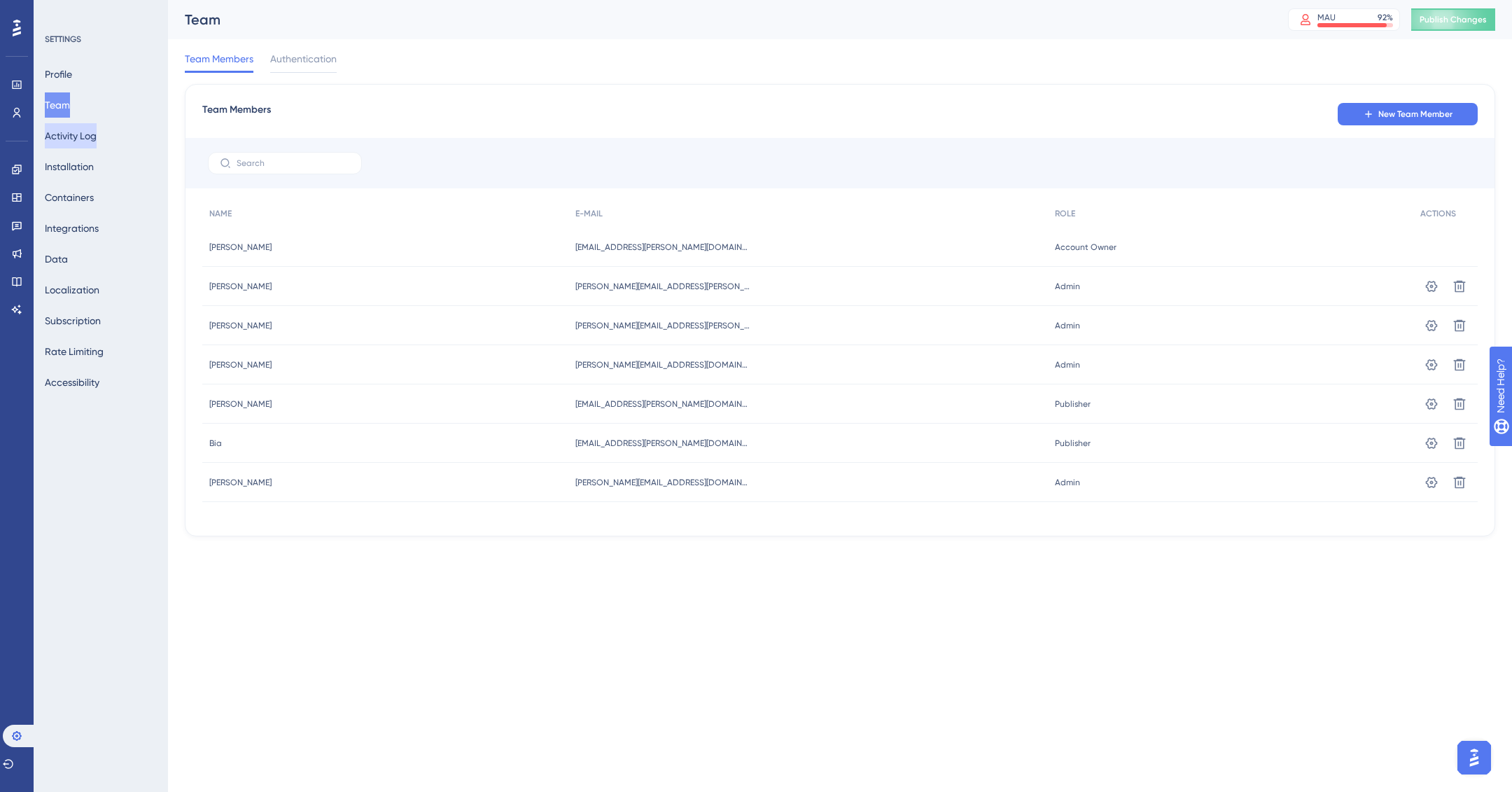
click at [70, 134] on button "Activity Log" at bounding box center [70, 135] width 52 height 26
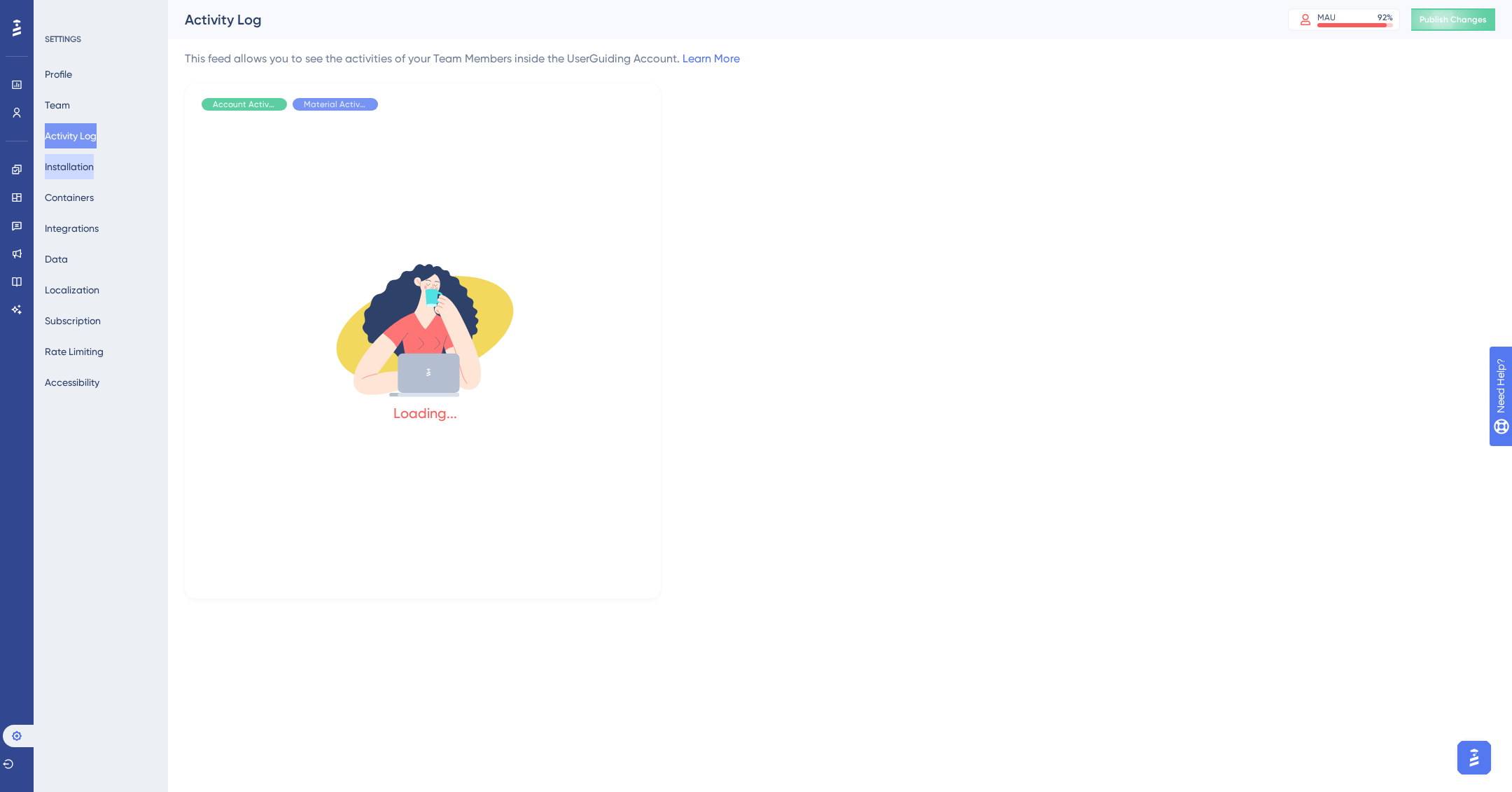
click at [81, 164] on button "Installation" at bounding box center [69, 166] width 49 height 26
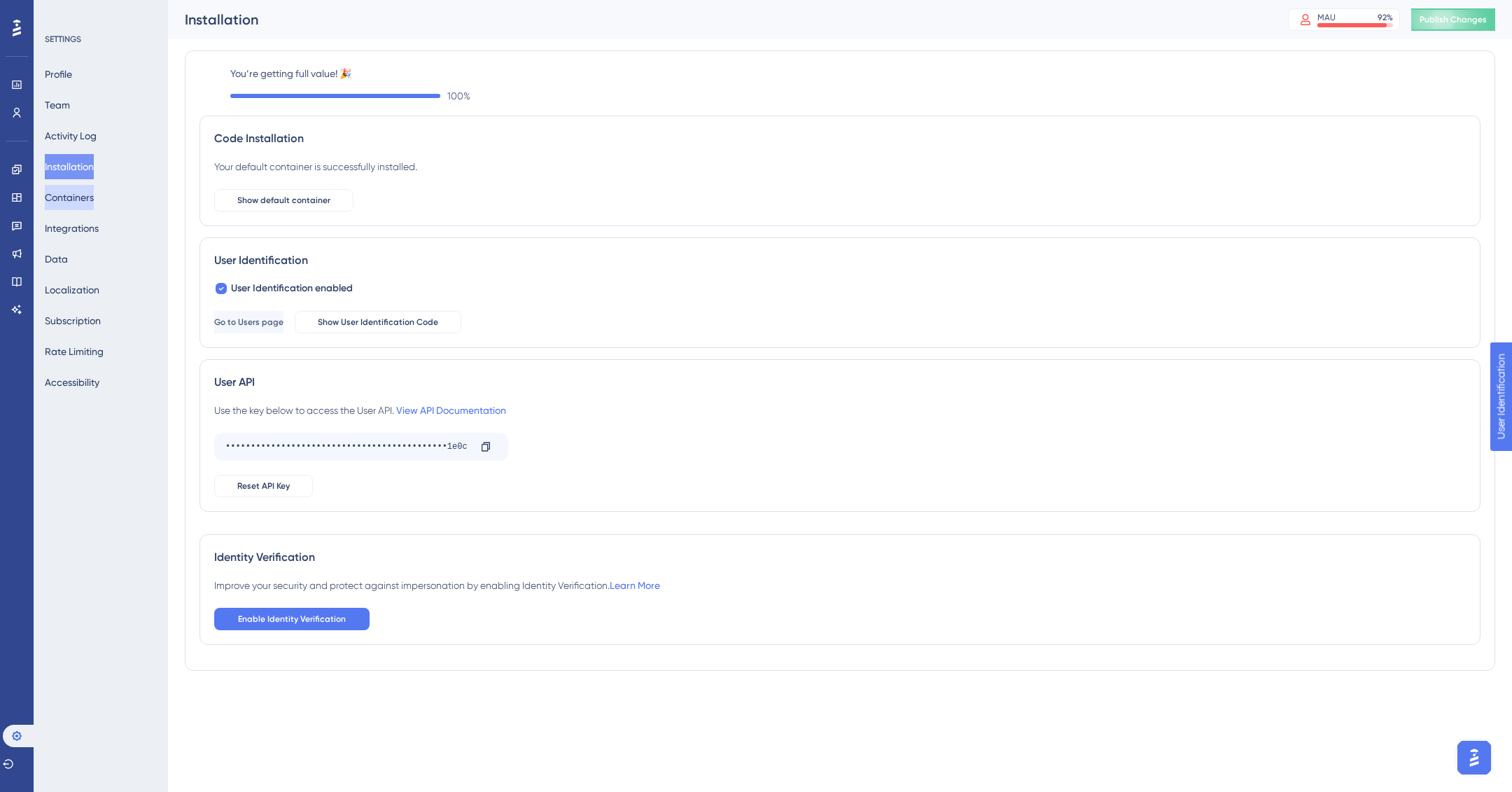
click at [94, 197] on button "Containers" at bounding box center [69, 197] width 49 height 26
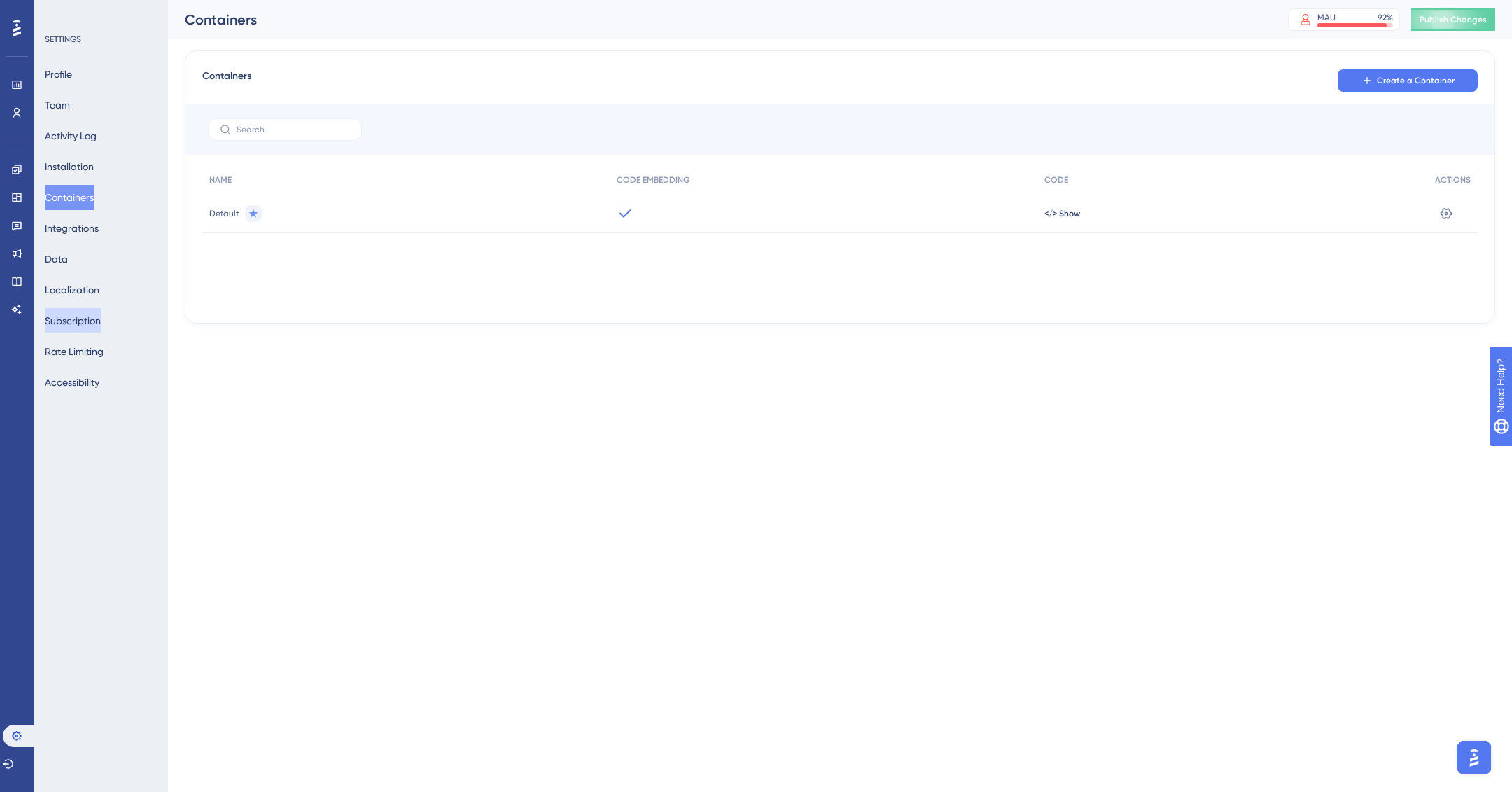
click at [82, 316] on button "Subscription" at bounding box center [73, 321] width 56 height 26
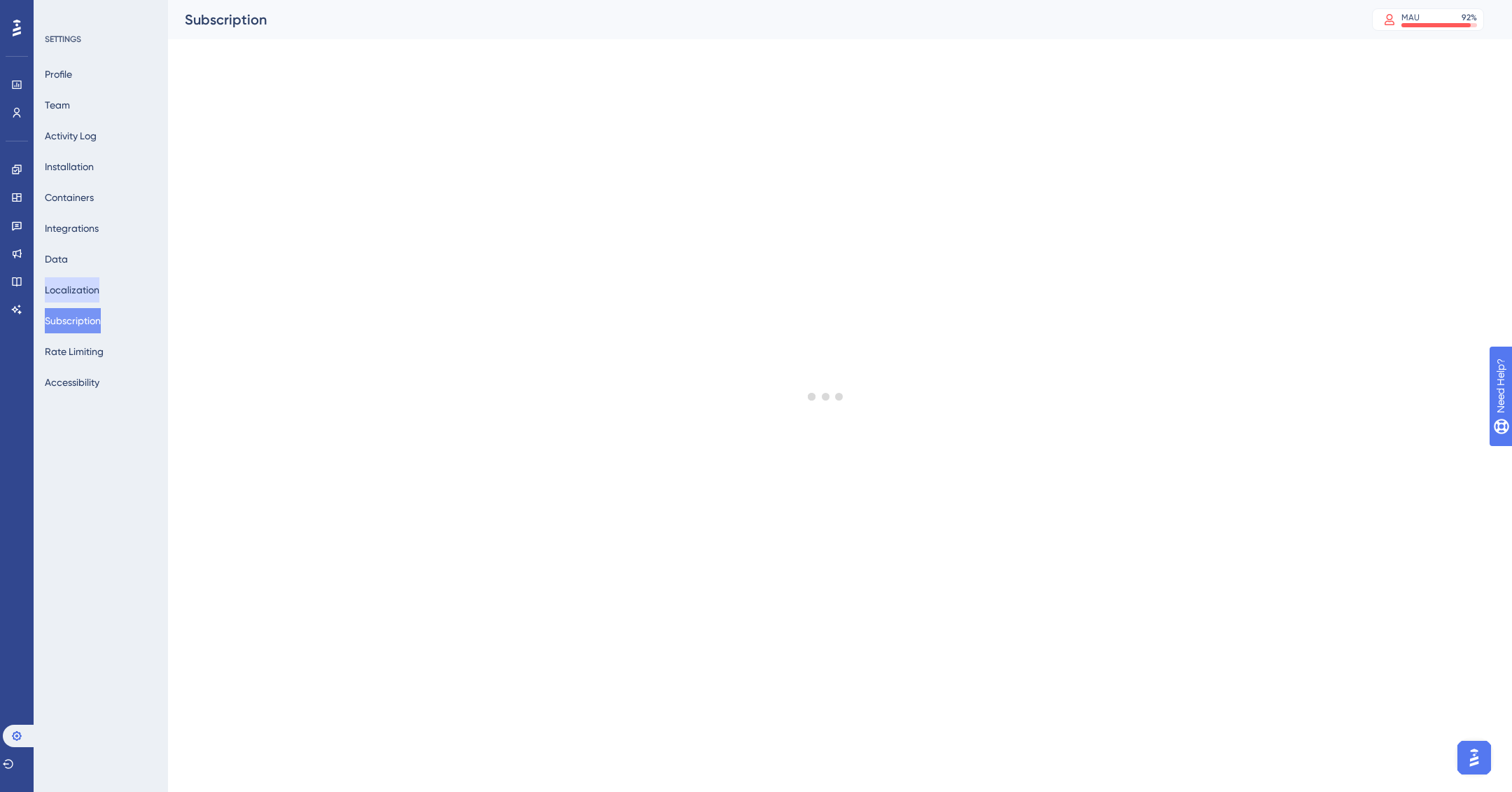
click at [76, 288] on button "Localization" at bounding box center [72, 290] width 55 height 26
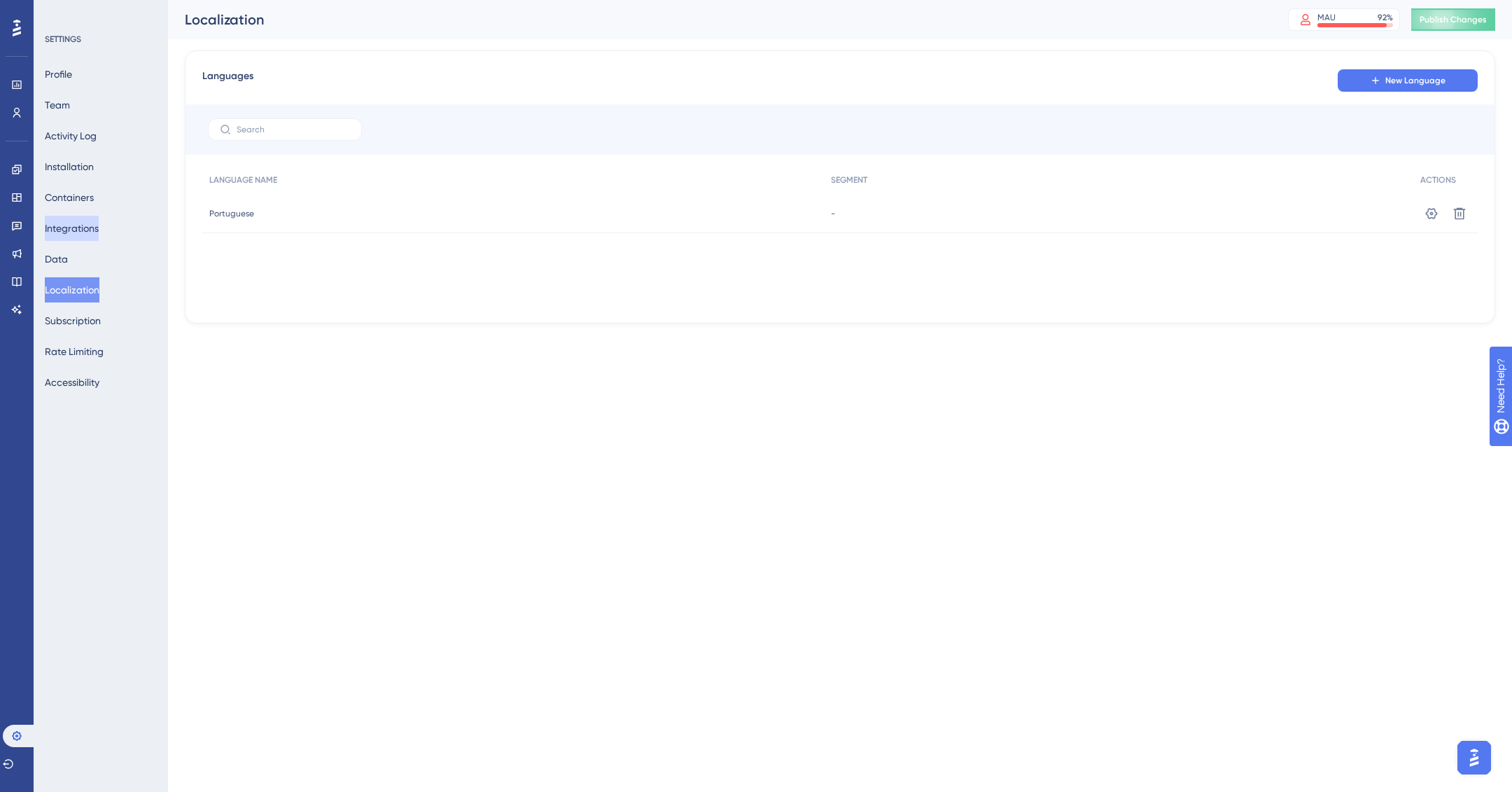
click at [60, 239] on button "Integrations" at bounding box center [72, 228] width 54 height 26
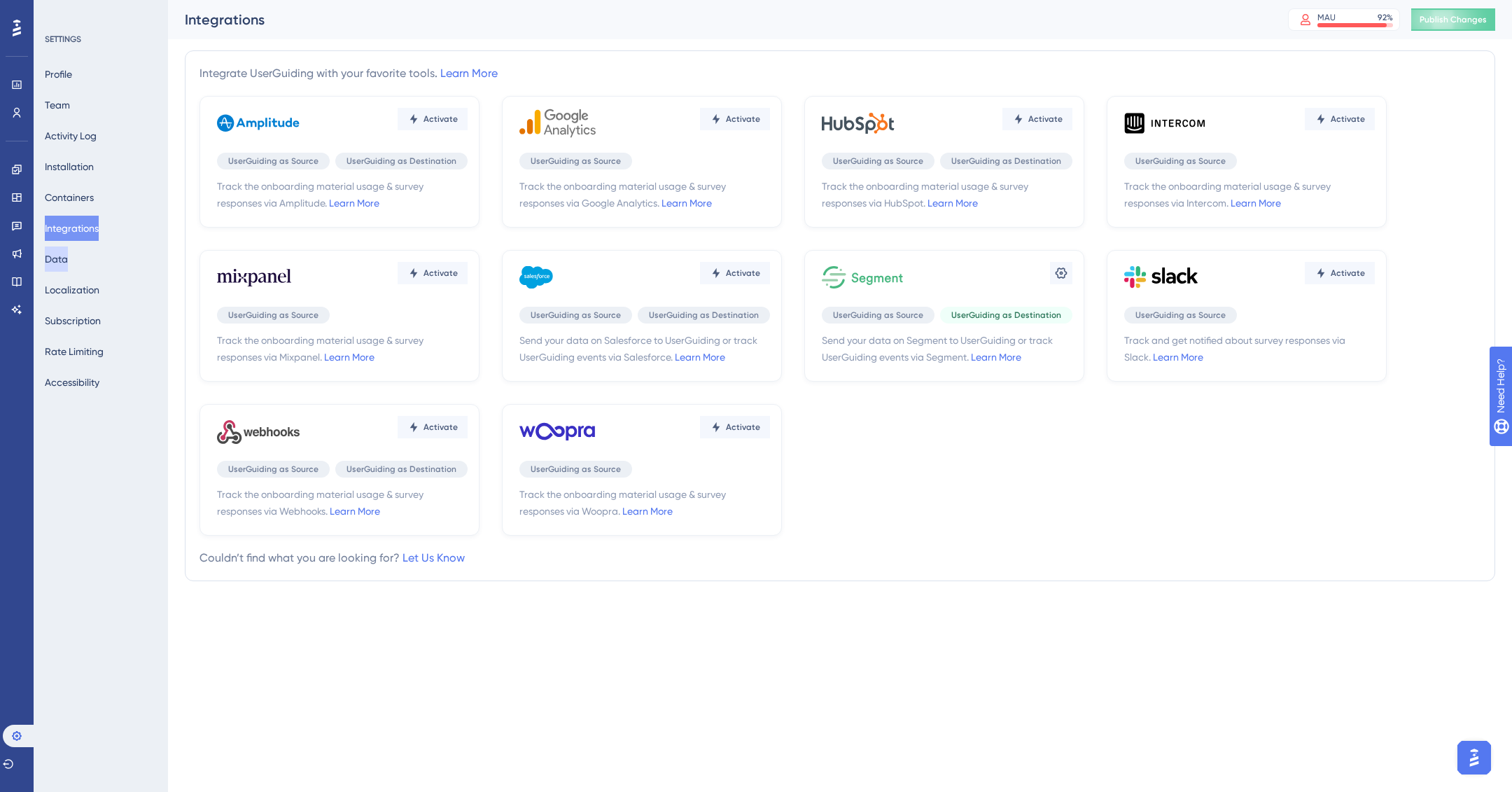
click at [67, 260] on button "Data" at bounding box center [56, 259] width 23 height 26
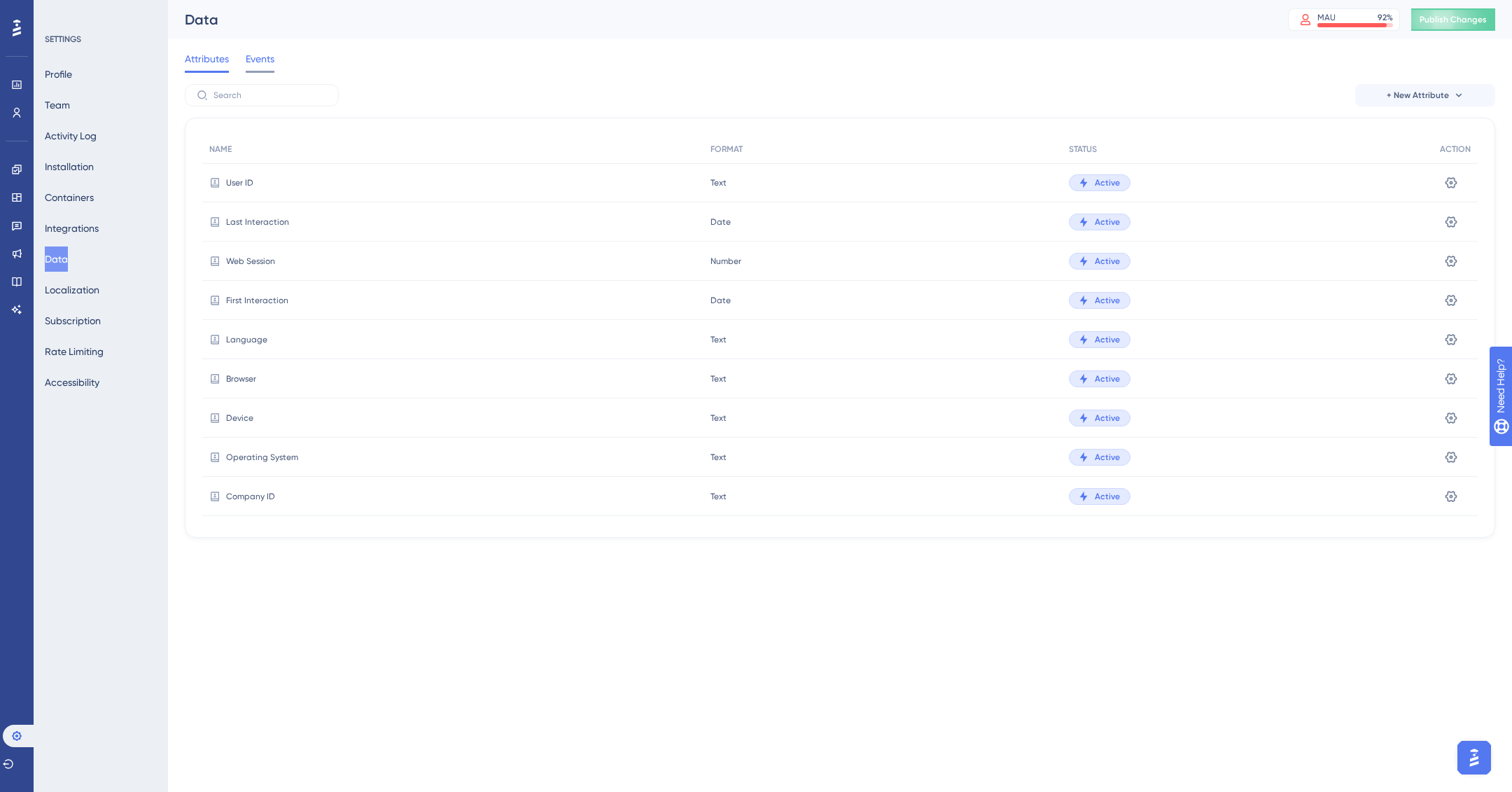
click at [274, 60] on span "Events" at bounding box center [260, 59] width 29 height 17
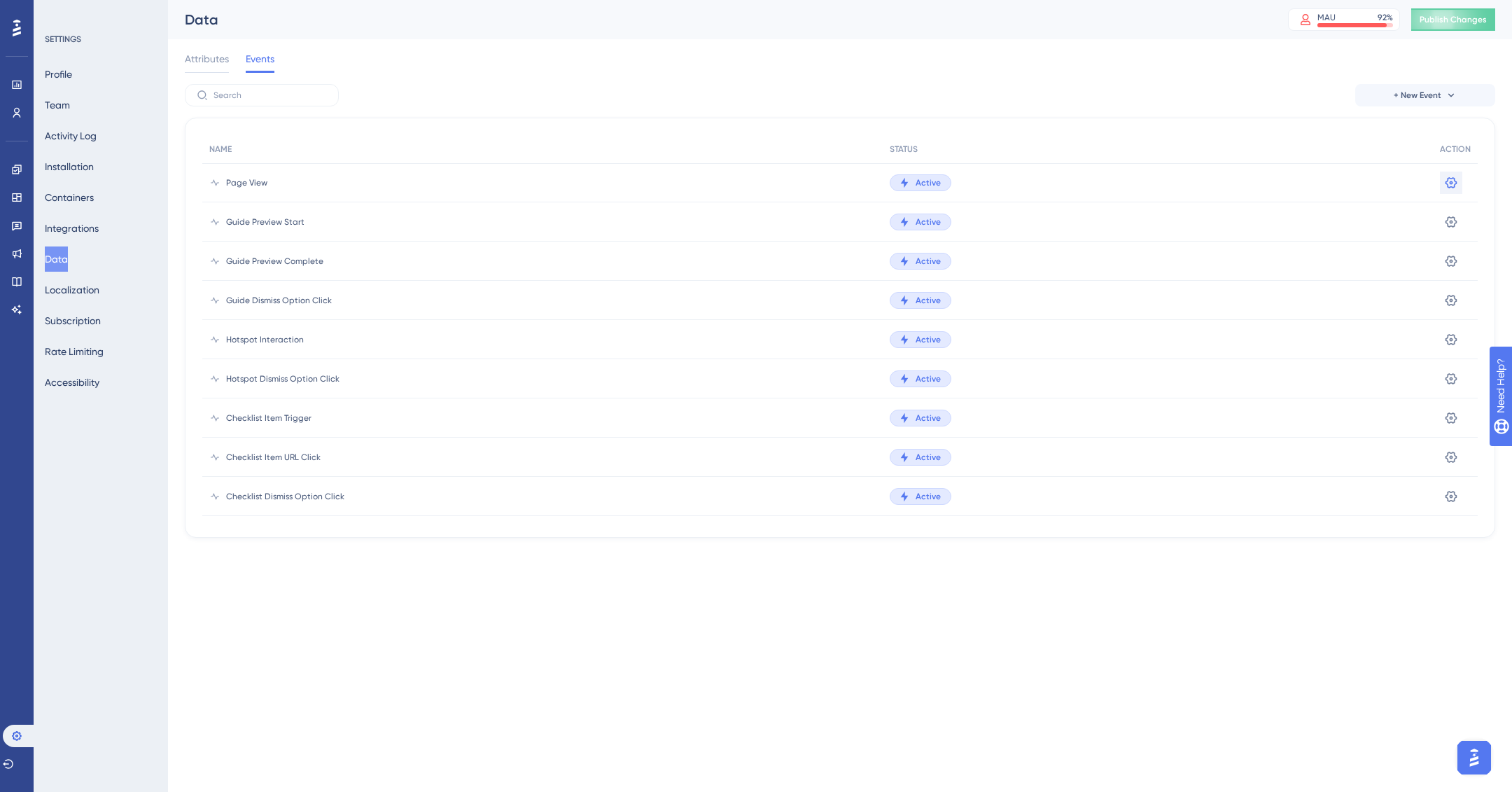
click at [1455, 178] on div "Settings" at bounding box center [1456, 183] width 45 height 39
click at [1449, 177] on icon at bounding box center [1451, 182] width 12 height 11
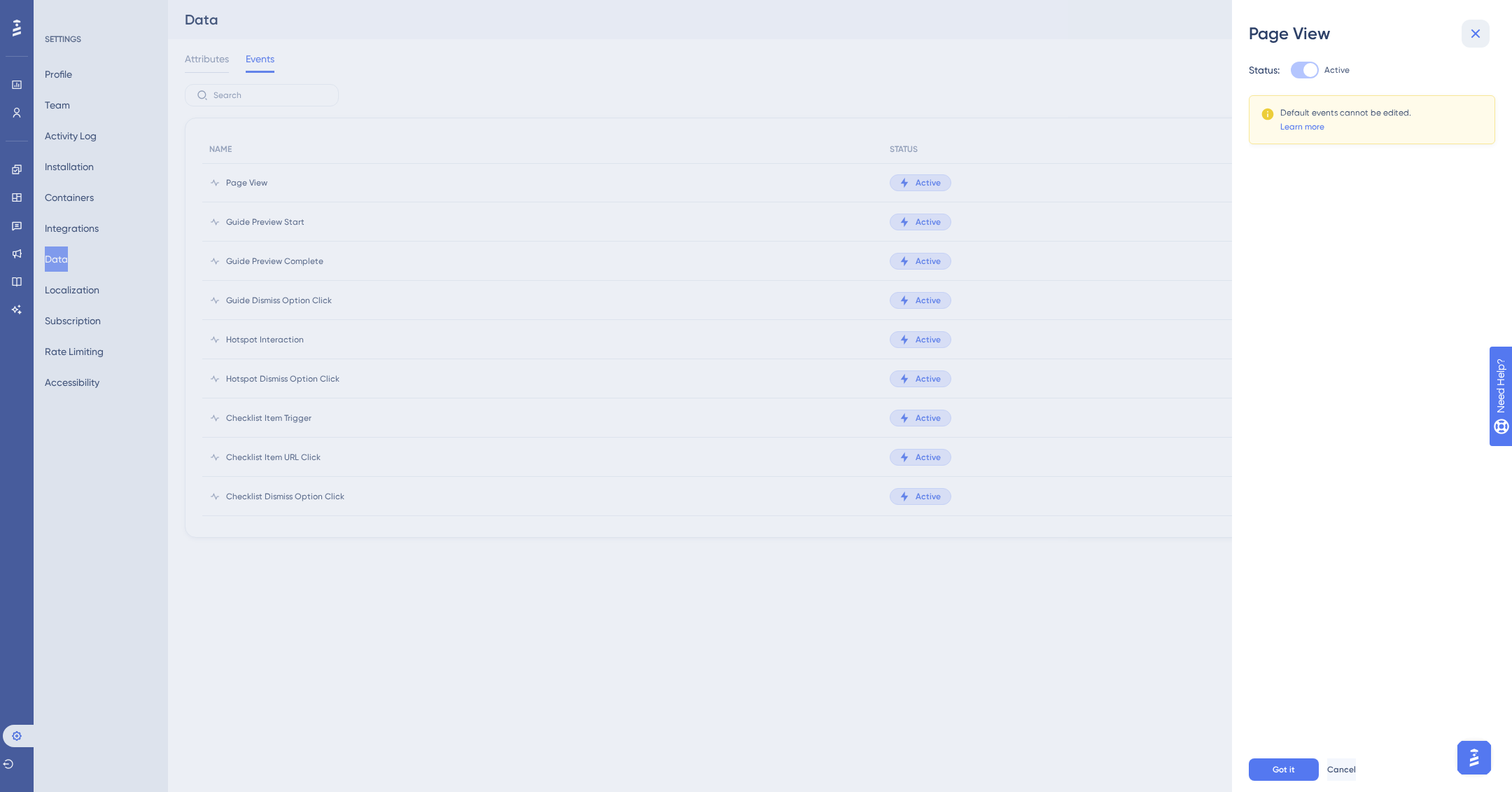
click at [1473, 26] on icon at bounding box center [1476, 34] width 17 height 17
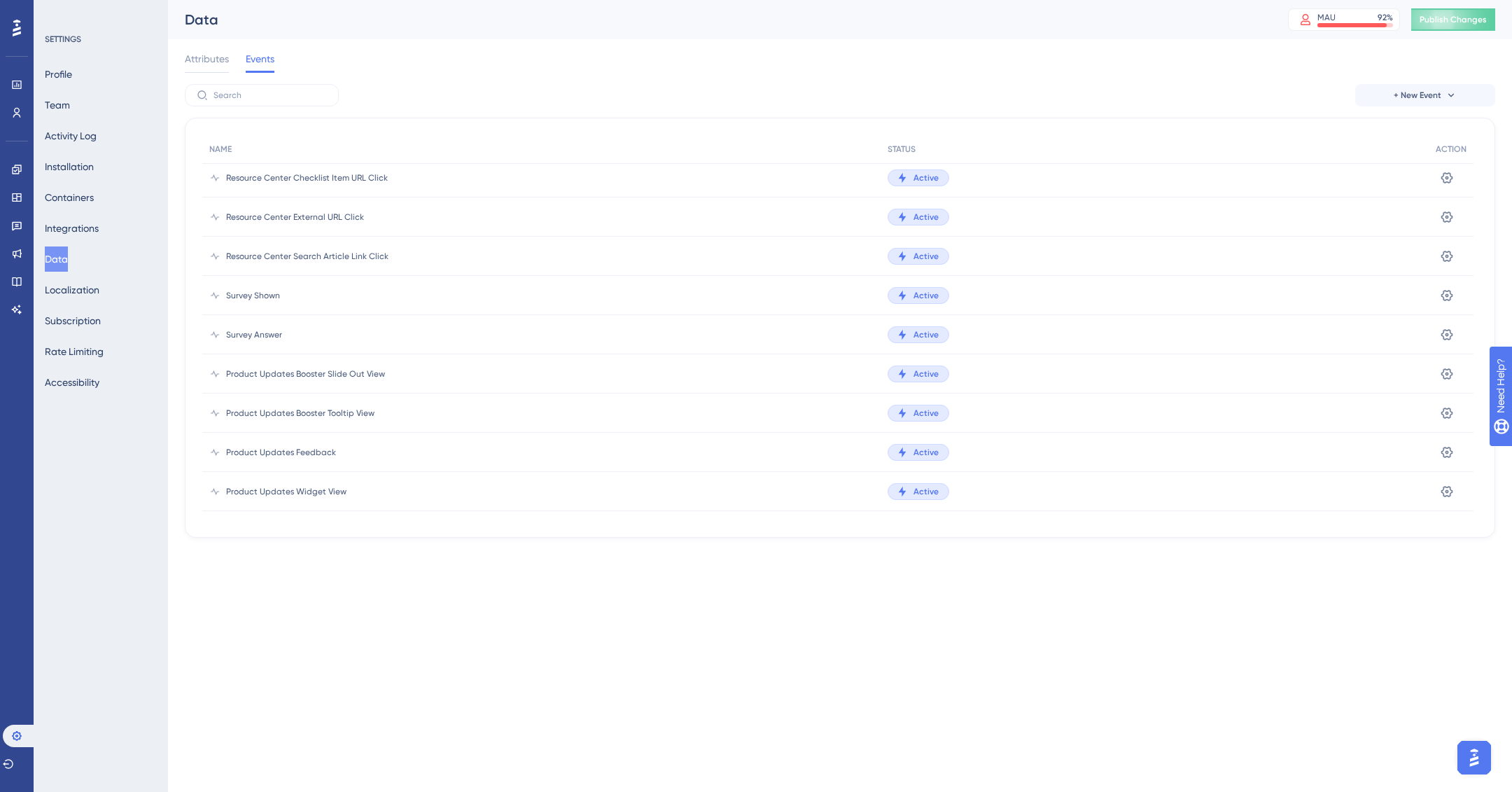
scroll to position [519, 0]
click at [283, 451] on span "Product Updates Feedback" at bounding box center [281, 448] width 110 height 11
click at [266, 444] on span "Product Updates Feedback" at bounding box center [281, 448] width 110 height 11
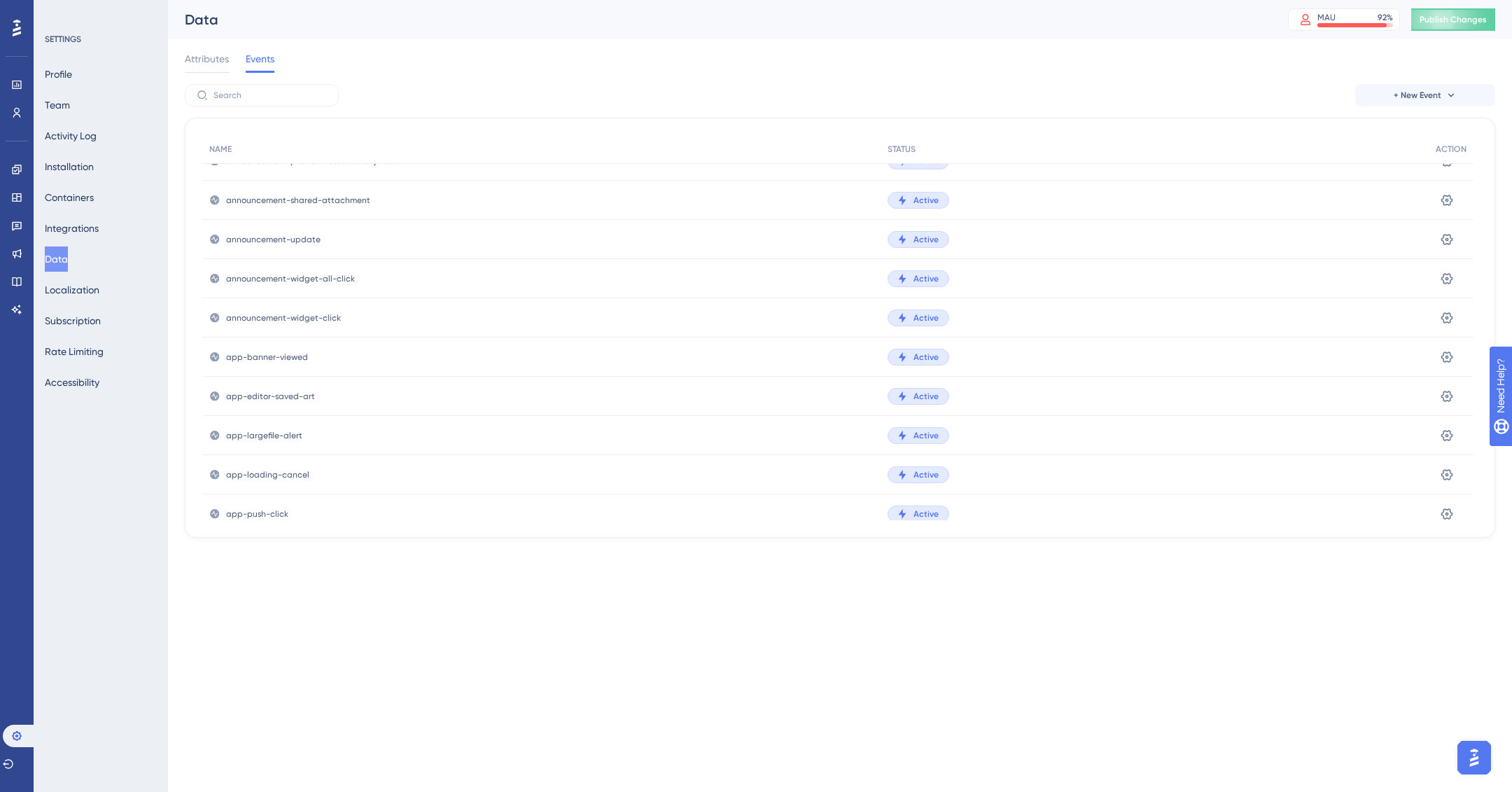
scroll to position [2156, 0]
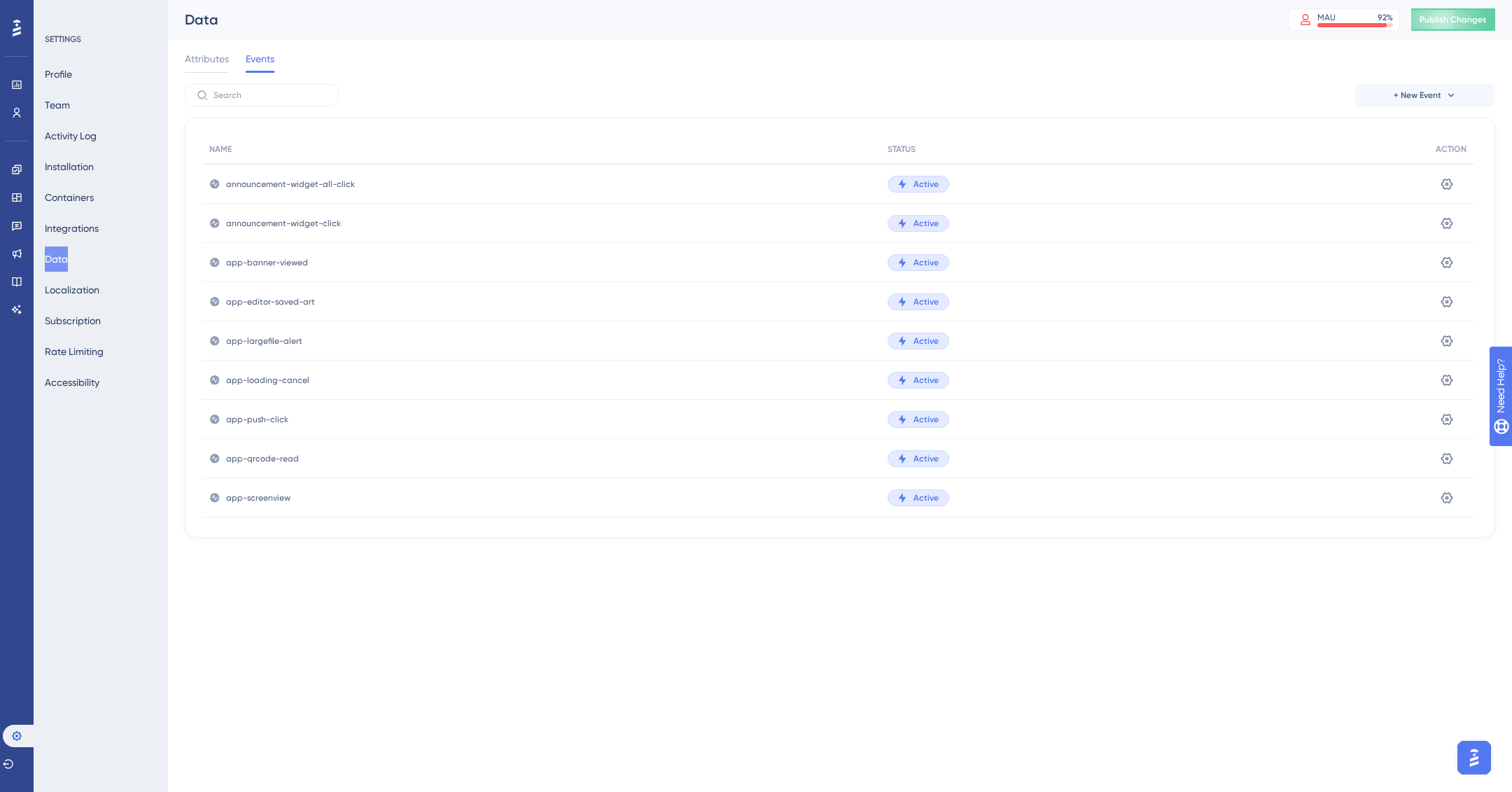
click at [261, 463] on div "app-qrcode-read" at bounding box center [541, 458] width 679 height 39
click at [1449, 453] on icon at bounding box center [1447, 458] width 12 height 11
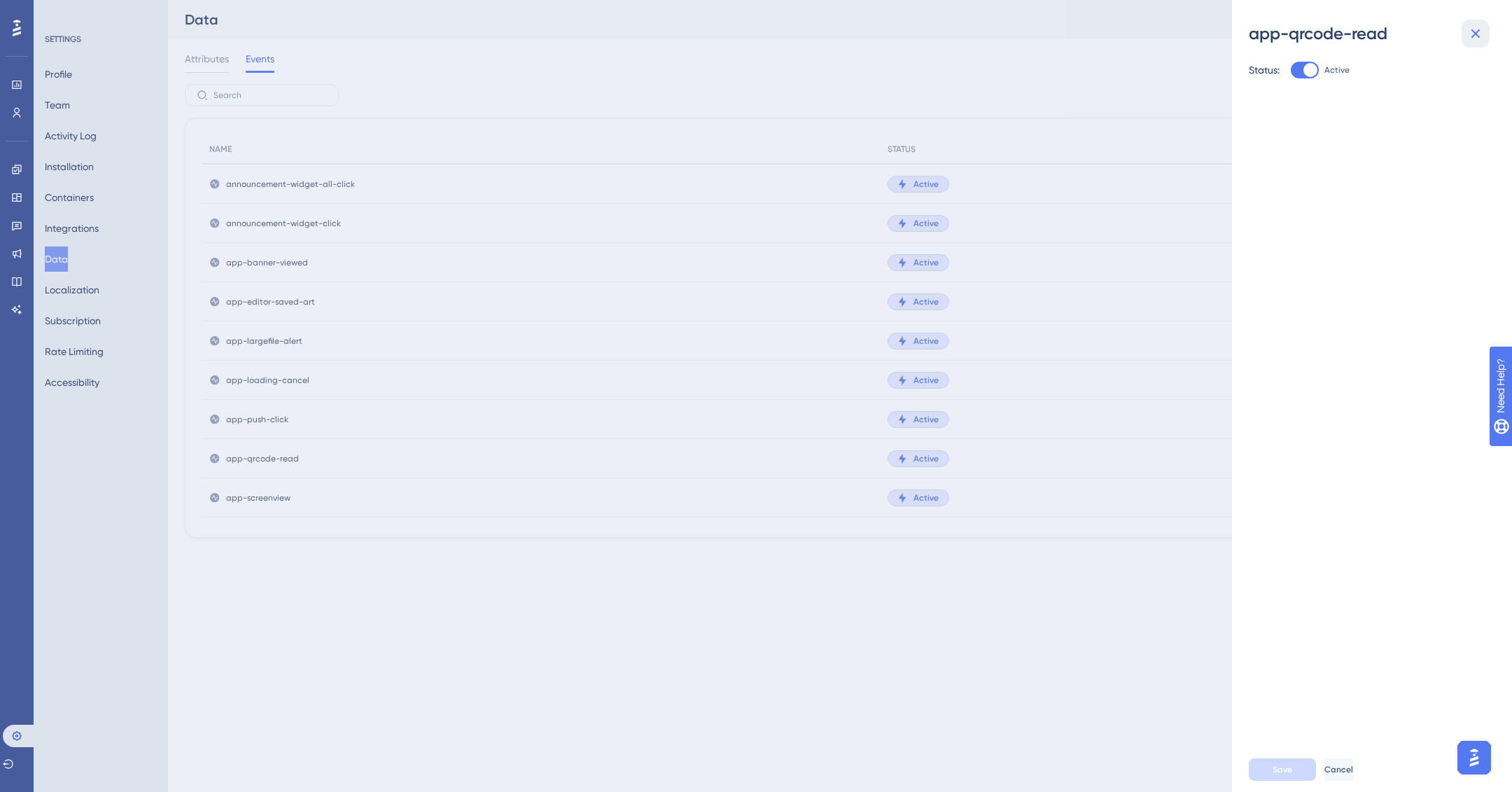
click at [1474, 24] on button at bounding box center [1476, 33] width 28 height 28
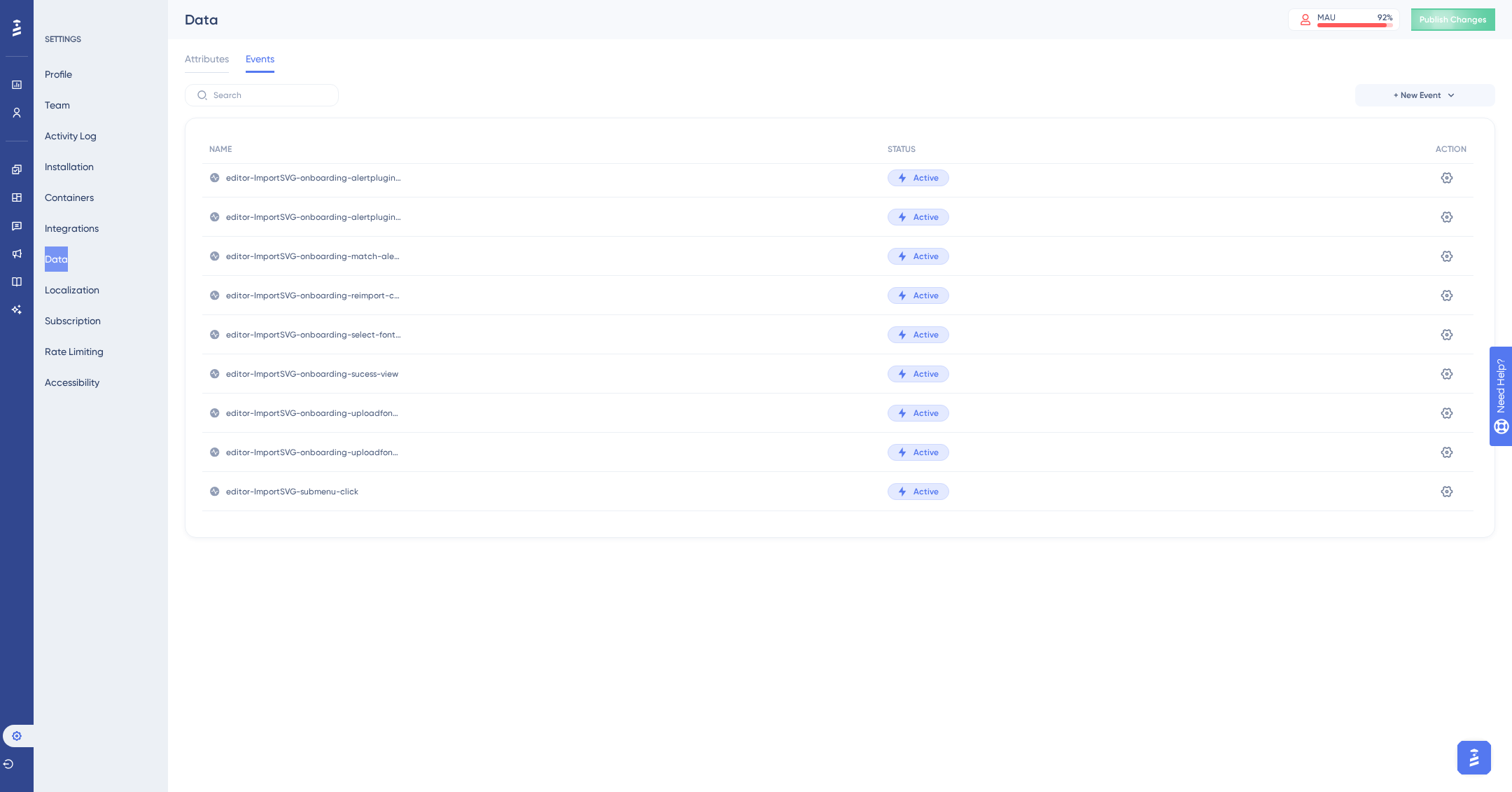
scroll to position [5683, 0]
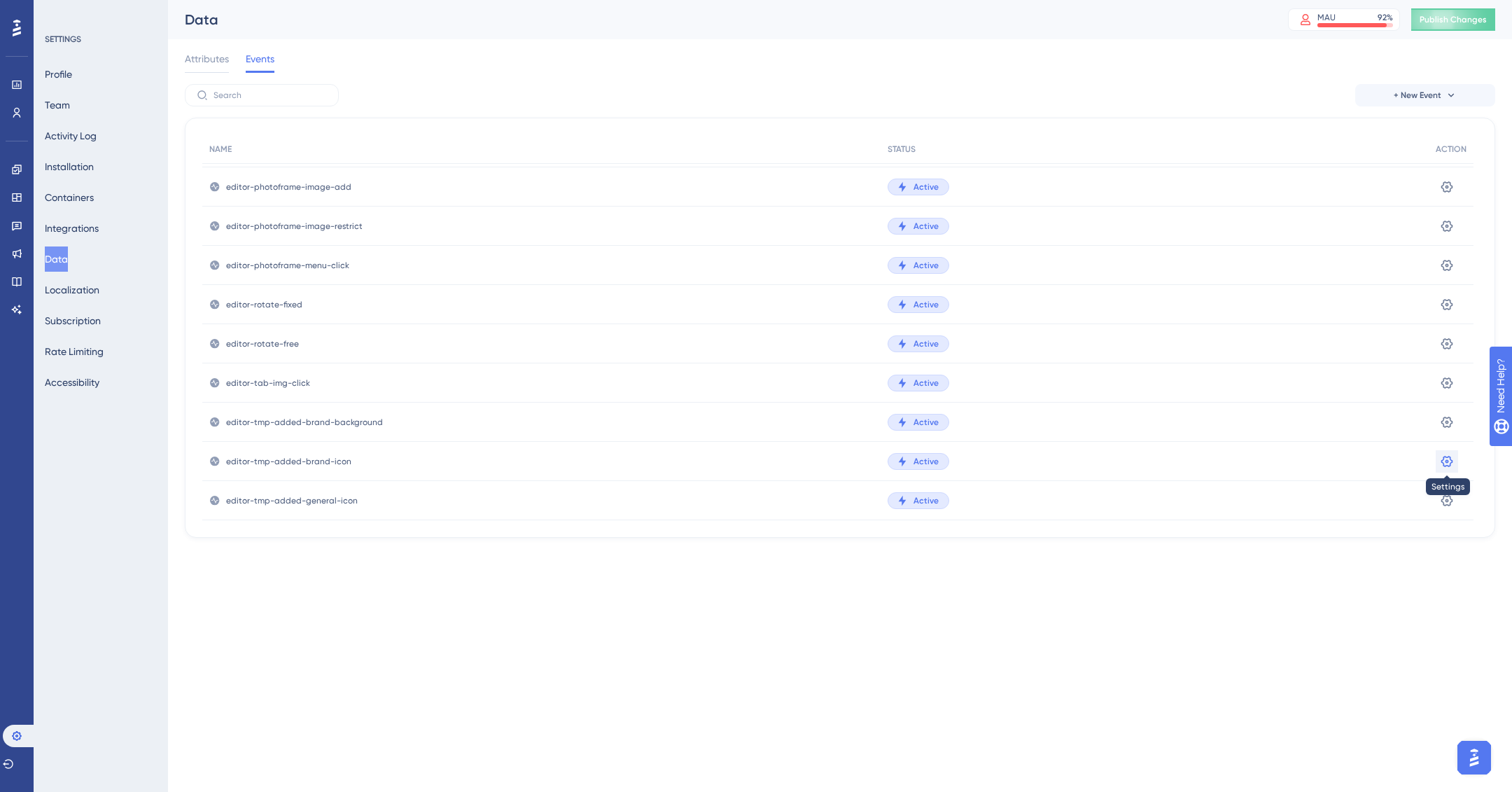
click at [1445, 458] on icon at bounding box center [1447, 461] width 14 height 14
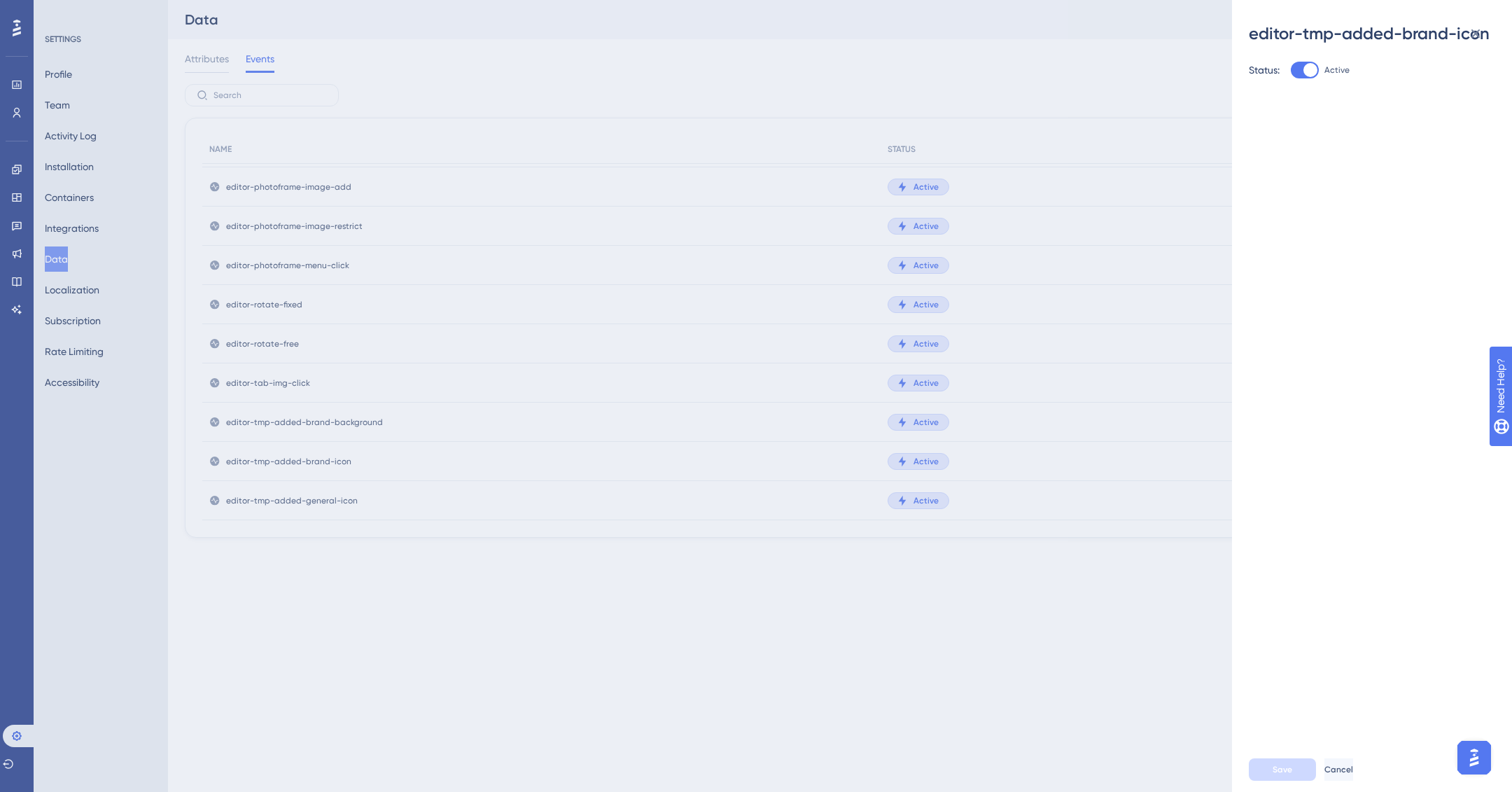
click at [970, 593] on div "editor-tmp-added-brand-icon Status: Active Save Cancel" at bounding box center [756, 396] width 1512 height 792
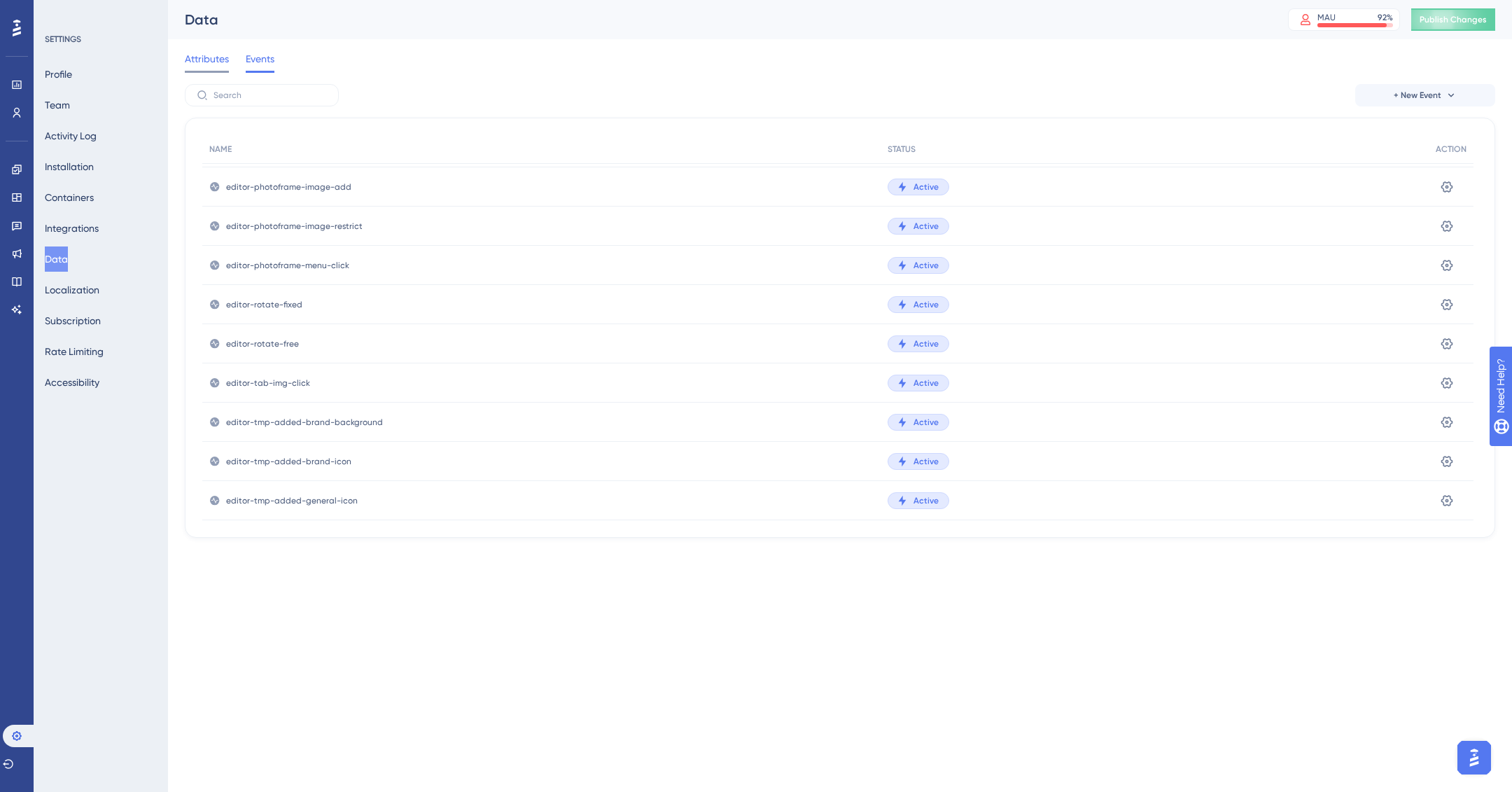
click at [193, 60] on span "Attributes" at bounding box center [207, 59] width 44 height 17
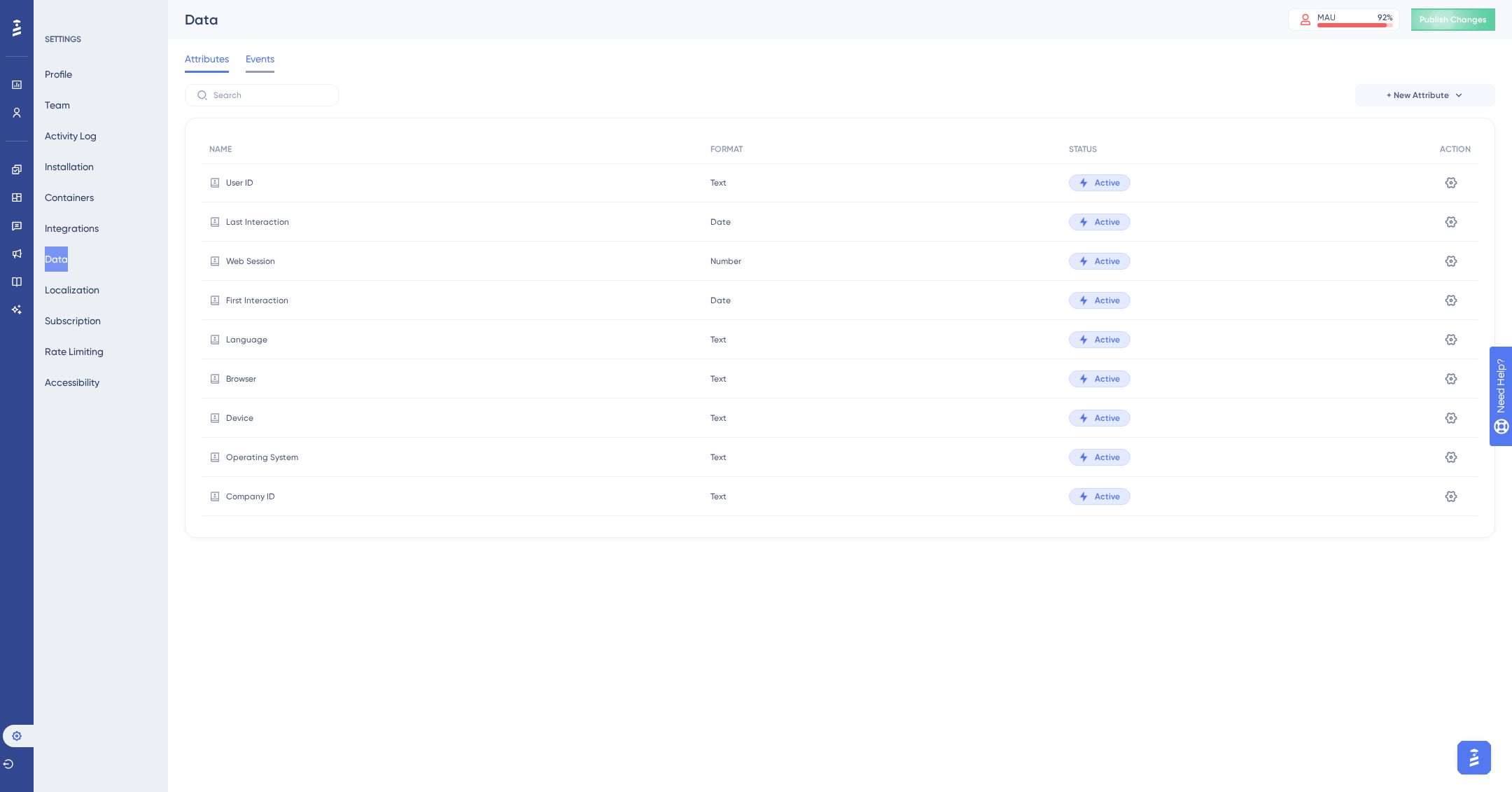
click at [264, 57] on span "Events" at bounding box center [260, 59] width 29 height 17
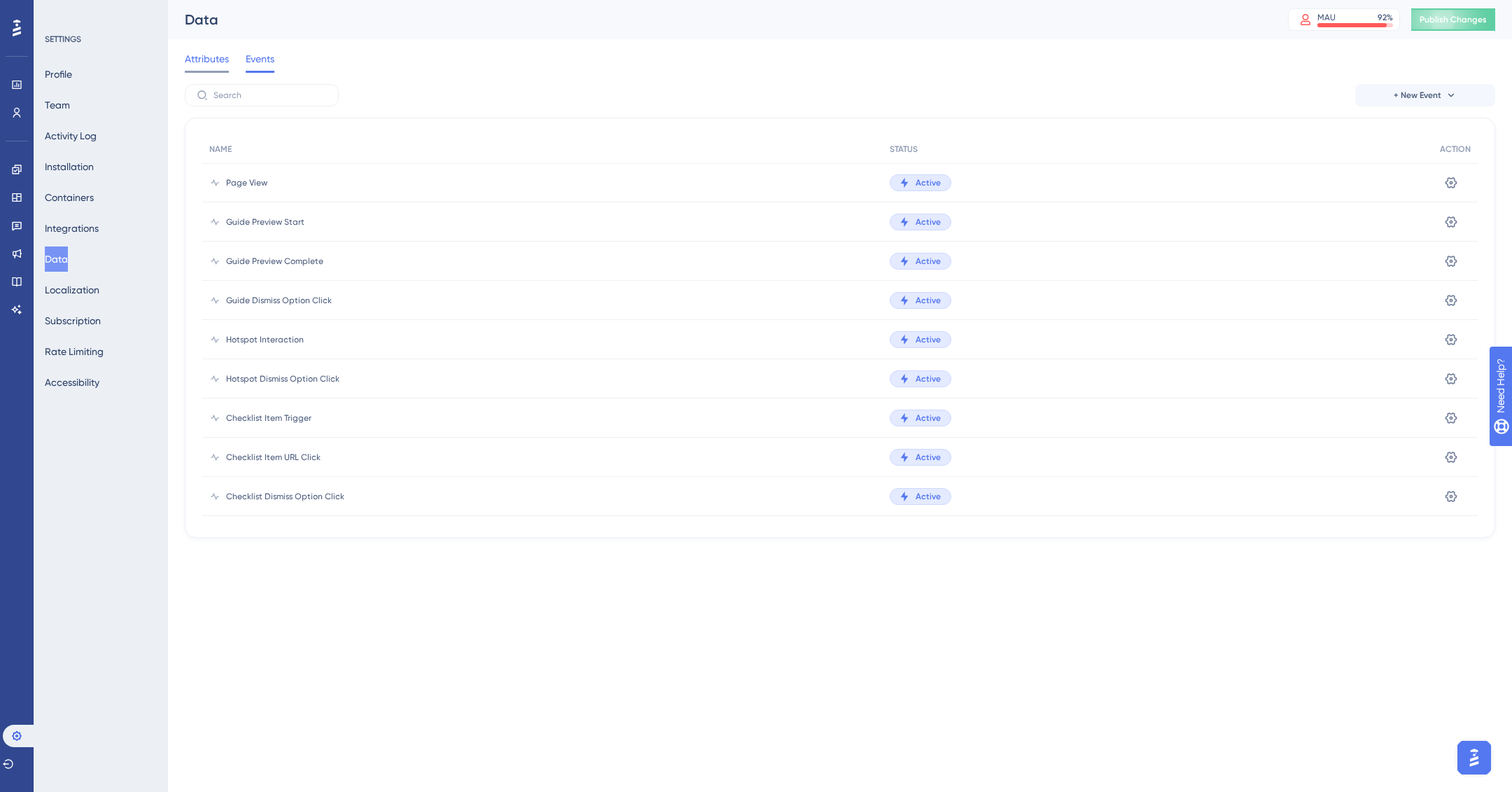
click at [197, 58] on span "Attributes" at bounding box center [207, 59] width 44 height 17
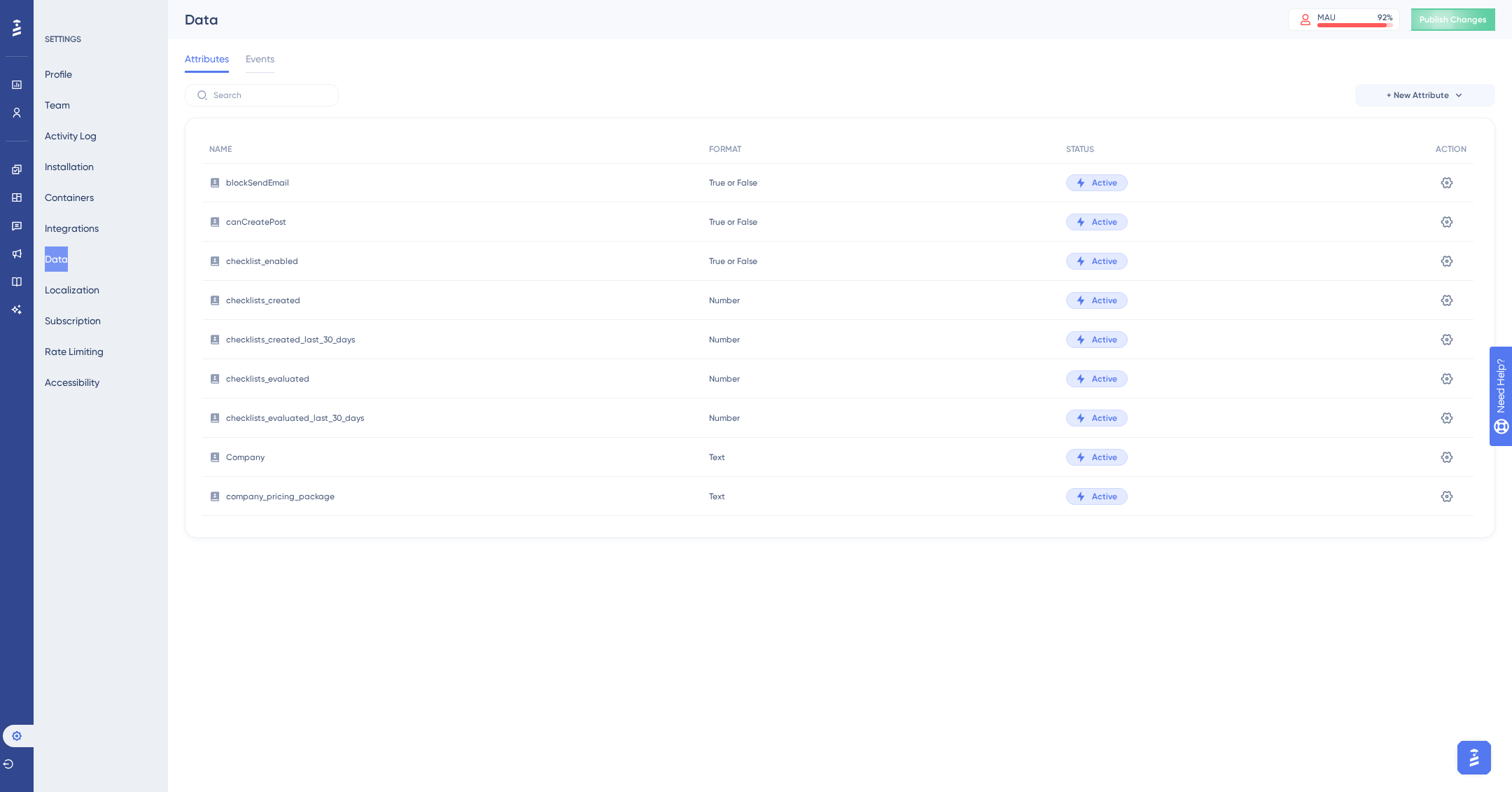
scroll to position [1956, 0]
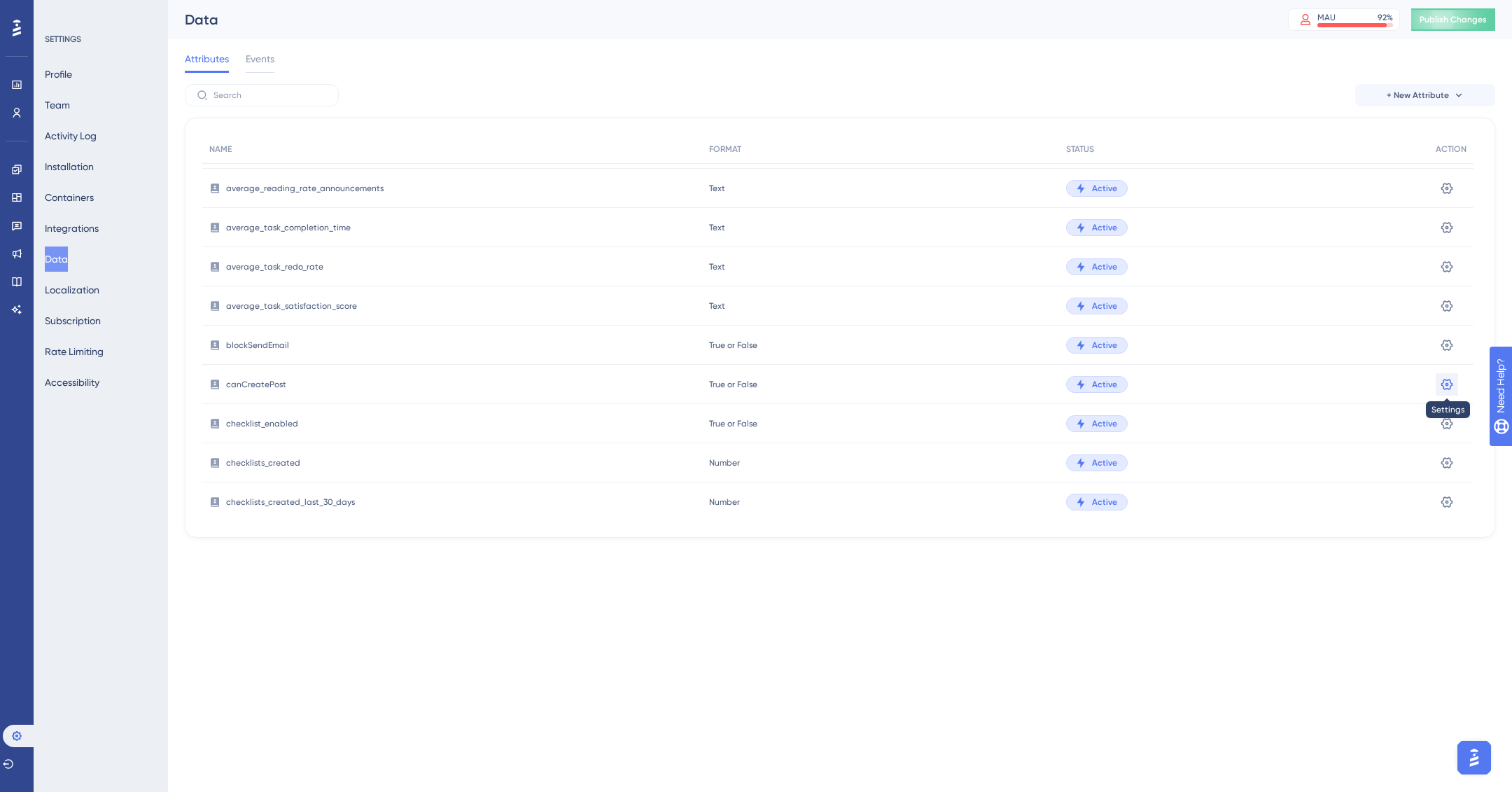
click at [1445, 382] on icon at bounding box center [1447, 385] width 14 height 14
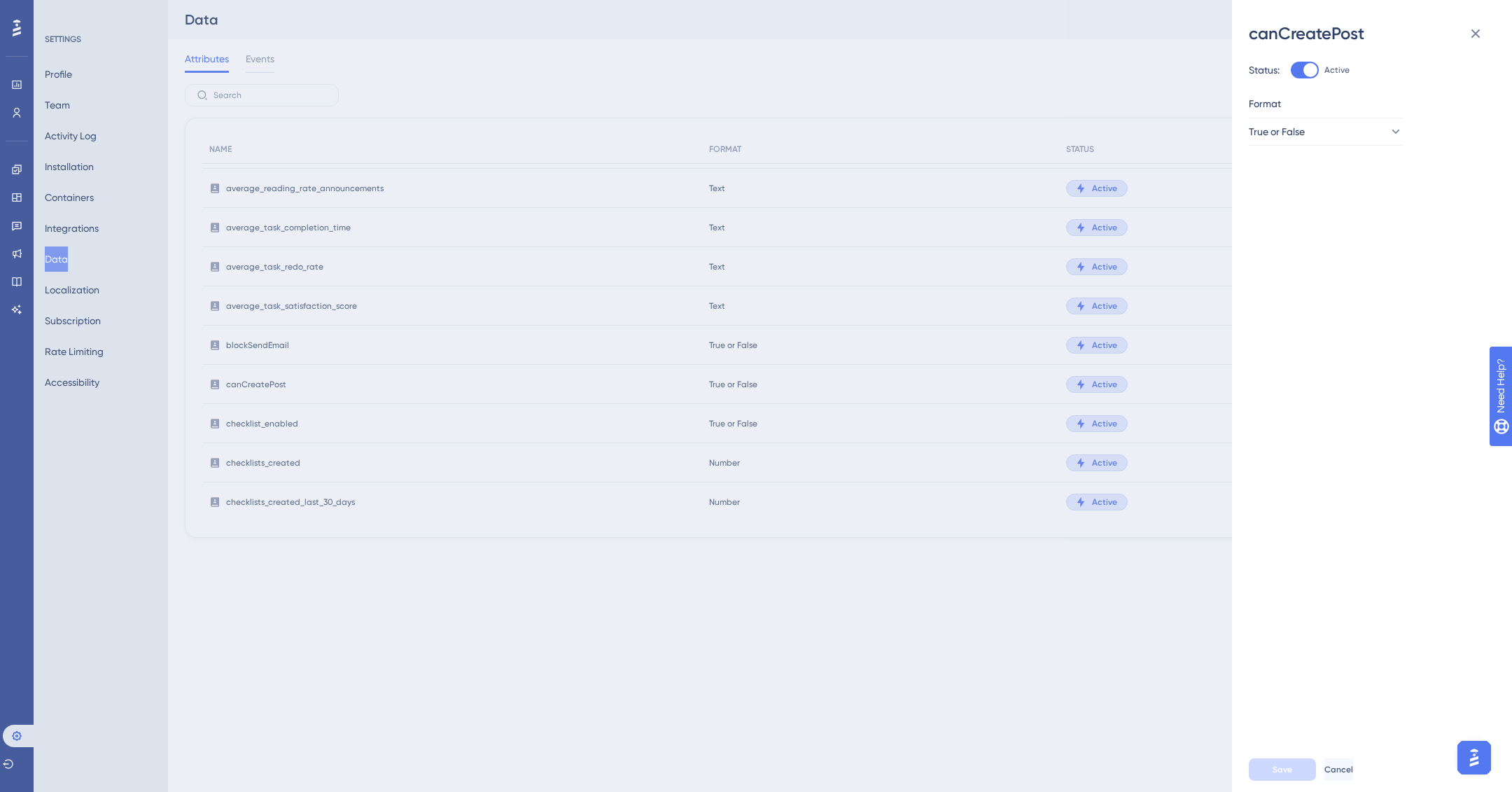
click at [870, 722] on div "canCreatePost Status: Active Format True or False Save Cancel" at bounding box center [756, 396] width 1512 height 792
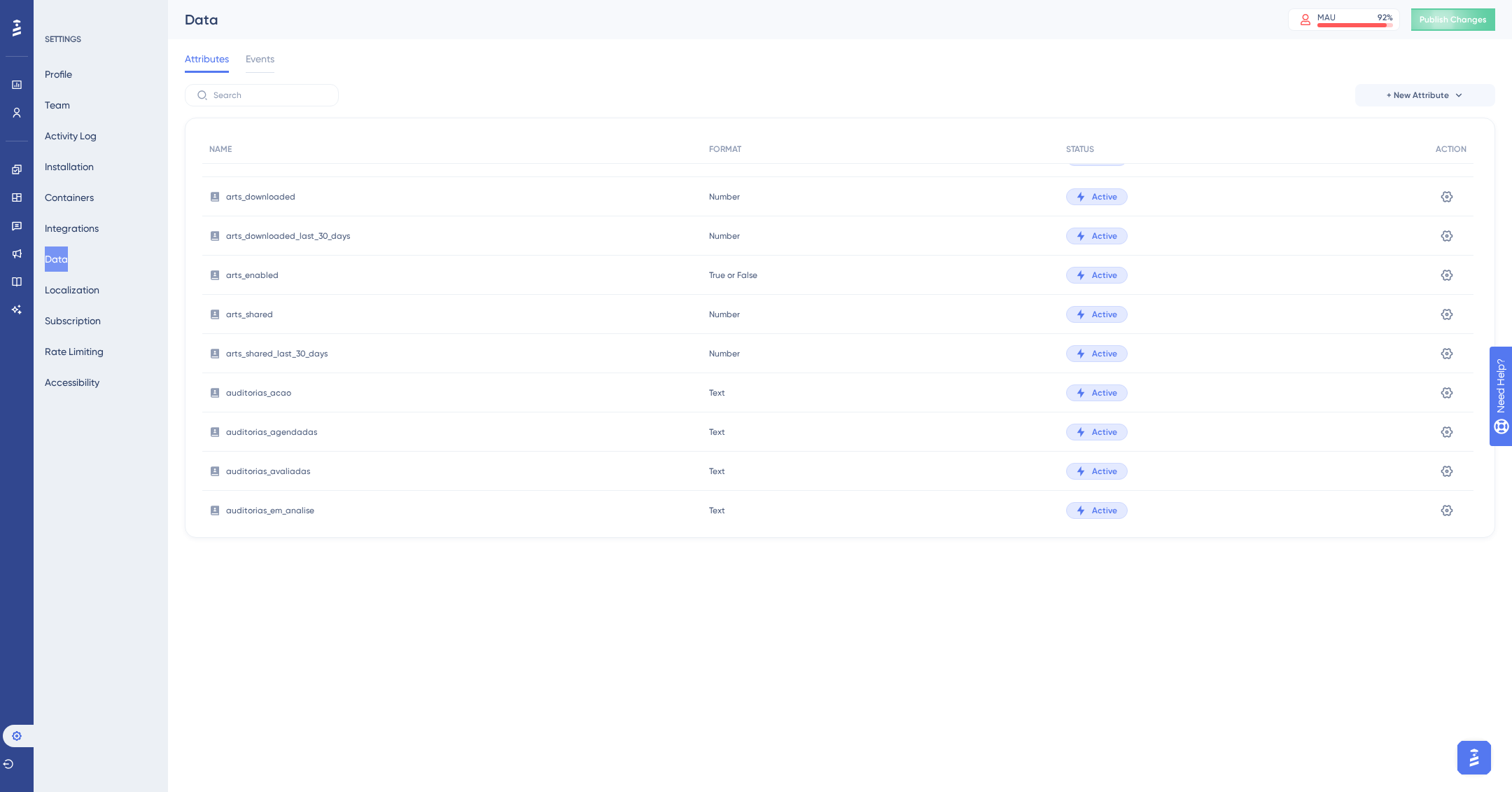
scroll to position [1166, 0]
click at [727, 231] on span "Number" at bounding box center [725, 233] width 31 height 11
click at [1443, 231] on icon at bounding box center [1447, 233] width 14 height 14
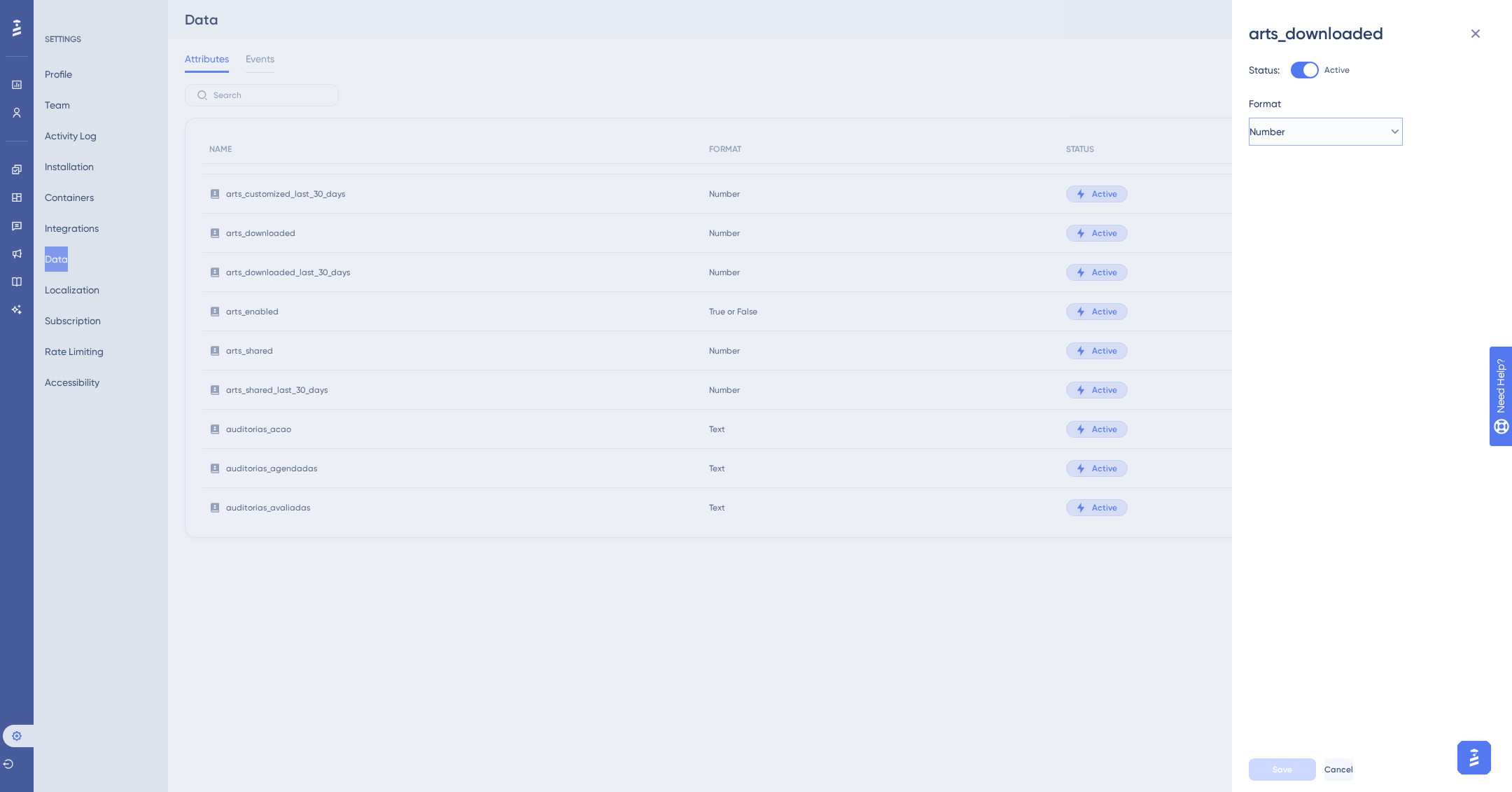
click at [1327, 132] on button "Number" at bounding box center [1326, 132] width 154 height 28
click at [1309, 200] on div "Text Text" at bounding box center [1326, 202] width 114 height 28
click at [1476, 39] on icon at bounding box center [1476, 34] width 17 height 17
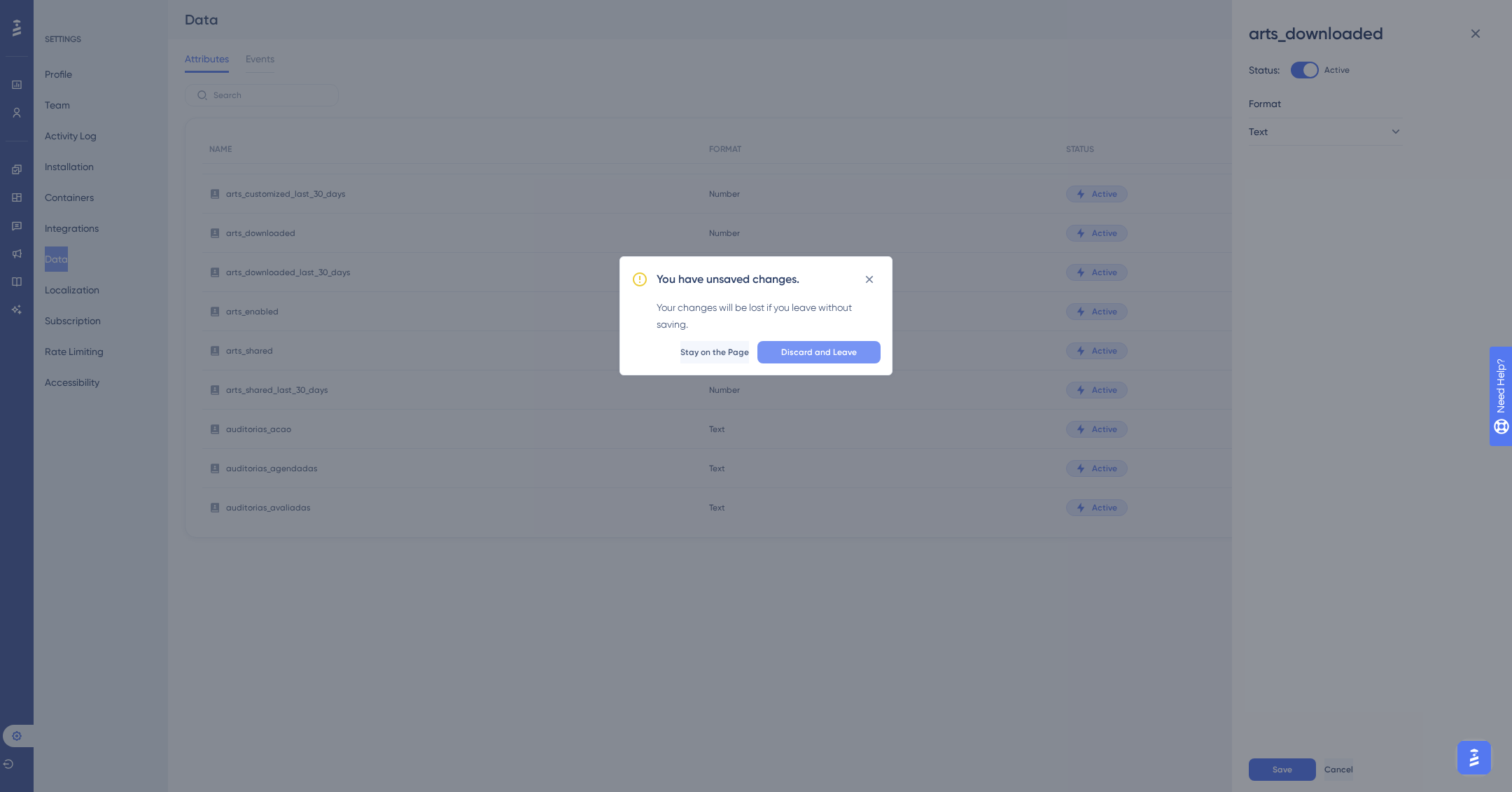
click at [811, 349] on span "Discard and Leave" at bounding box center [819, 352] width 76 height 11
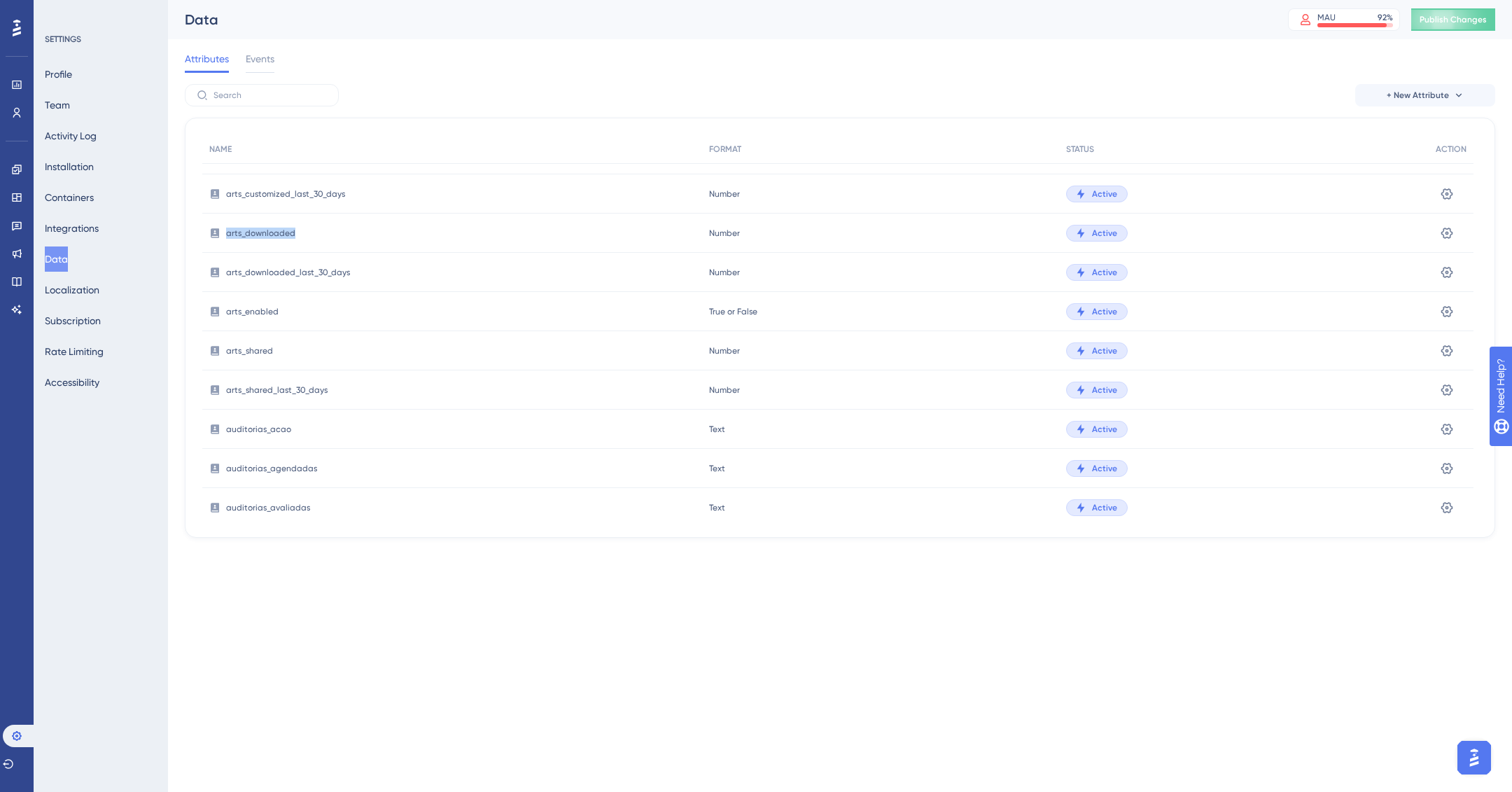
drag, startPoint x: 293, startPoint y: 241, endPoint x: 217, endPoint y: 235, distance: 76.2
click at [217, 235] on div "arts_downloaded" at bounding box center [452, 233] width 500 height 39
copy span "arts_downloaded"
click at [290, 297] on div "downloaded_arts" at bounding box center [452, 309] width 500 height 39
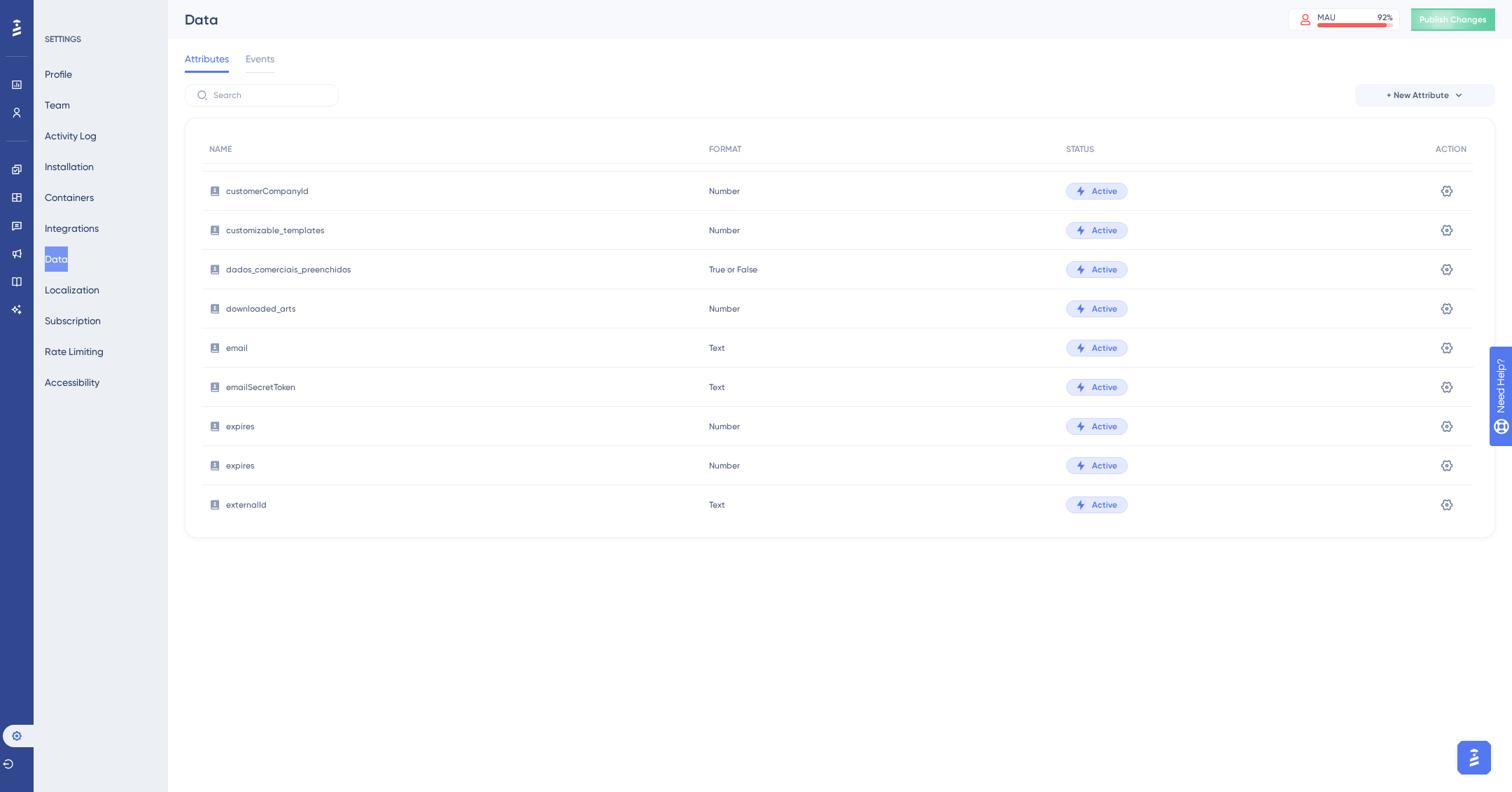
click at [1051, 314] on div "Number Number" at bounding box center [881, 309] width 357 height 39
click at [727, 310] on span "Number" at bounding box center [725, 309] width 31 height 11
click at [1440, 310] on icon at bounding box center [1447, 309] width 14 height 14
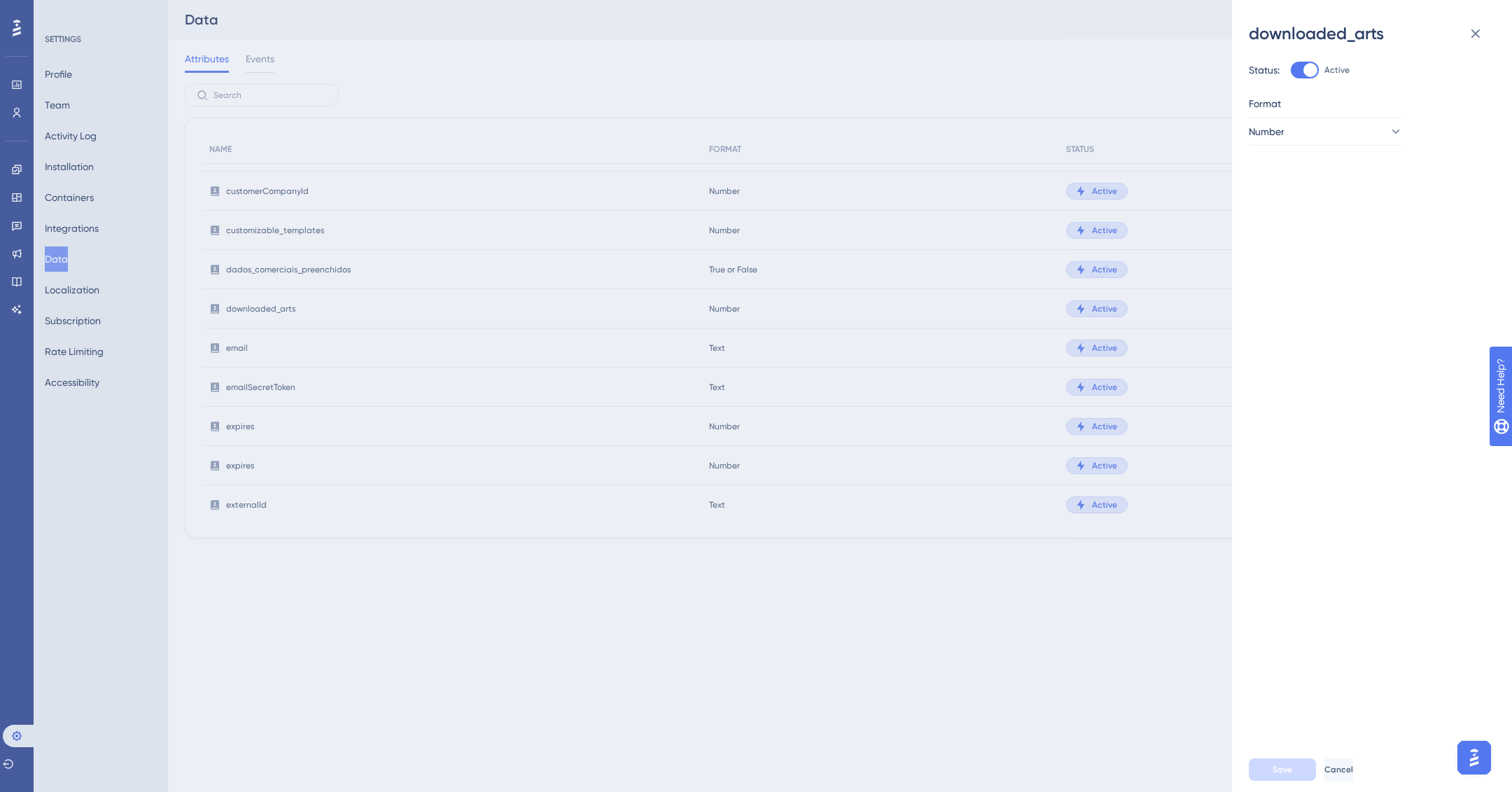
click at [1322, 108] on div "Format" at bounding box center [1367, 104] width 235 height 17
click at [1342, 136] on button "Number" at bounding box center [1326, 132] width 154 height 28
click at [1284, 197] on span "Text" at bounding box center [1278, 203] width 19 height 17
click at [1293, 763] on button "Save" at bounding box center [1282, 770] width 67 height 22
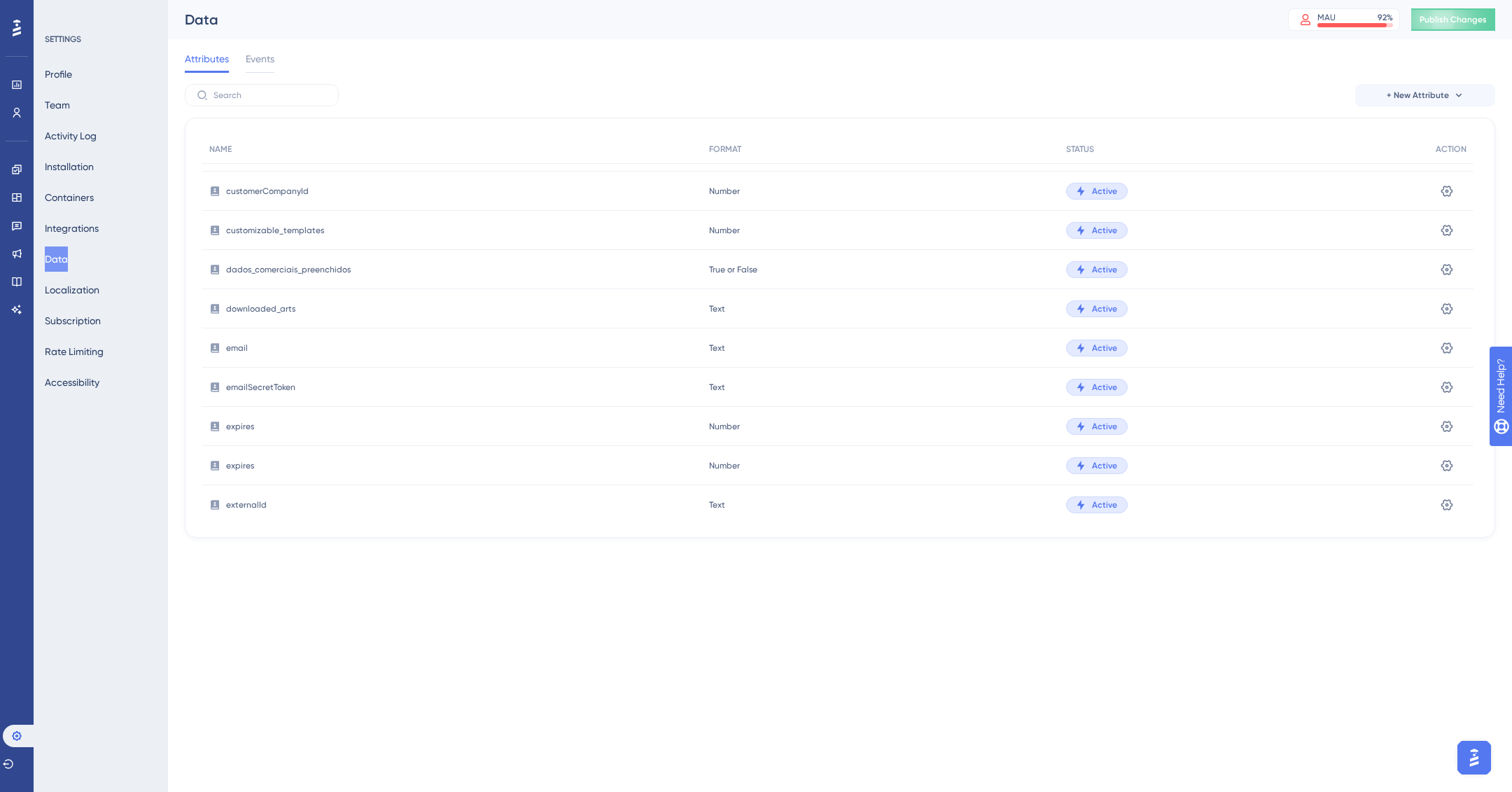
click at [282, 305] on span "downloaded_arts" at bounding box center [261, 309] width 70 height 11
click at [292, 99] on input "text" at bounding box center [270, 95] width 114 height 10
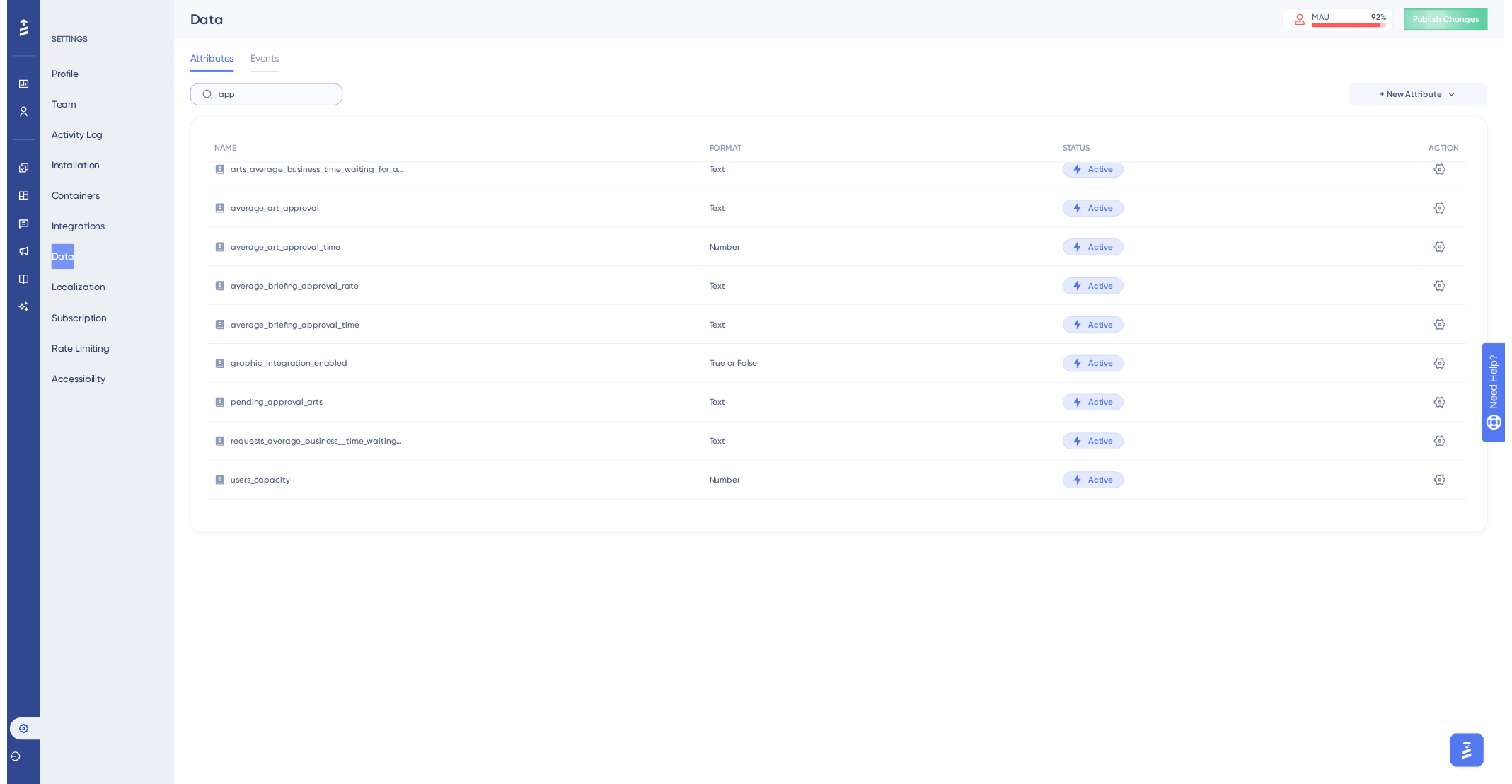
scroll to position [0, 0]
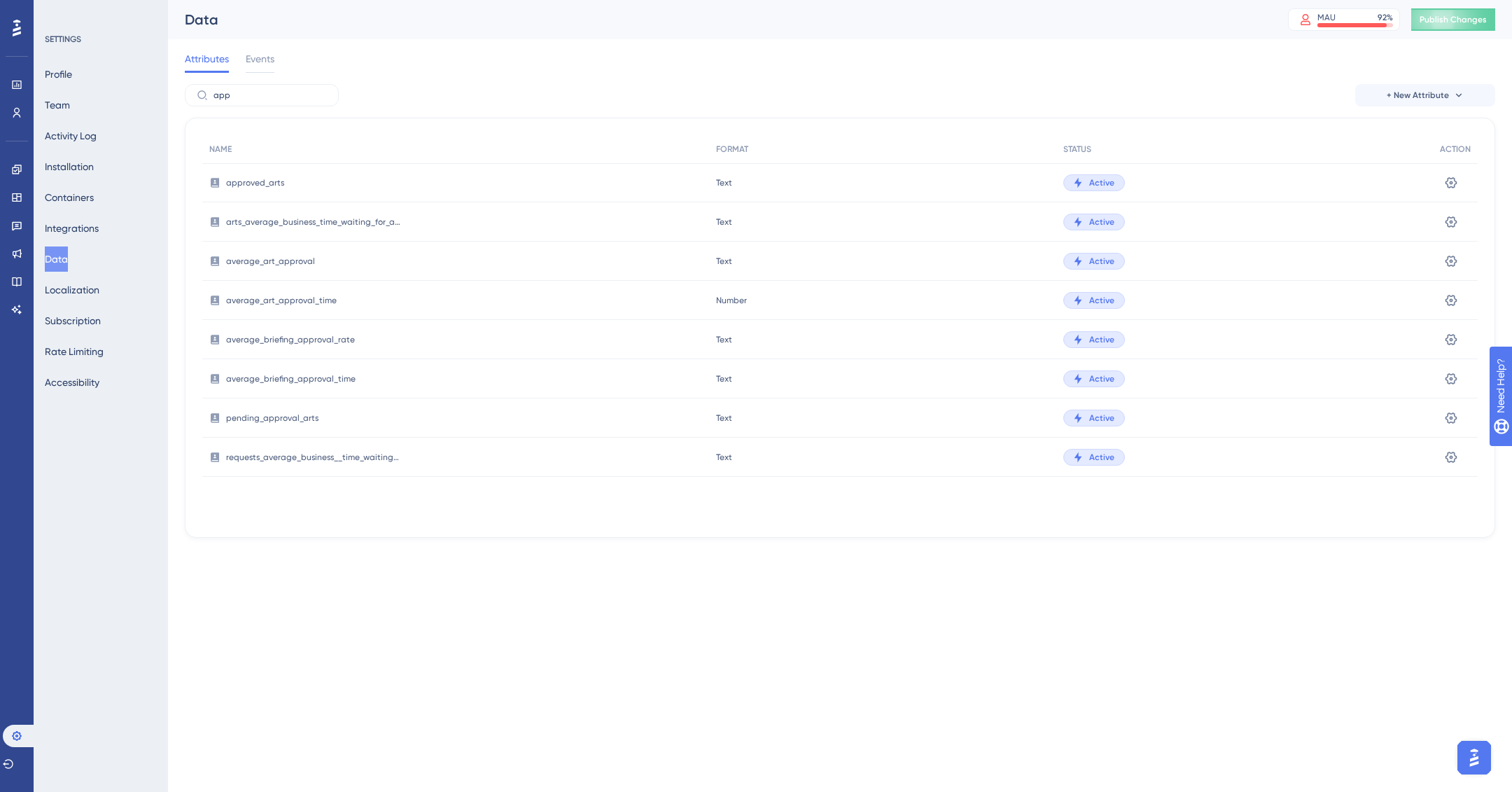
click at [478, 274] on div "average_art_approval" at bounding box center [455, 261] width 507 height 39
click at [269, 89] on label "app" at bounding box center [262, 95] width 154 height 22
click at [269, 91] on input "app" at bounding box center [270, 95] width 114 height 10
type input "a"
click at [261, 53] on span "Events" at bounding box center [260, 59] width 29 height 17
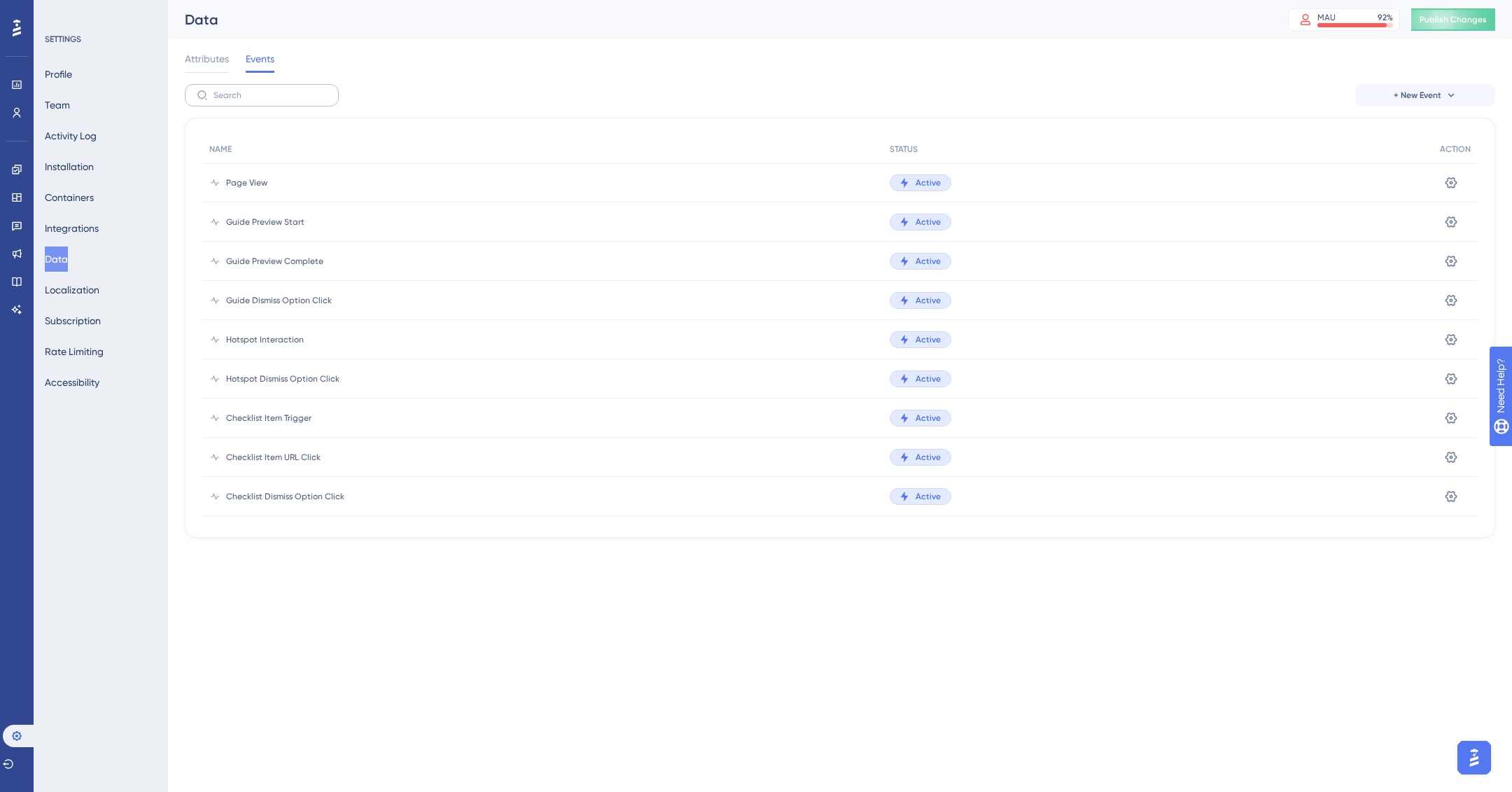
click at [272, 100] on label at bounding box center [262, 95] width 154 height 22
click at [272, 100] on input "text" at bounding box center [270, 95] width 114 height 10
type input "app"
drag, startPoint x: 273, startPoint y: 92, endPoint x: 207, endPoint y: 99, distance: 66.4
click at [207, 99] on label "app" at bounding box center [262, 95] width 154 height 22
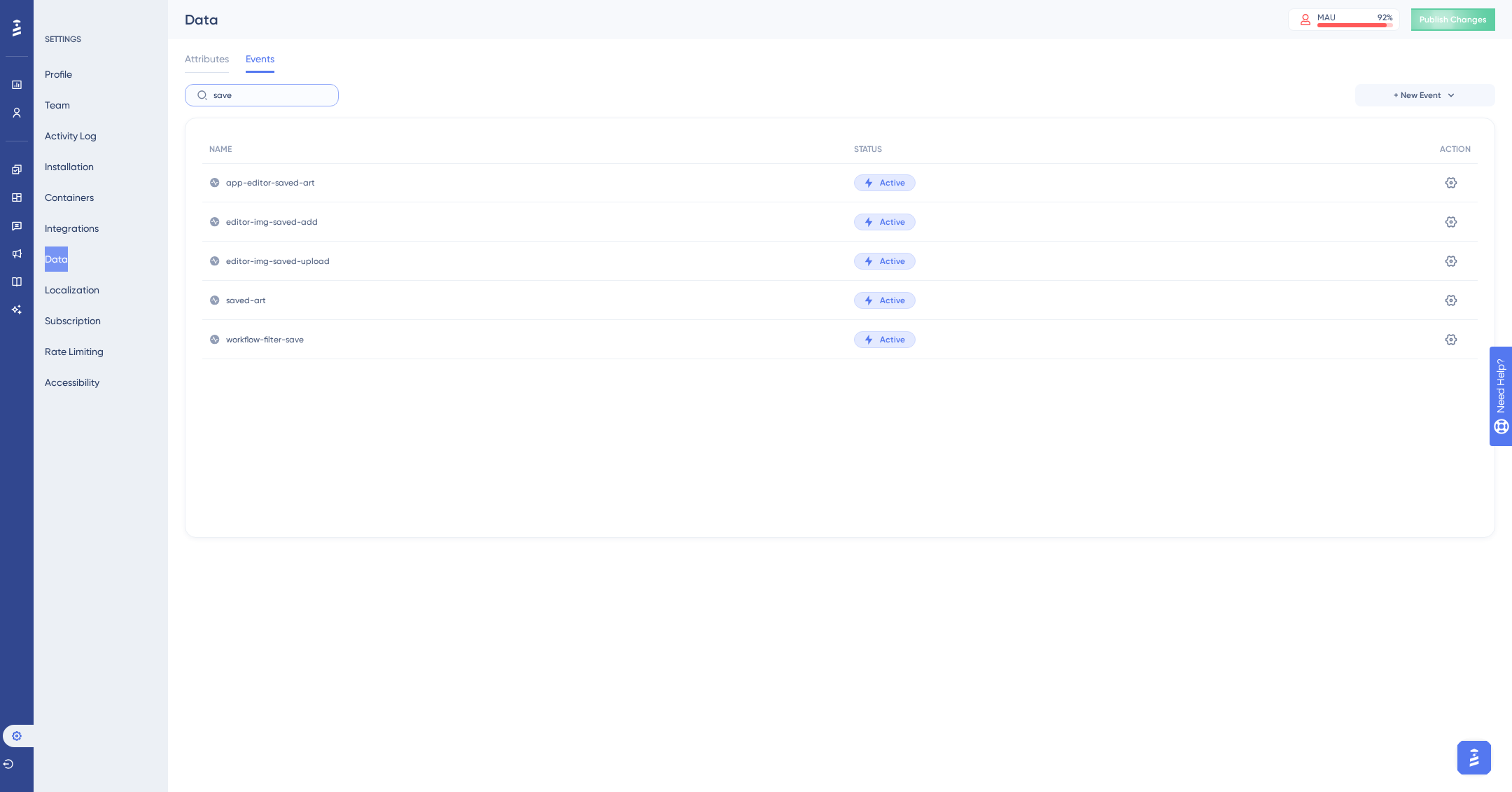
type input "save"
click at [266, 305] on div "saved-art" at bounding box center [524, 300] width 645 height 39
click at [11, 114] on link at bounding box center [16, 112] width 11 height 22
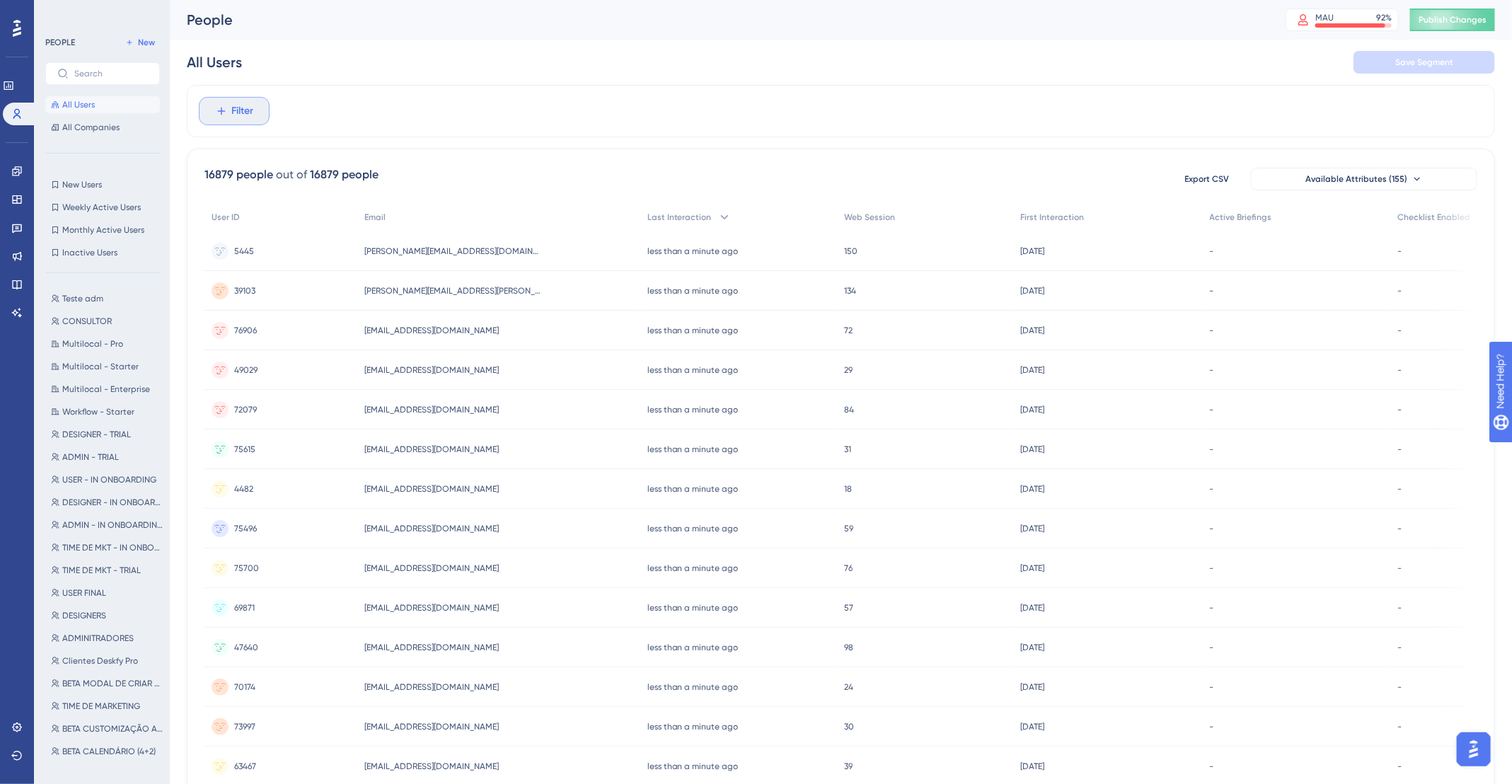
click at [243, 109] on span "Filter" at bounding box center [243, 111] width 22 height 17
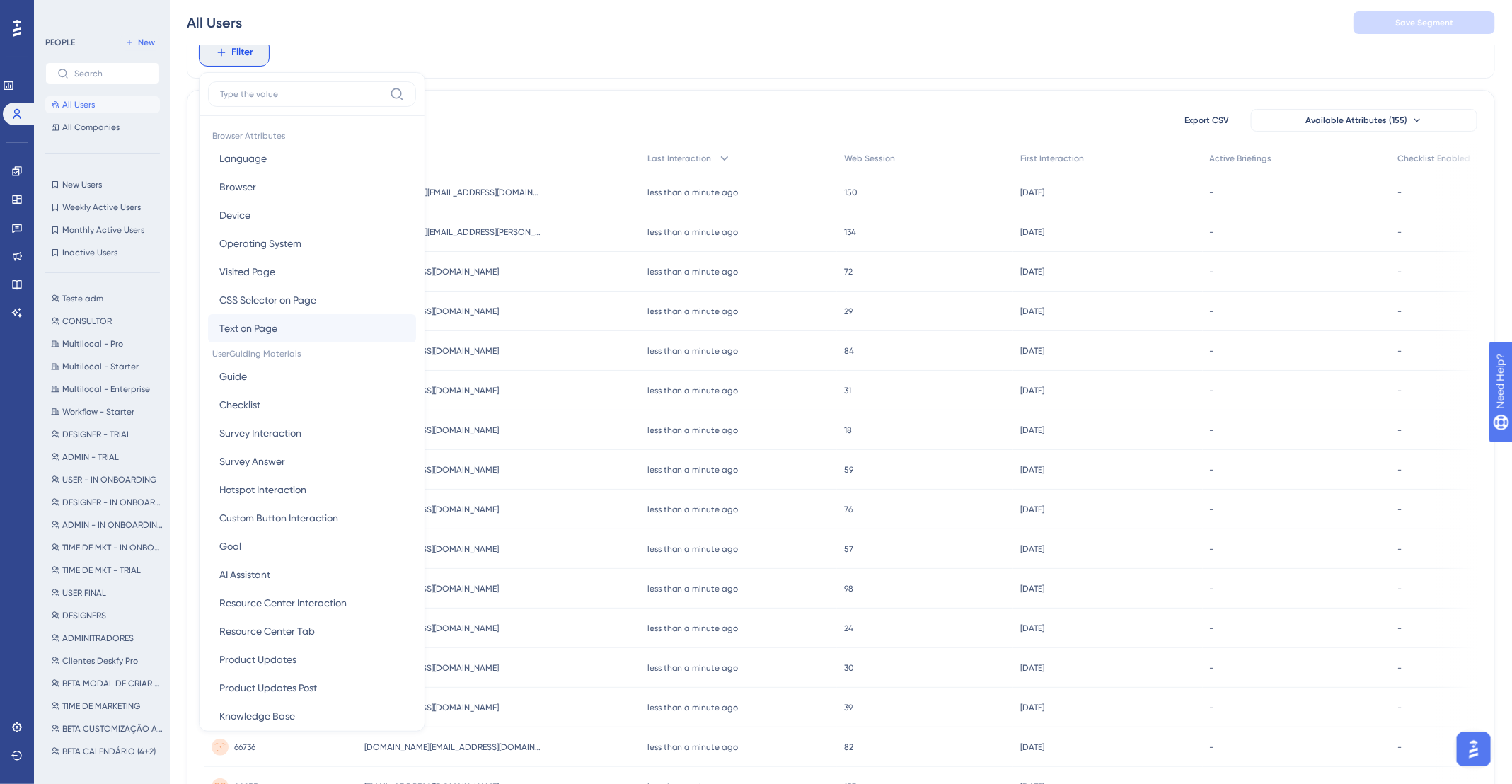
scroll to position [63, 0]
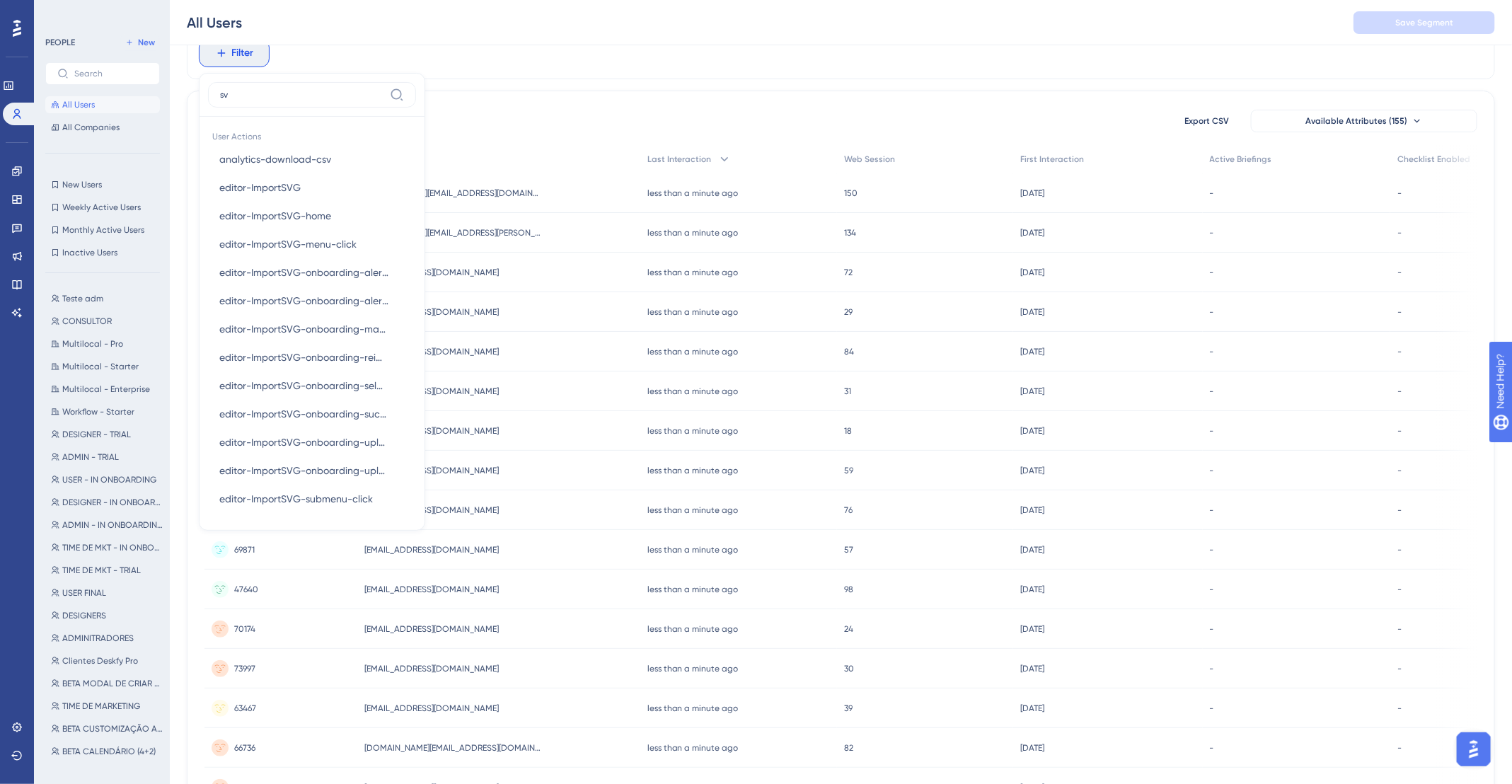
type input "s"
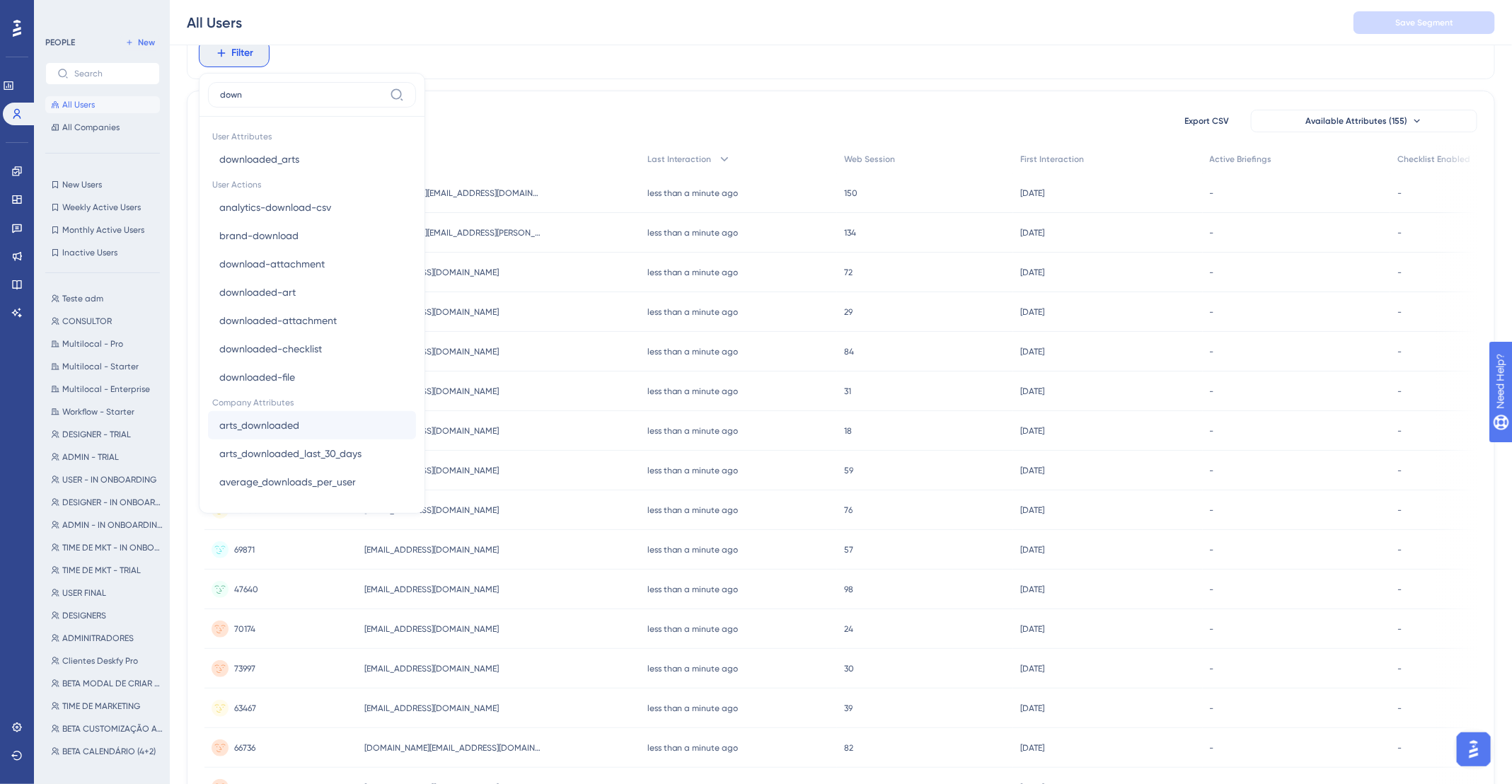
type input "down"
click at [270, 426] on span "arts_downloaded" at bounding box center [259, 425] width 80 height 17
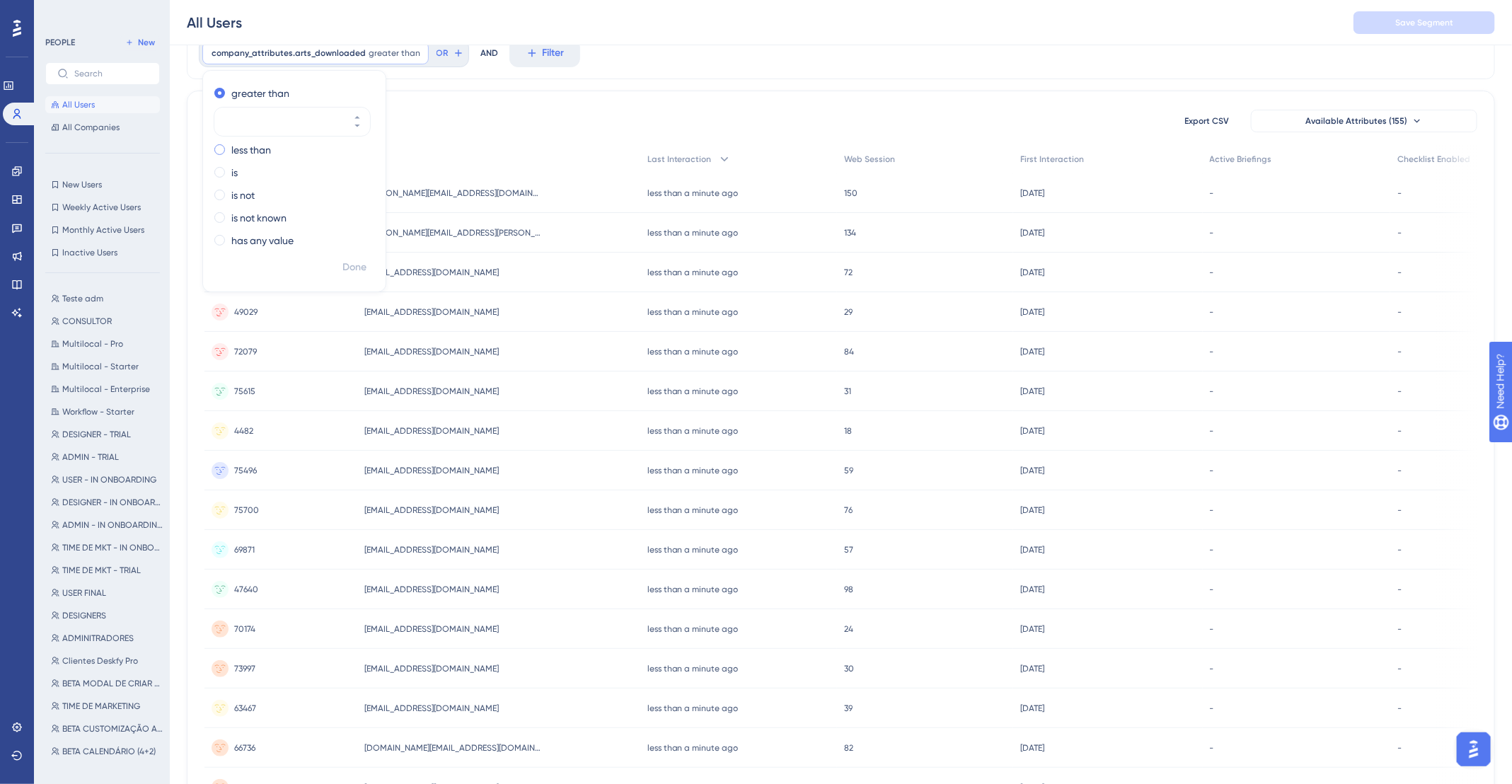
click at [260, 150] on label "less than" at bounding box center [251, 150] width 40 height 17
click at [231, 166] on label "is" at bounding box center [235, 173] width 6 height 17
drag, startPoint x: 249, startPoint y: 203, endPoint x: 256, endPoint y: 215, distance: 13.9
click at [249, 203] on div "greater than less than is is not is not known has any value" at bounding box center [294, 168] width 182 height 173
click at [259, 219] on label "is not known" at bounding box center [259, 218] width 56 height 17
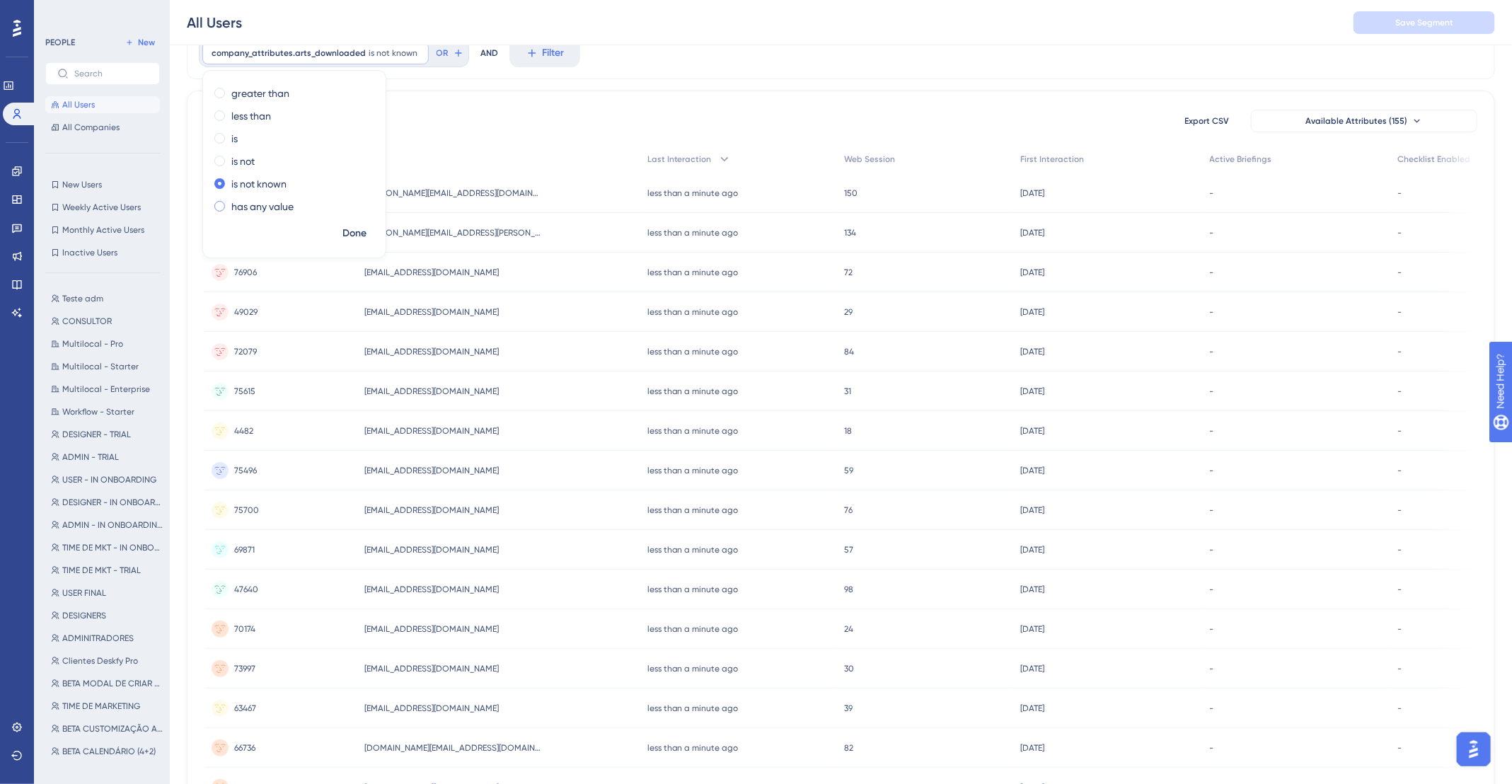
click at [254, 199] on label "has any value" at bounding box center [263, 206] width 63 height 17
click at [245, 162] on label "is not" at bounding box center [243, 161] width 23 height 17
click at [263, 219] on label "is not known" at bounding box center [259, 218] width 56 height 17
click at [255, 208] on label "has any value" at bounding box center [263, 206] width 63 height 17
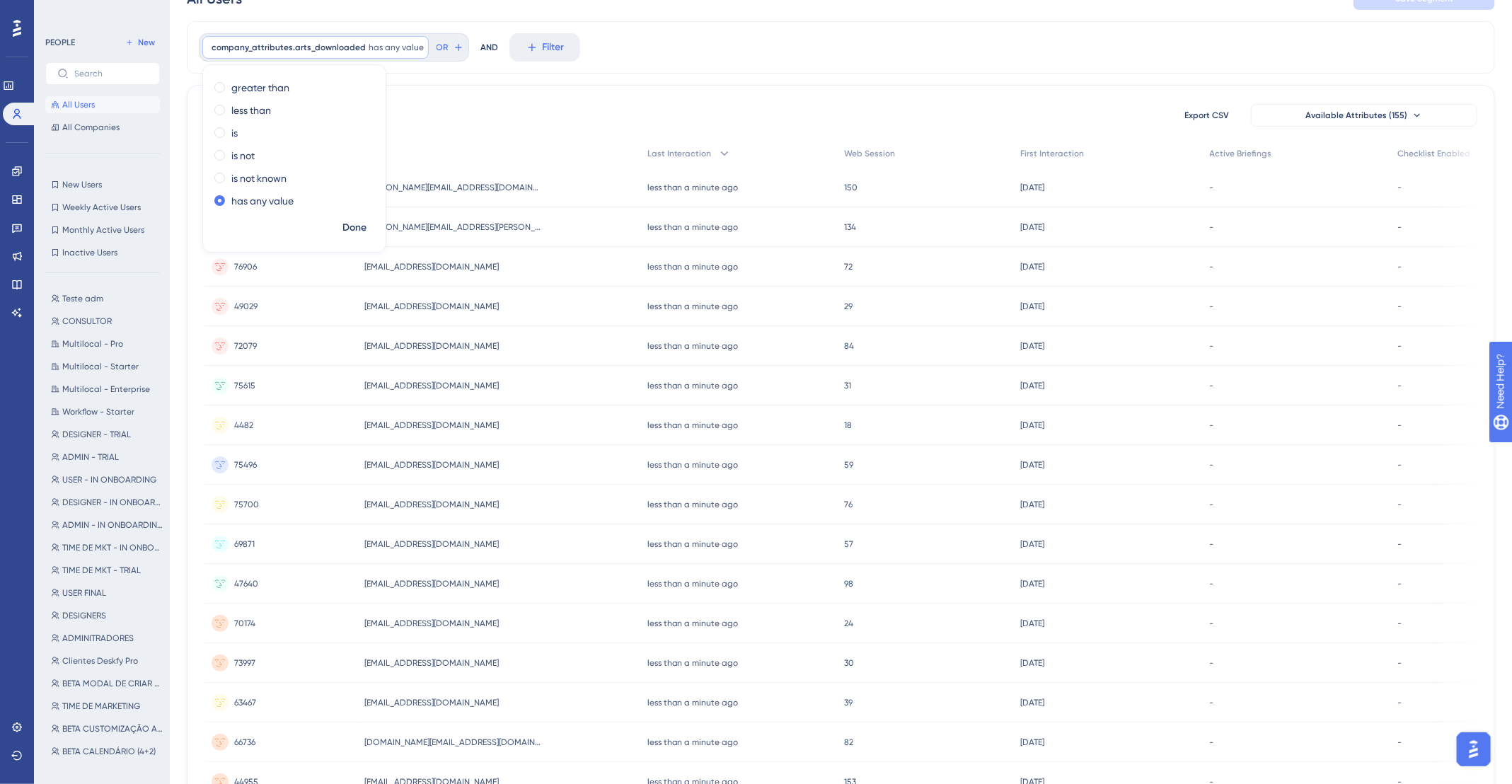
scroll to position [0, 0]
